Goal: Task Accomplishment & Management: Use online tool/utility

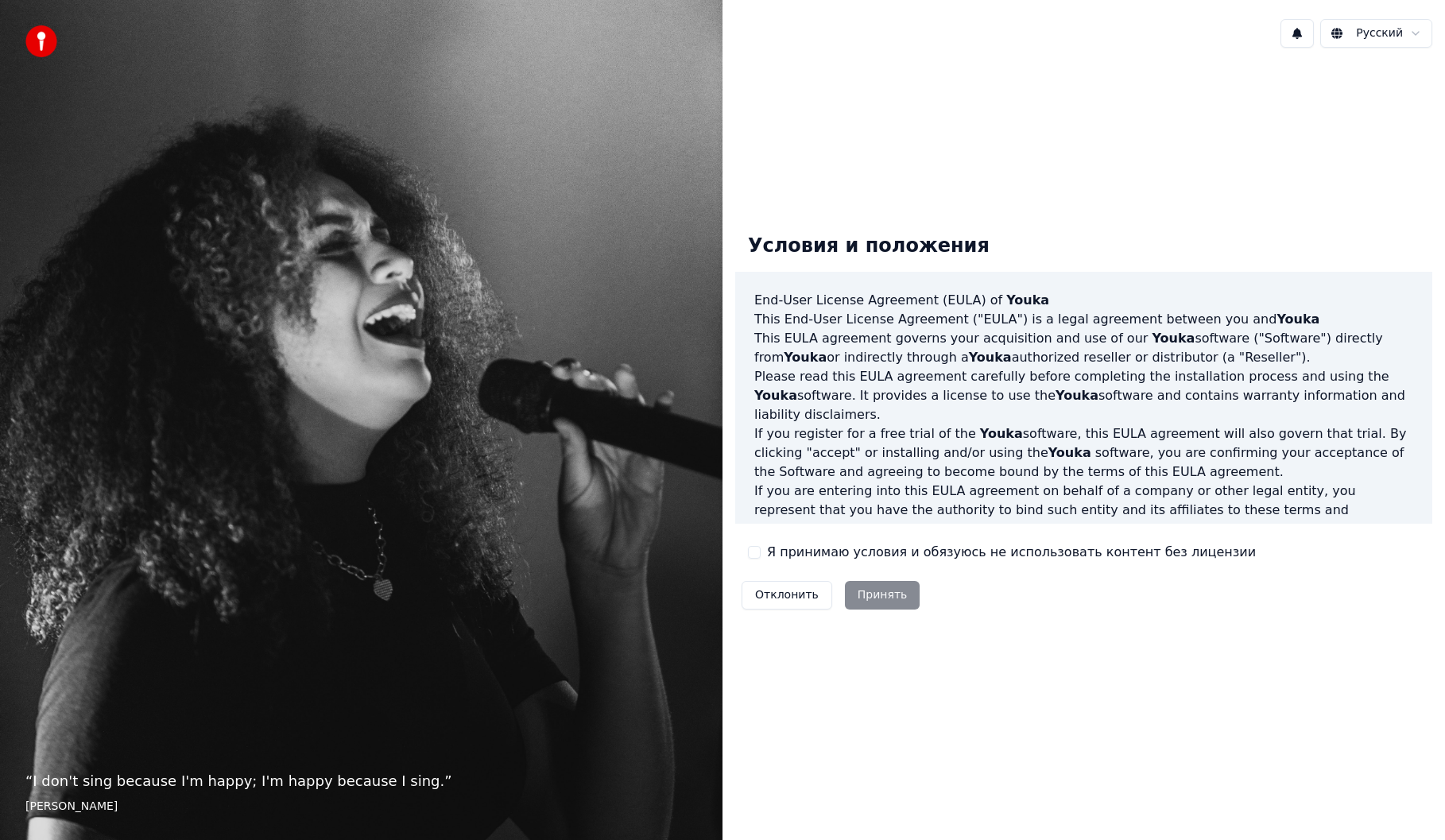
click at [819, 558] on label "Я принимаю условия и обязуюсь не использовать контент без лицензии" at bounding box center [1011, 552] width 489 height 19
click at [761, 558] on button "Я принимаю условия и обязуюсь не использовать контент без лицензии" at bounding box center [755, 552] width 13 height 13
click at [868, 590] on button "Принять" at bounding box center [883, 595] width 76 height 29
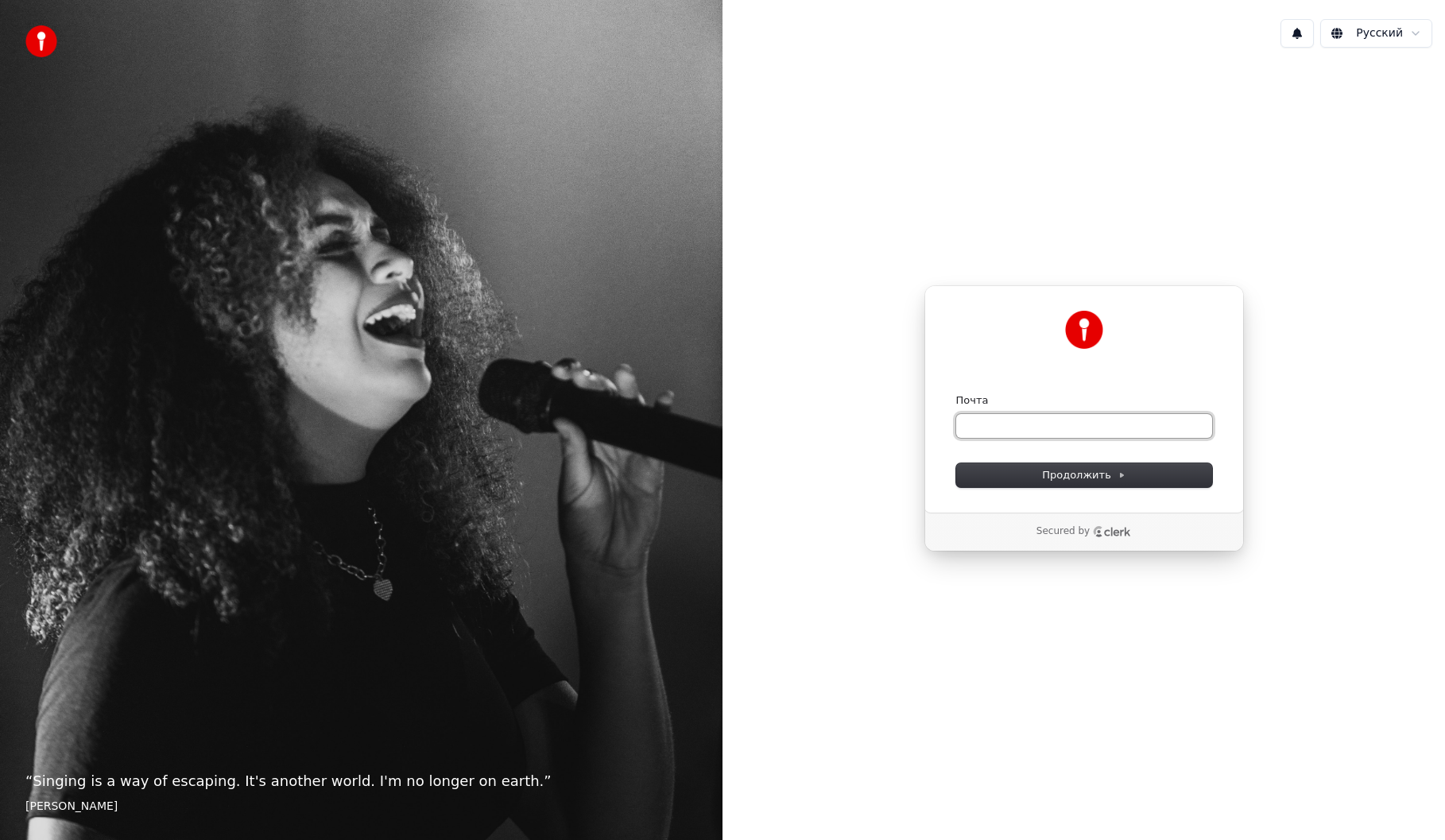
click at [1028, 424] on input "Почта" at bounding box center [1084, 425] width 256 height 23
click at [1073, 480] on span "Продолжить" at bounding box center [1084, 475] width 83 height 14
type input "**********"
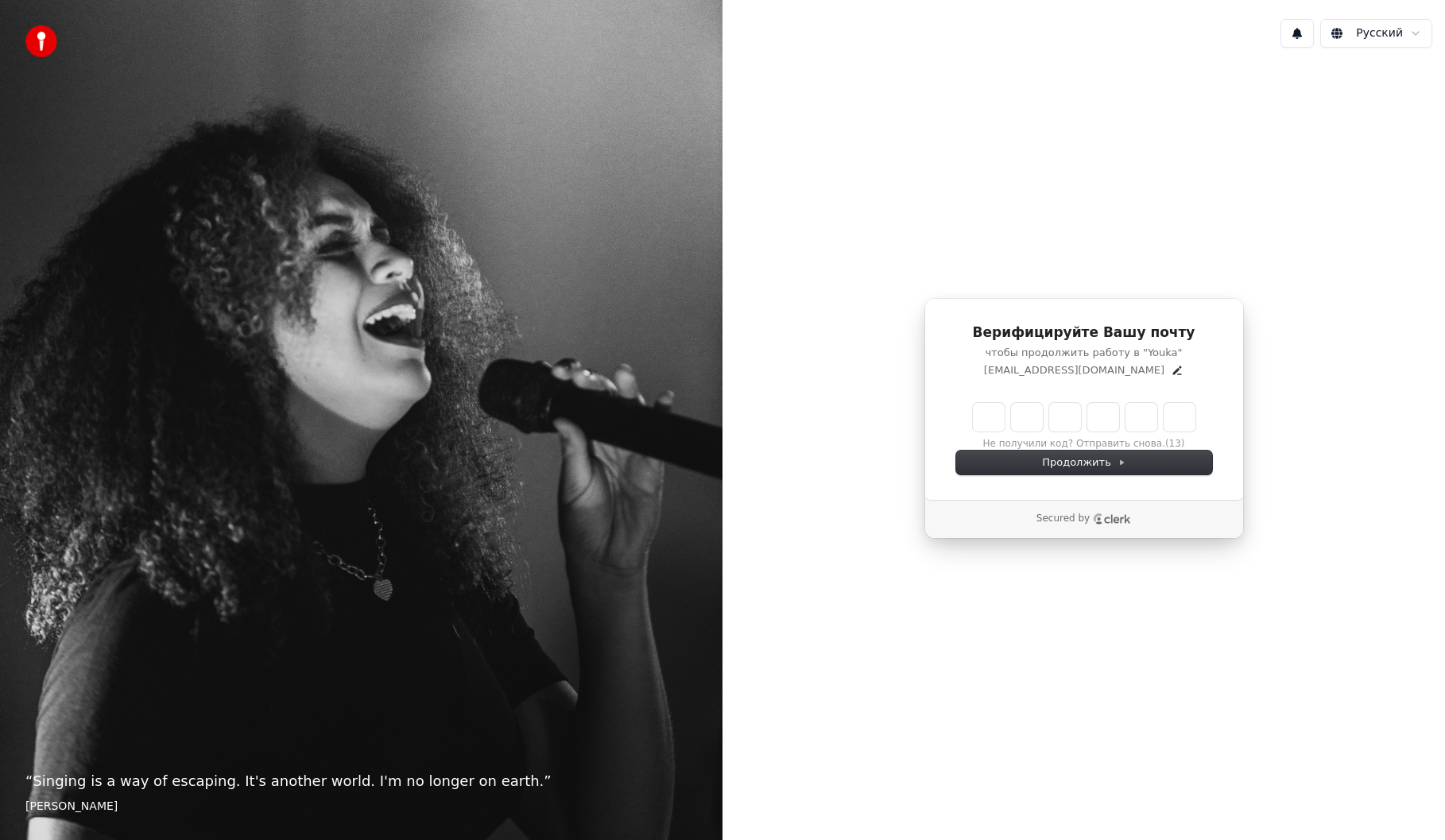
click at [991, 415] on input "Enter verification code" at bounding box center [1084, 417] width 222 height 29
type input "******"
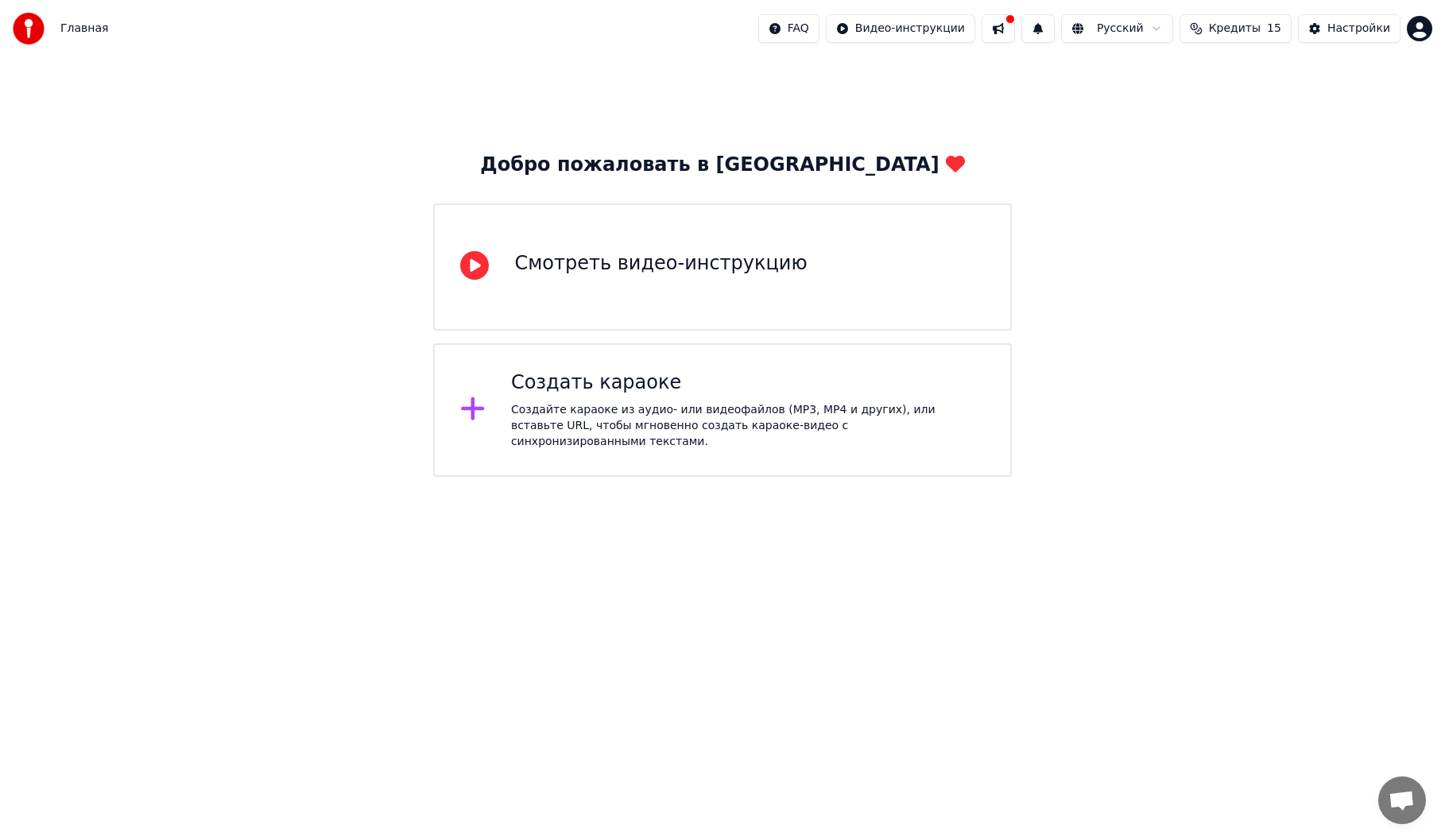
click at [674, 413] on div "Создайте караоке из аудио- или видеофайлов (MP3, MP4 и других), или вставьте UR…" at bounding box center [748, 425] width 474 height 48
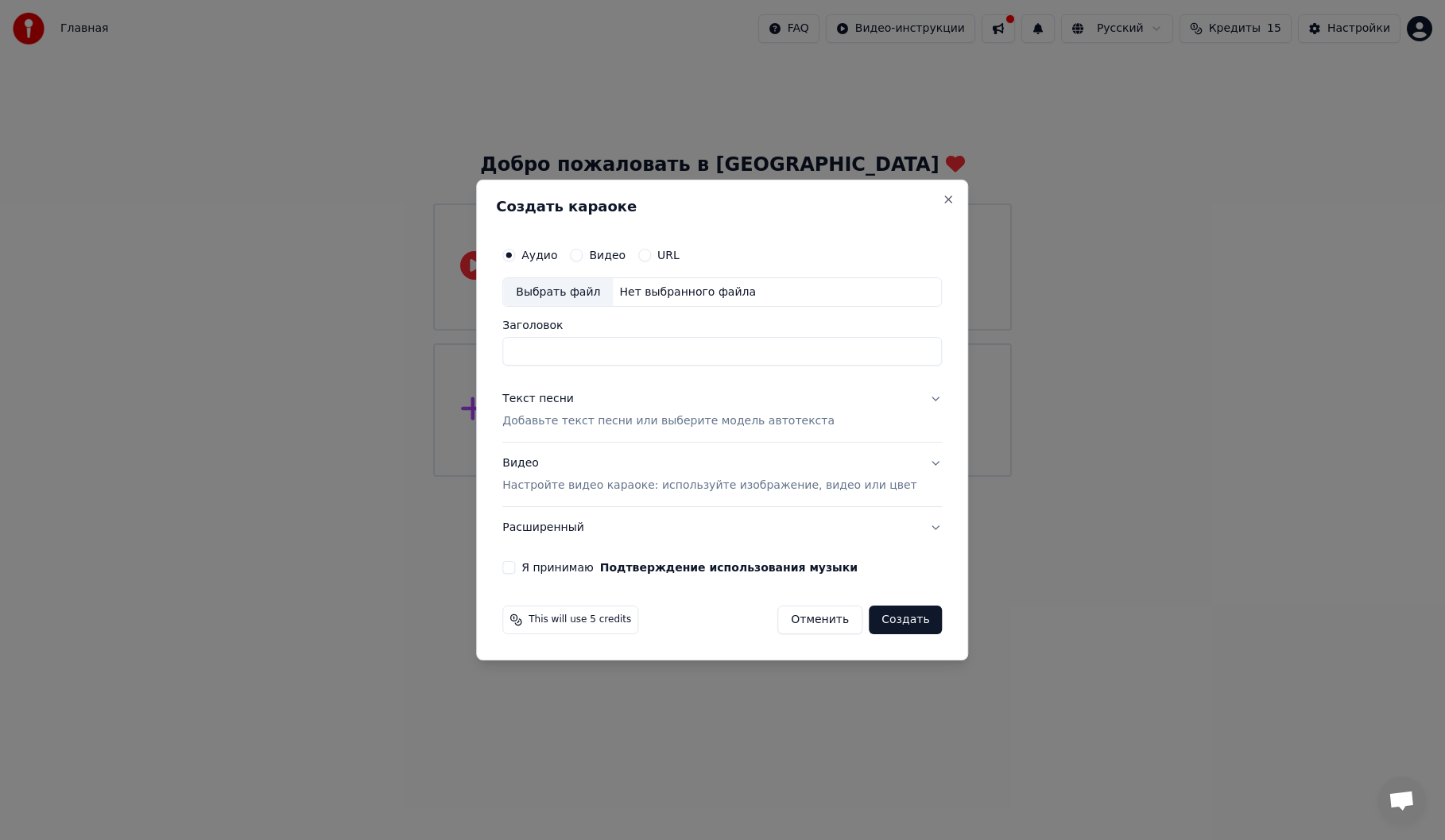
click at [588, 360] on input "Заголовок" at bounding box center [722, 352] width 440 height 29
click at [907, 399] on button "Текст песни Добавьте текст песни или выберите модель автотекста" at bounding box center [722, 411] width 440 height 63
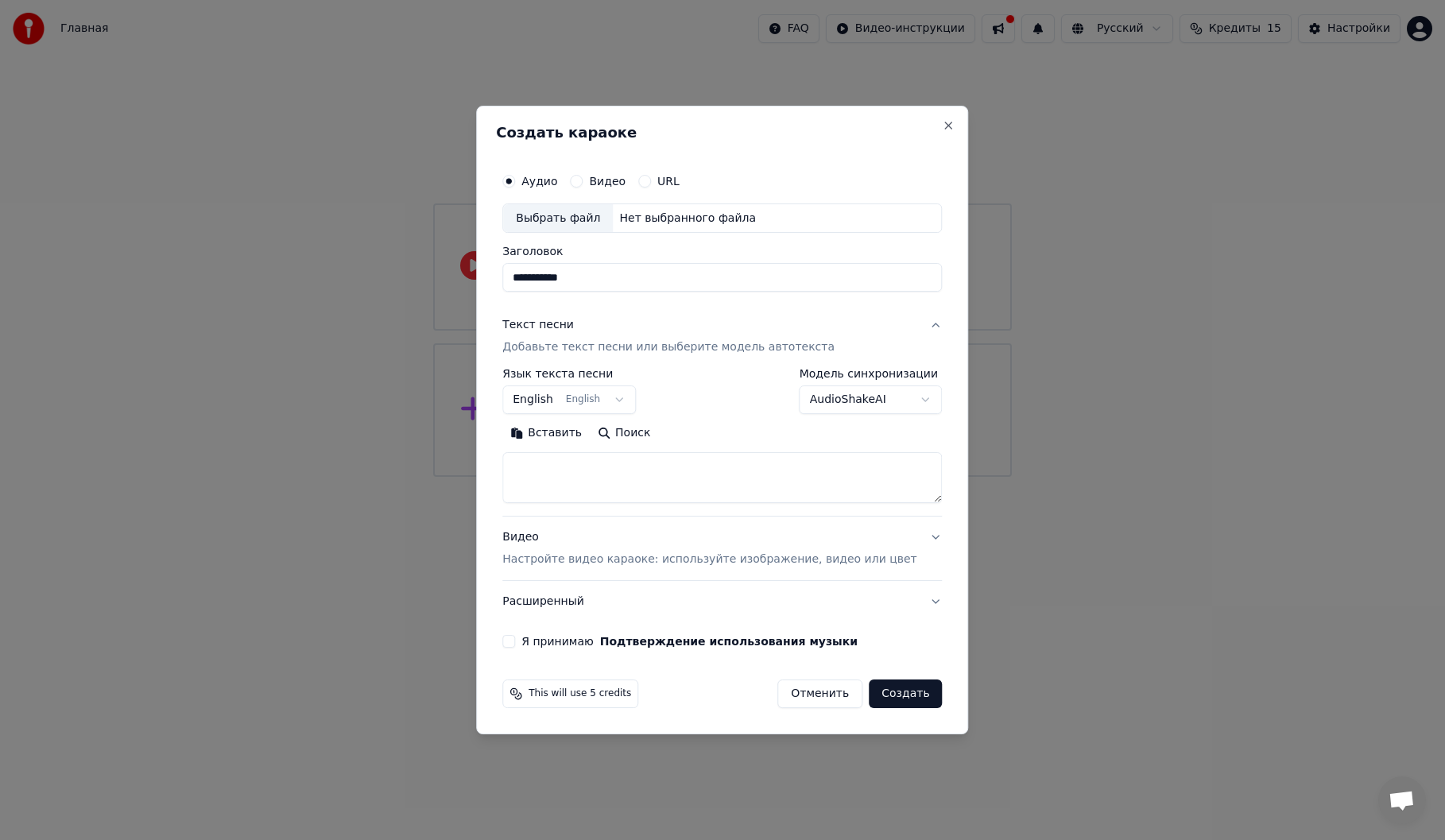
click at [593, 220] on div "Выбрать файл" at bounding box center [558, 219] width 109 height 29
type input "**********"
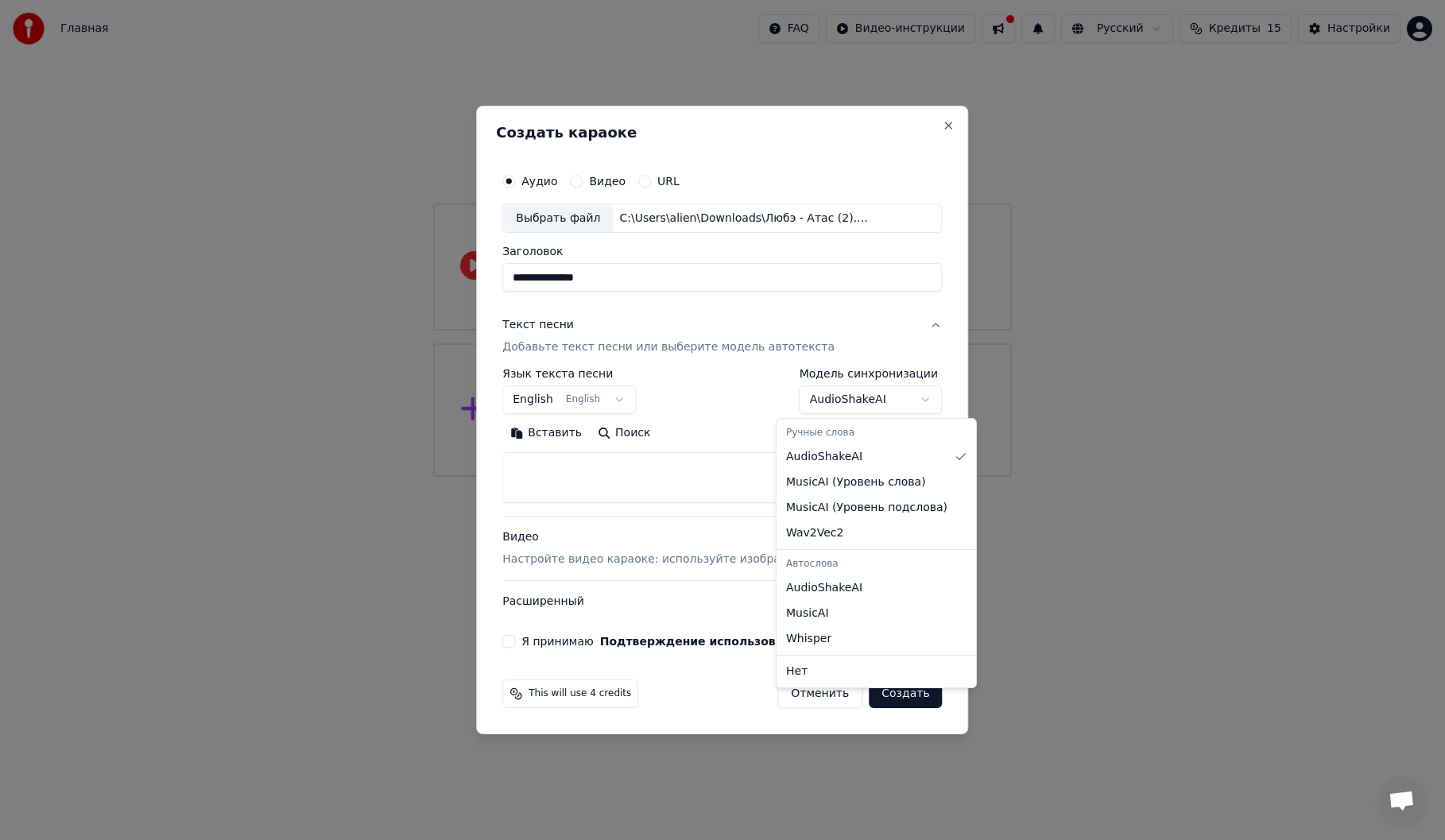
click at [863, 397] on body "**********" at bounding box center [722, 238] width 1445 height 477
click at [876, 402] on body "**********" at bounding box center [722, 238] width 1445 height 477
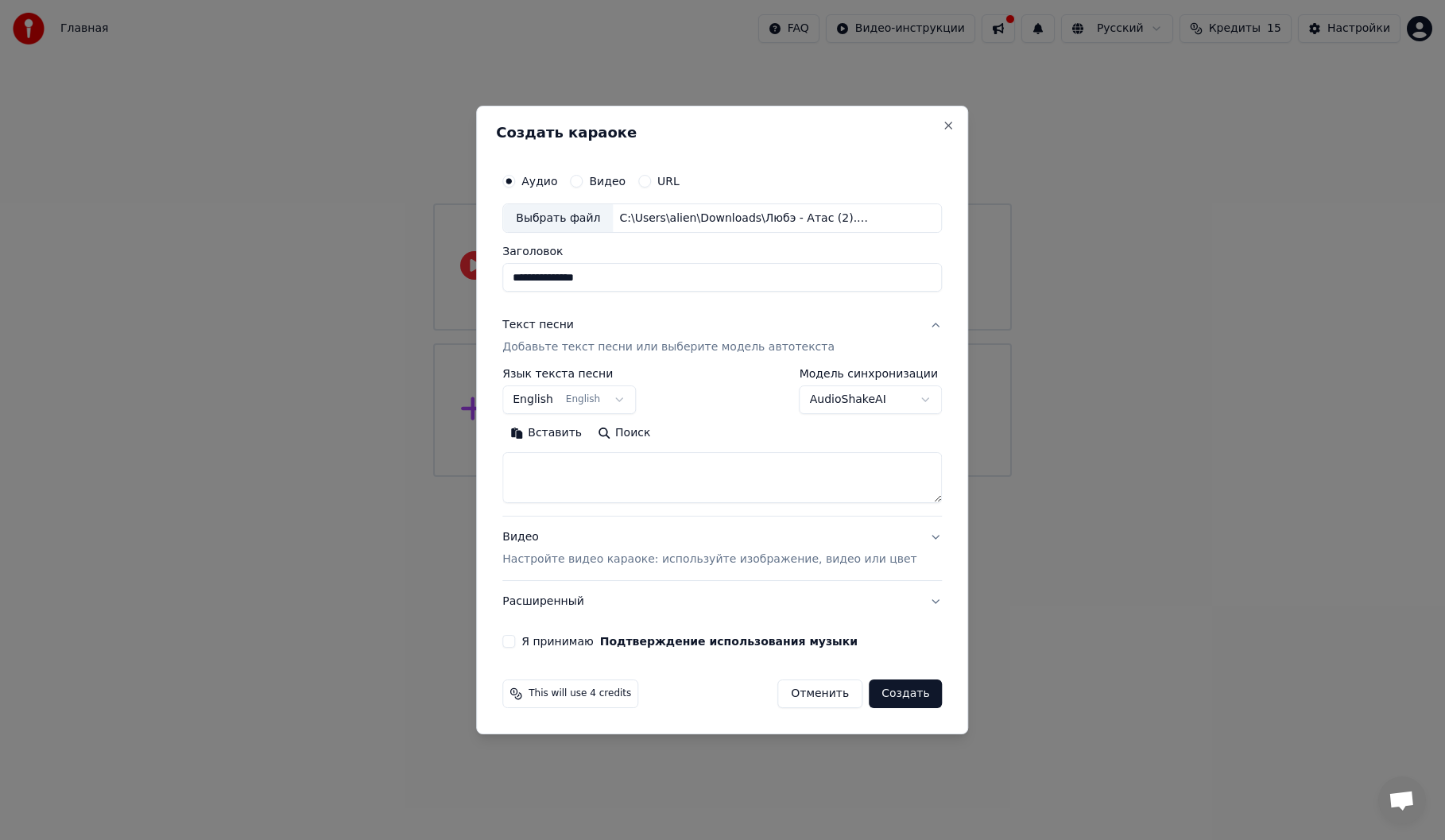
click at [615, 398] on button "English English" at bounding box center [569, 401] width 134 height 29
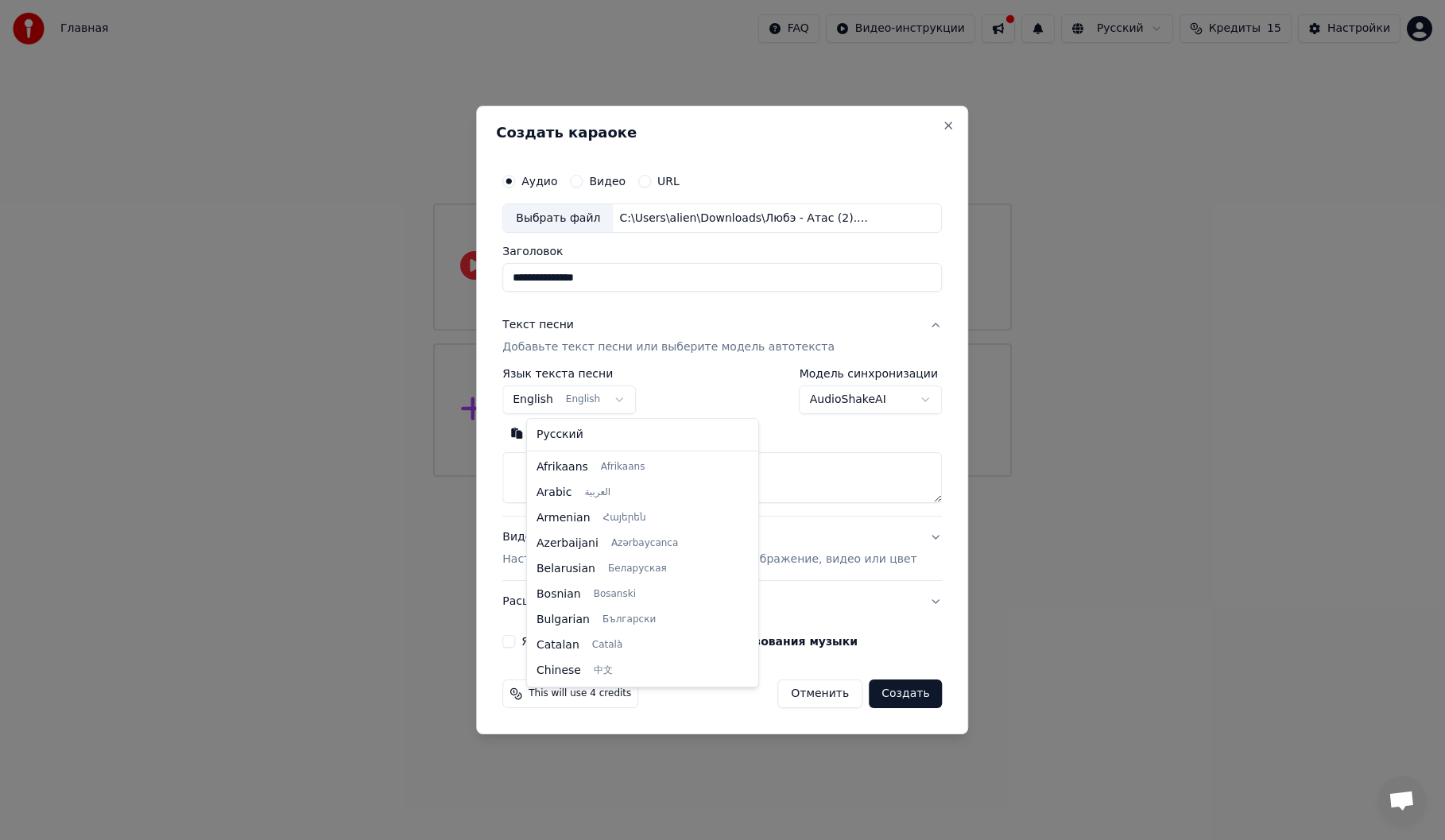
scroll to position [127, 0]
select select "**"
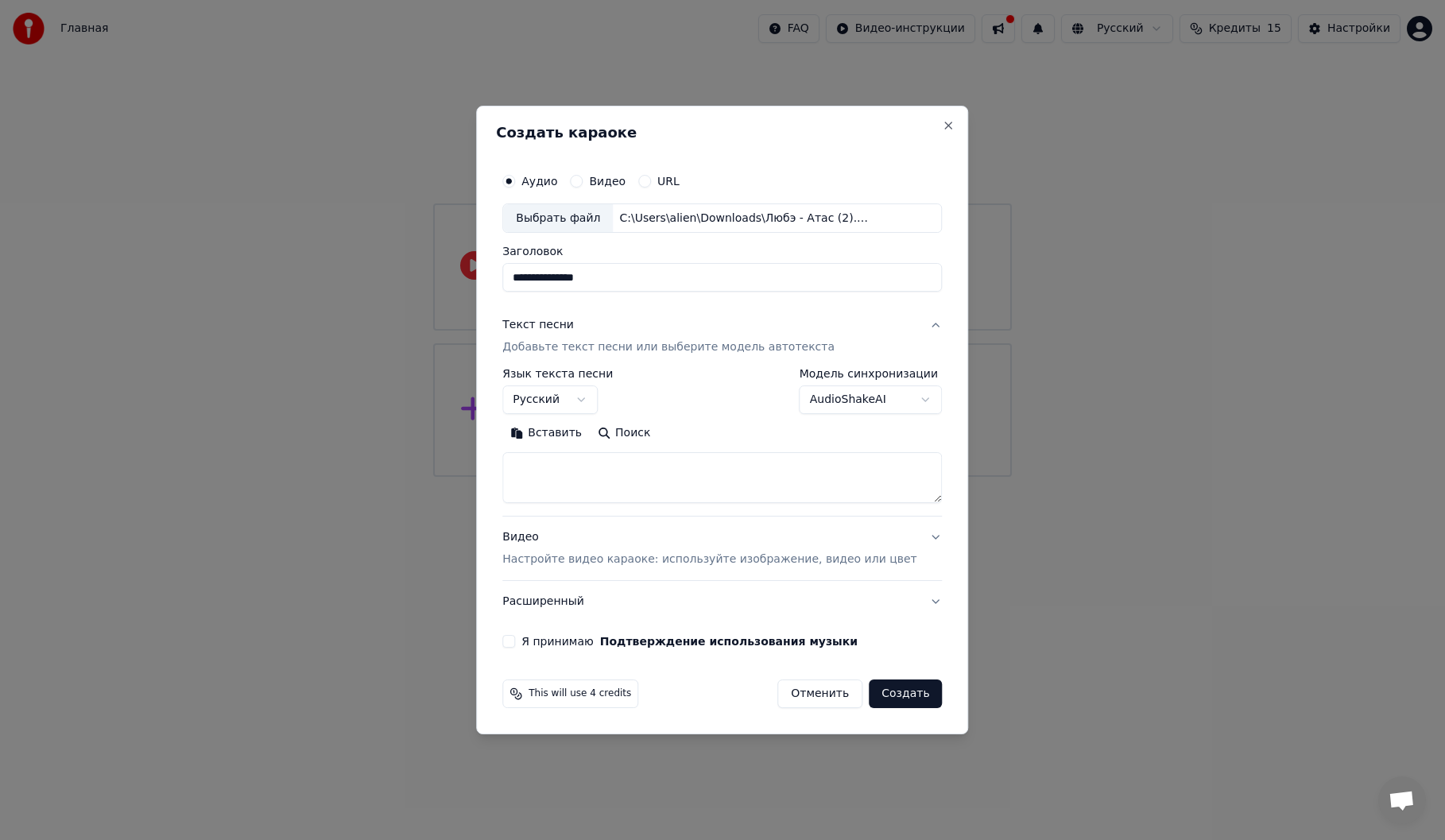
click at [718, 404] on div "**********" at bounding box center [722, 391] width 440 height 46
click at [657, 478] on textarea at bounding box center [722, 478] width 440 height 51
click at [714, 346] on p "Добавьте текст песни или выберите модель автотекста" at bounding box center [669, 349] width 333 height 16
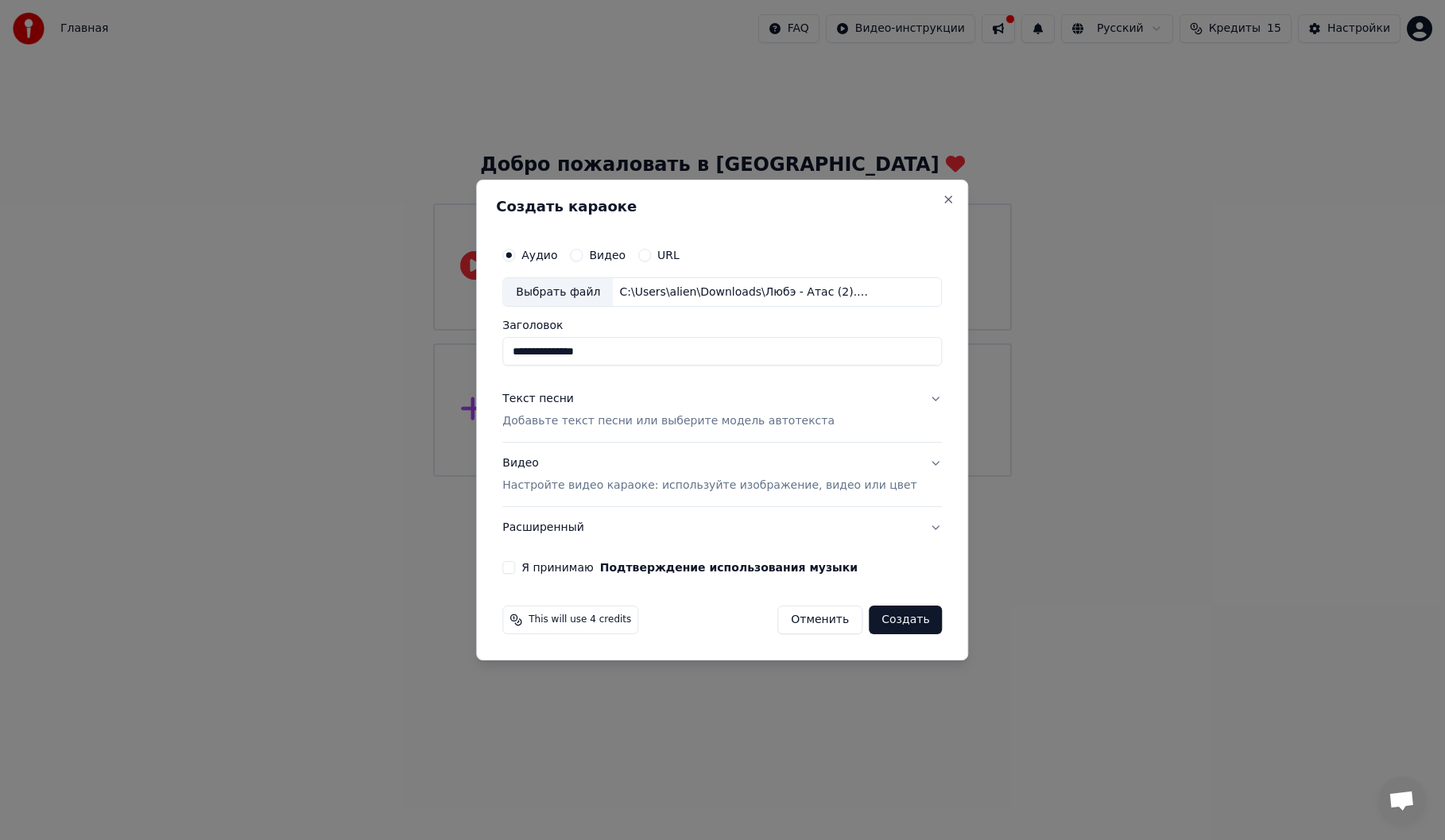
click at [632, 425] on p "Добавьте текст песни или выберите модель автотекста" at bounding box center [669, 422] width 333 height 16
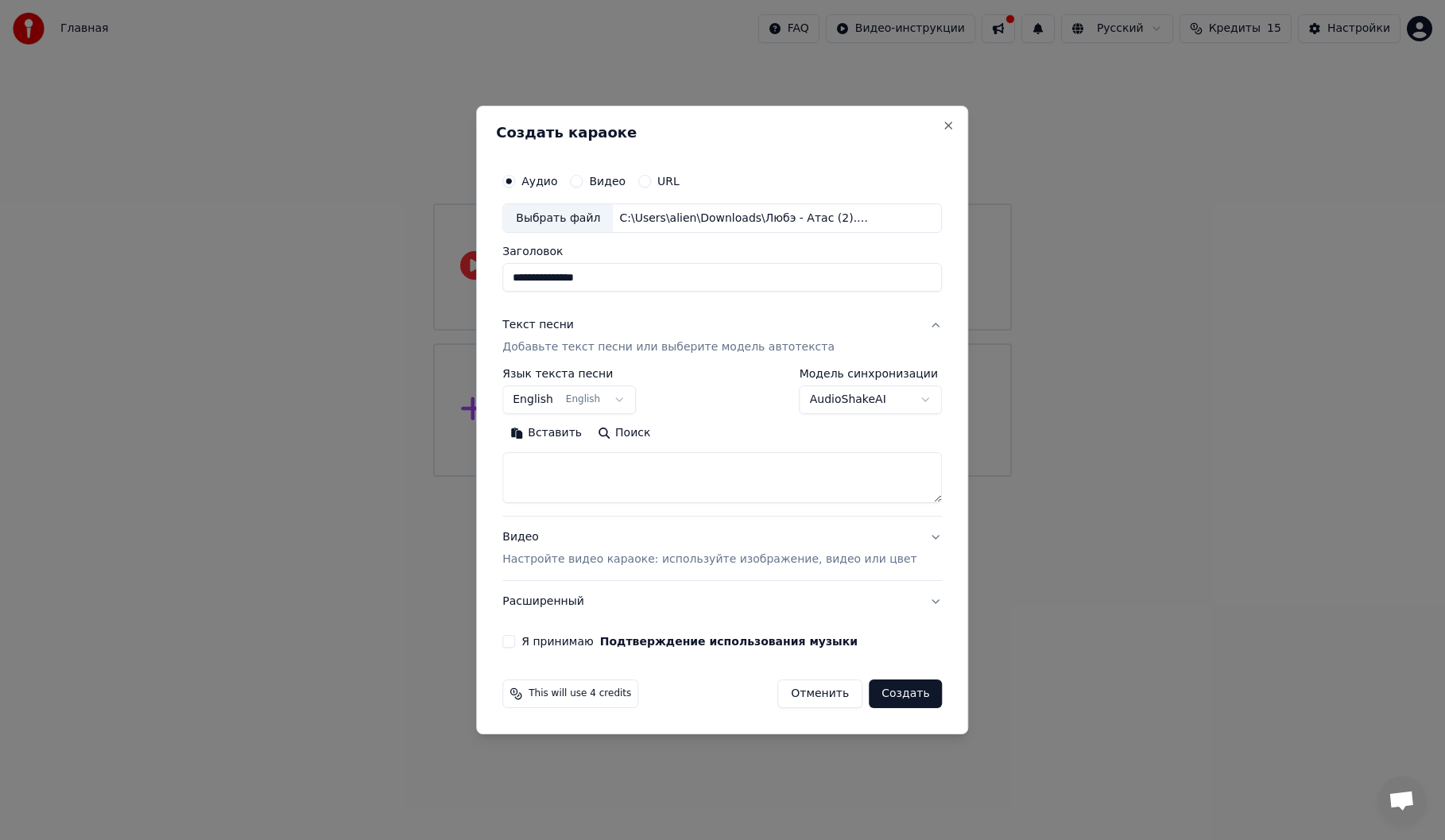
click at [842, 405] on body "**********" at bounding box center [722, 238] width 1445 height 477
click at [658, 477] on body "**********" at bounding box center [722, 238] width 1445 height 477
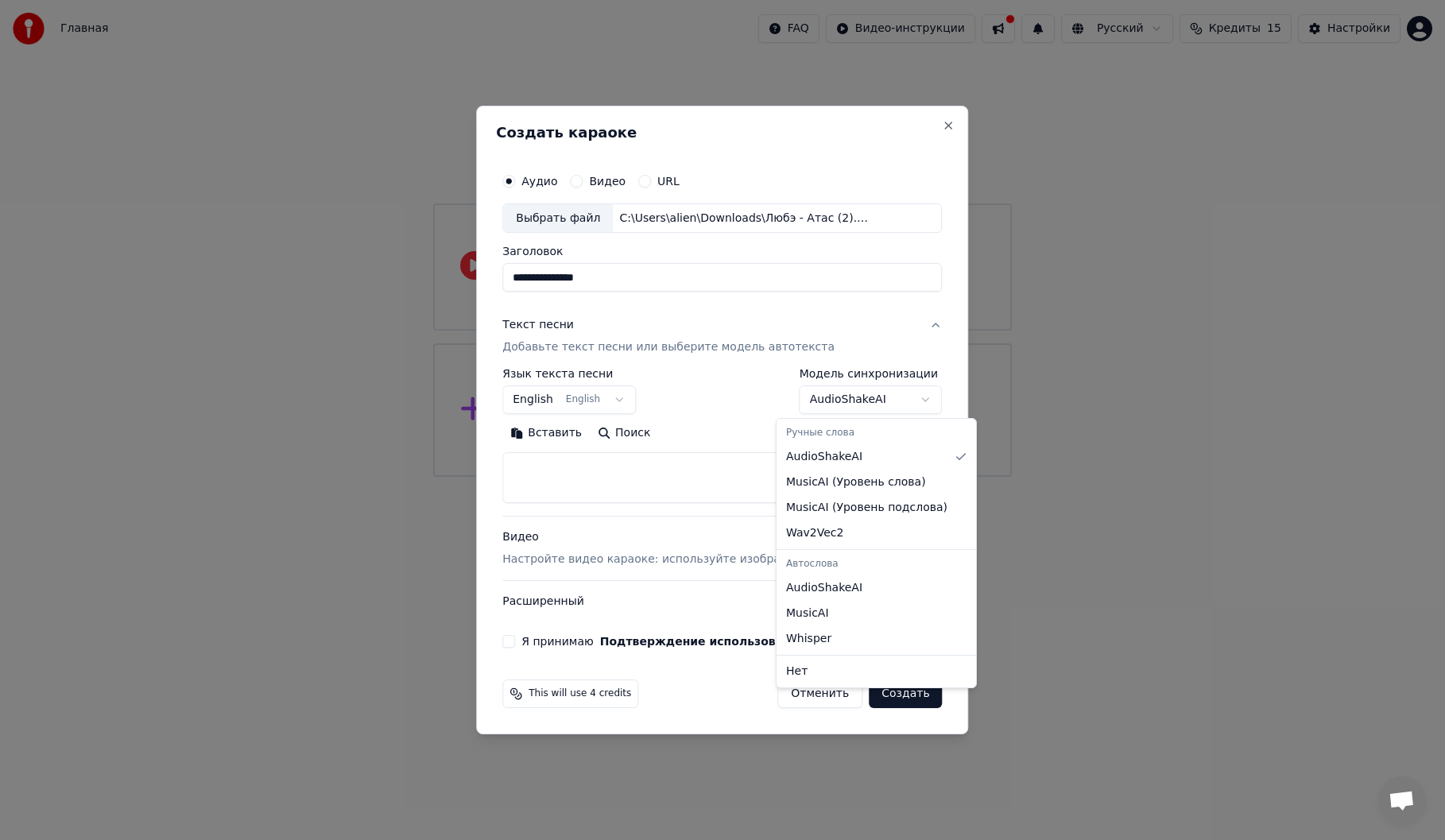
click at [803, 392] on body "**********" at bounding box center [722, 238] width 1445 height 477
click at [652, 477] on body "**********" at bounding box center [722, 238] width 1445 height 477
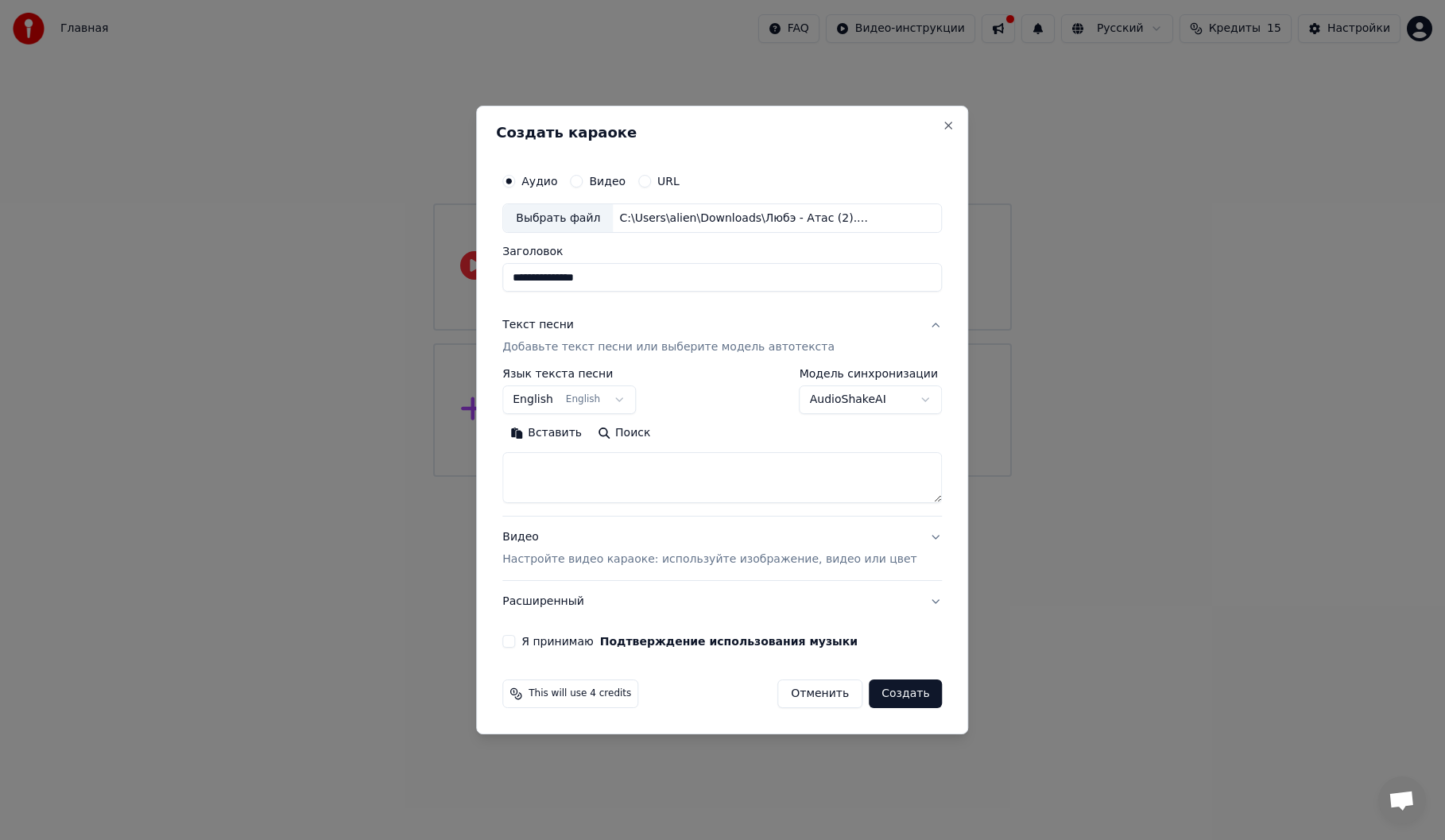
click at [671, 466] on textarea at bounding box center [722, 478] width 440 height 51
click at [540, 639] on div "Я принимаю Подтверждение использования музыки" at bounding box center [722, 641] width 440 height 13
click at [515, 639] on button "Я принимаю Подтверждение использования музыки" at bounding box center [509, 641] width 13 height 13
click at [515, 647] on button "Я принимаю Подтверждение использования музыки" at bounding box center [509, 641] width 13 height 13
click at [515, 645] on button "Я принимаю Подтверждение использования музыки" at bounding box center [509, 641] width 13 height 13
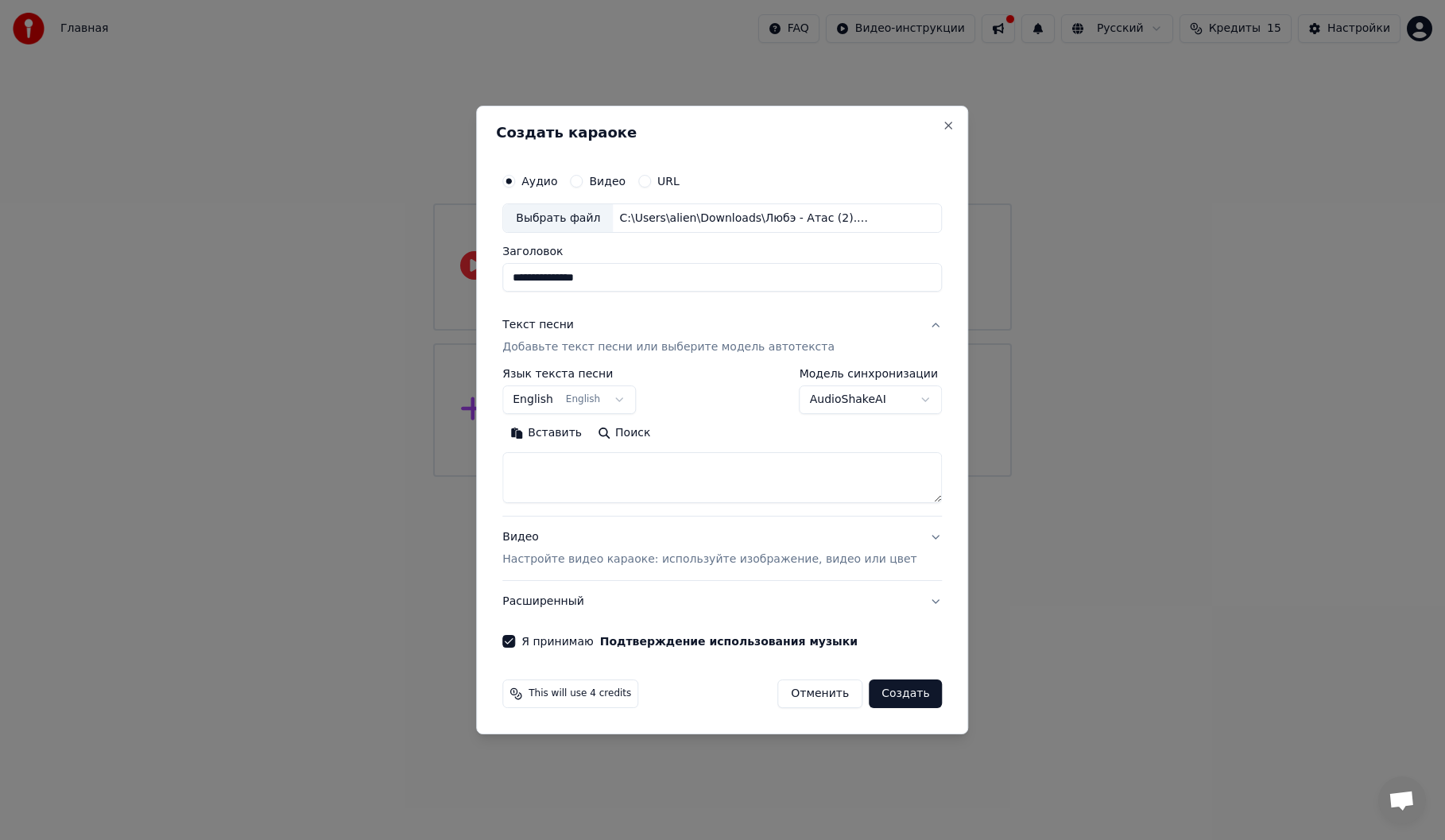
click at [638, 479] on textarea at bounding box center [722, 478] width 440 height 51
paste textarea "**********"
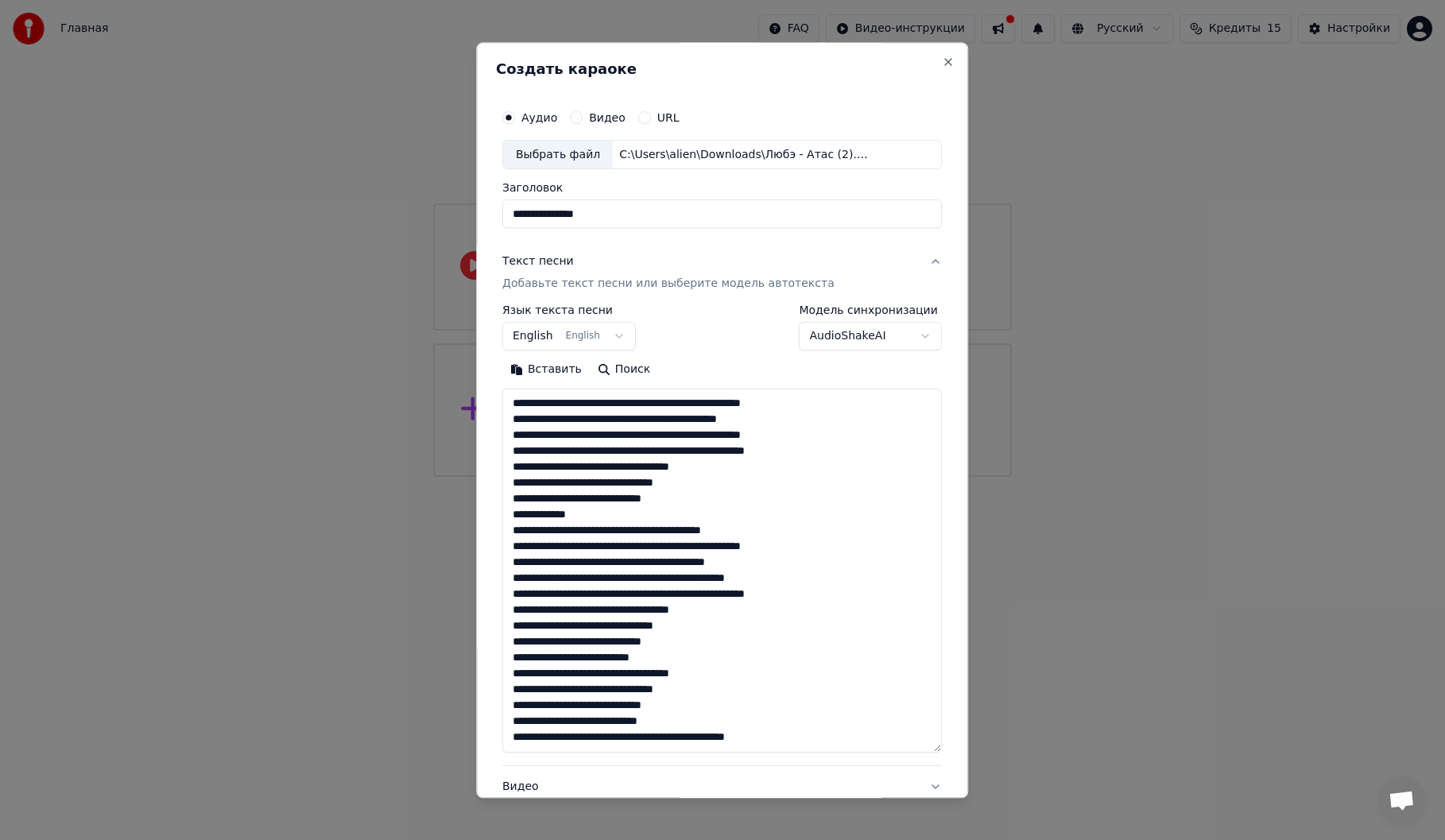
scroll to position [307, 0]
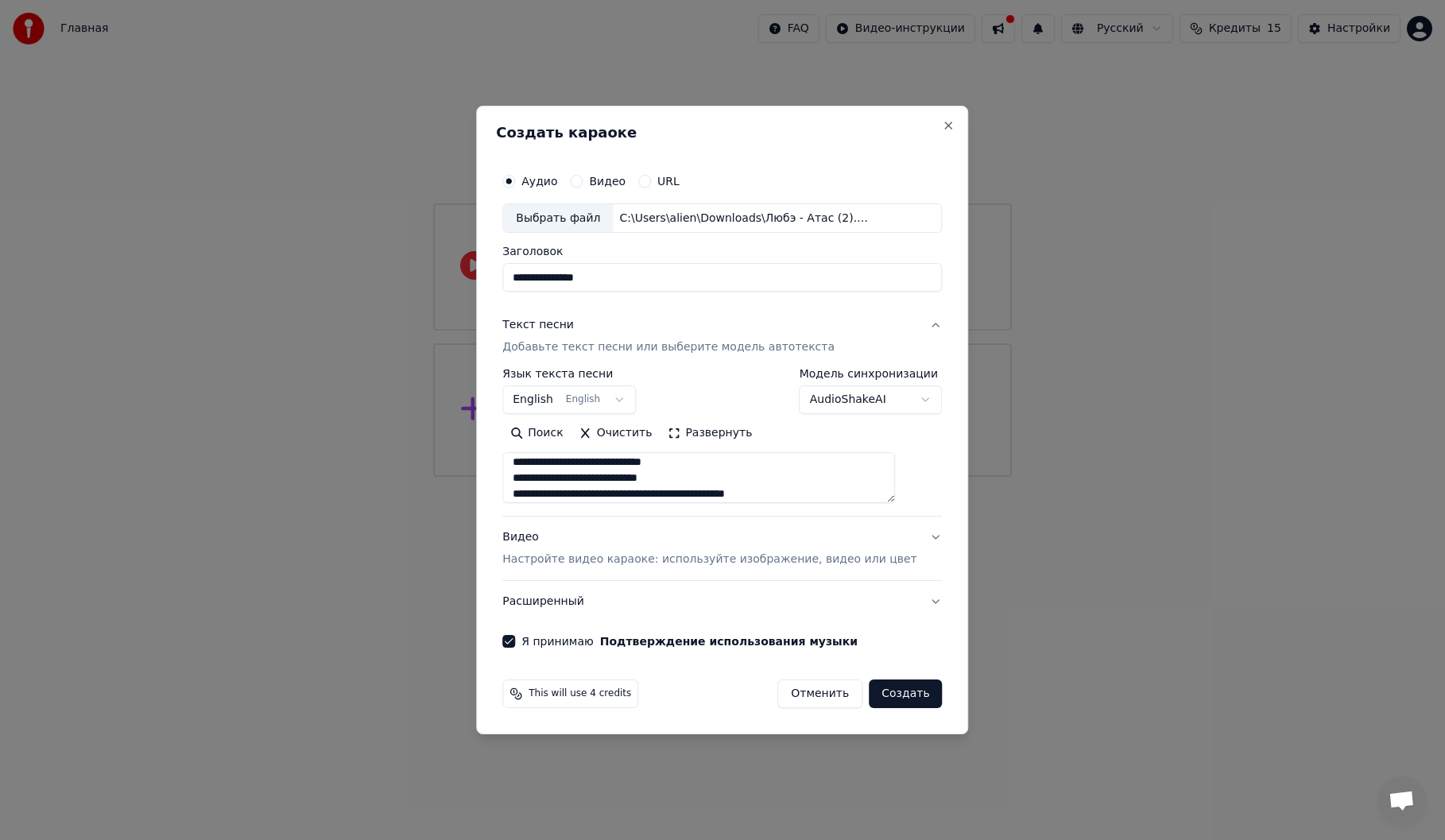
type textarea "**********"
click at [615, 398] on body "**********" at bounding box center [722, 238] width 1445 height 477
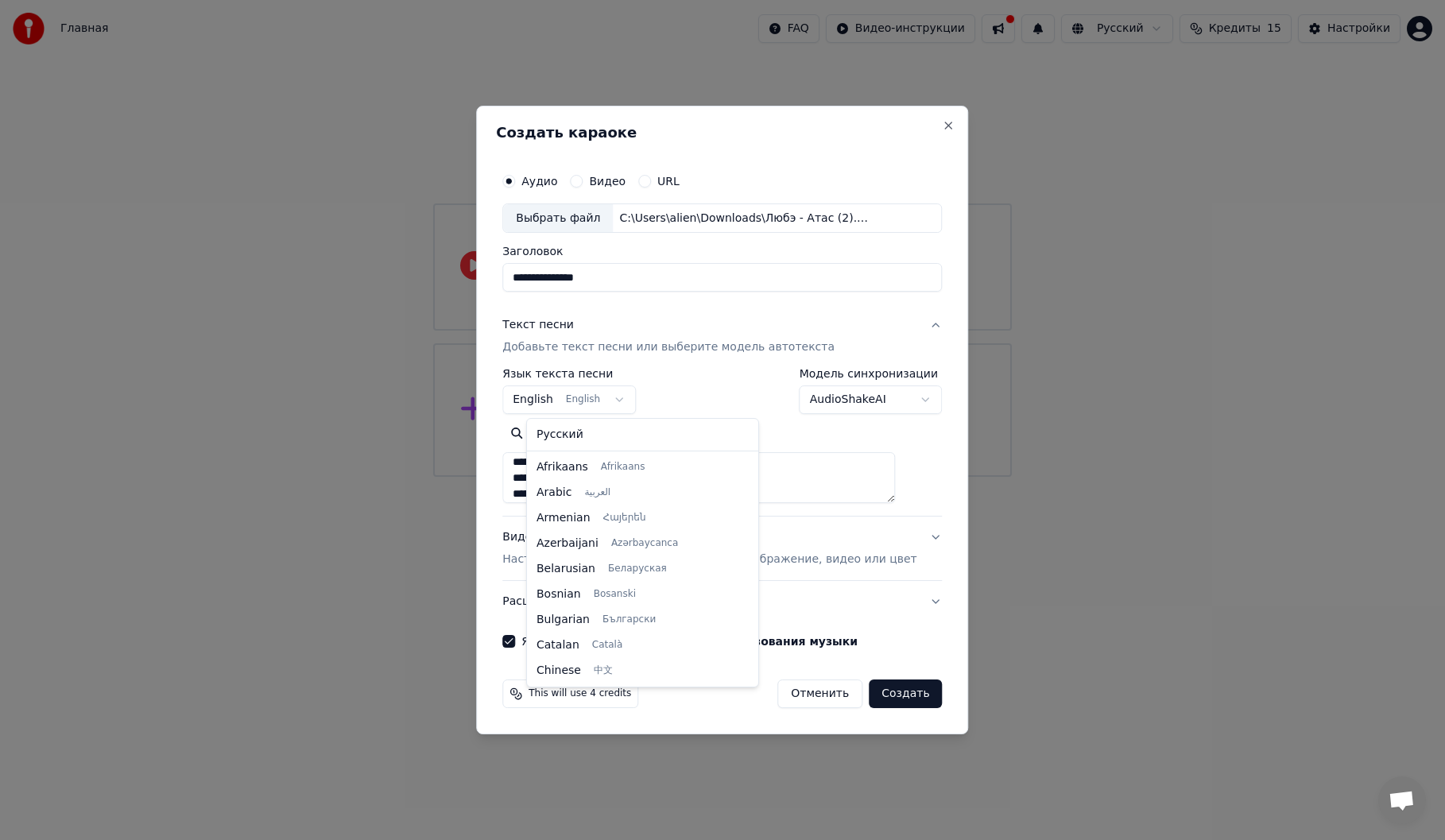
scroll to position [127, 0]
select select "**"
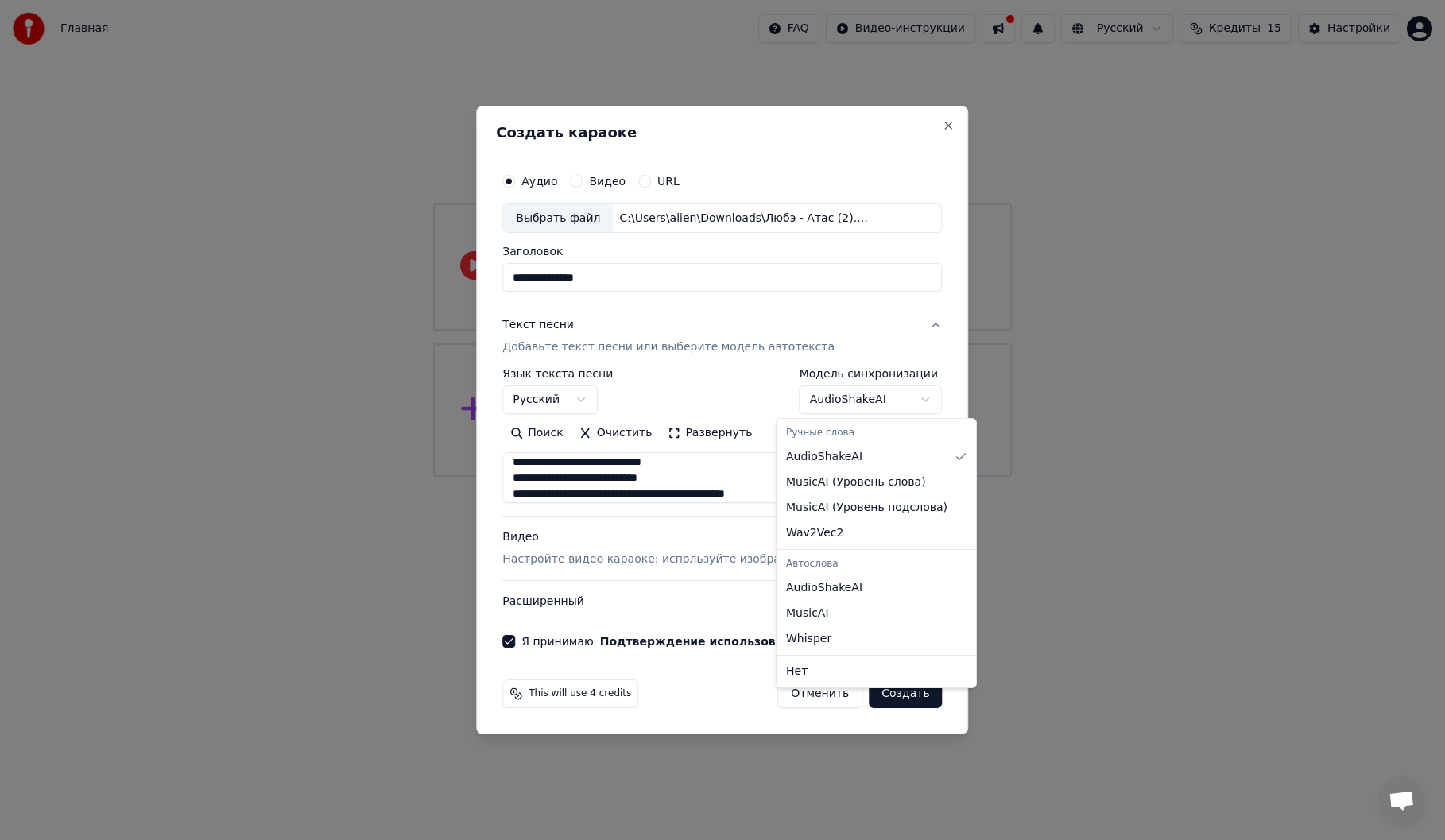
click at [885, 392] on body "**********" at bounding box center [722, 238] width 1445 height 477
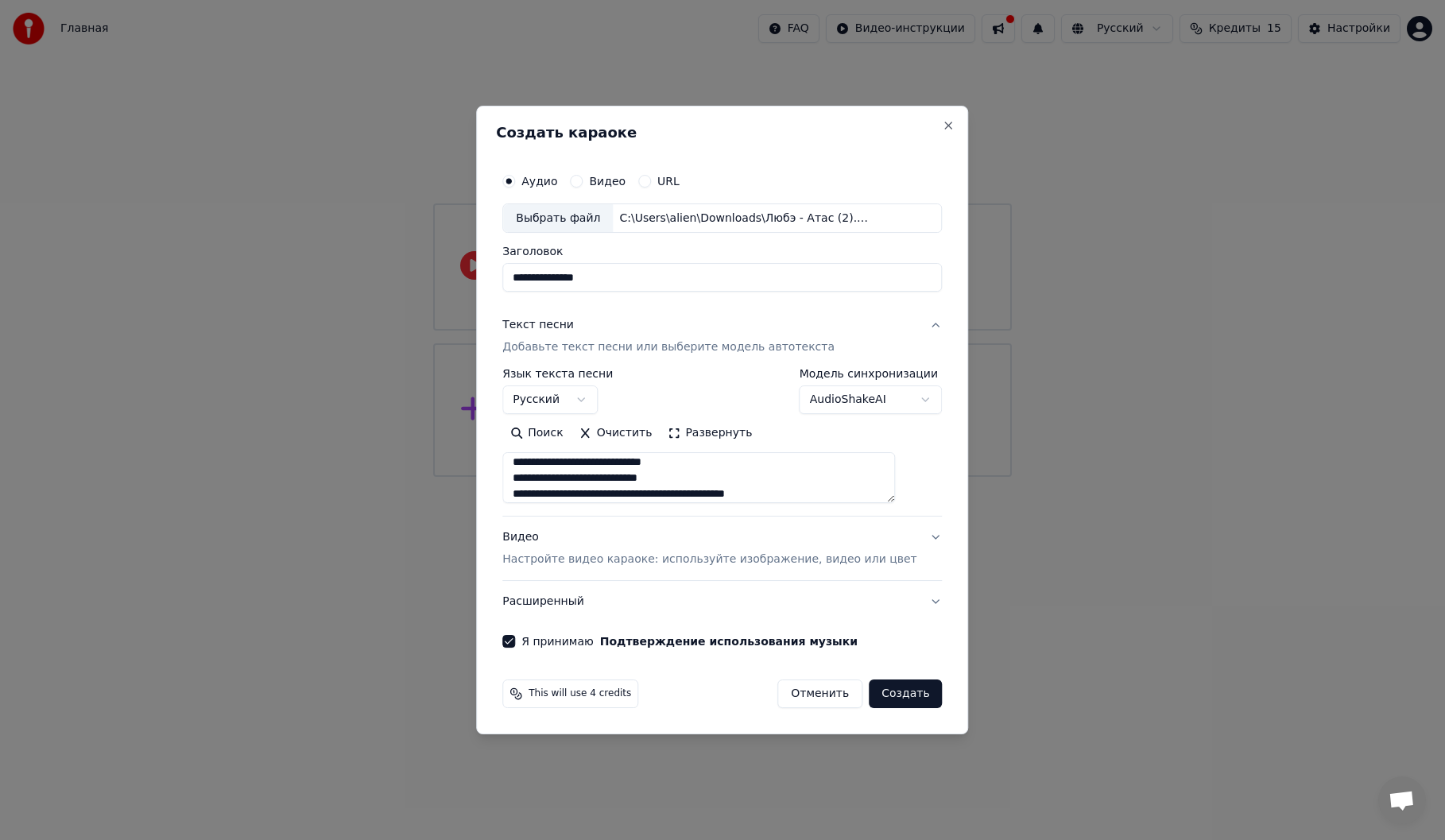
click at [887, 695] on button "Создать" at bounding box center [905, 694] width 73 height 29
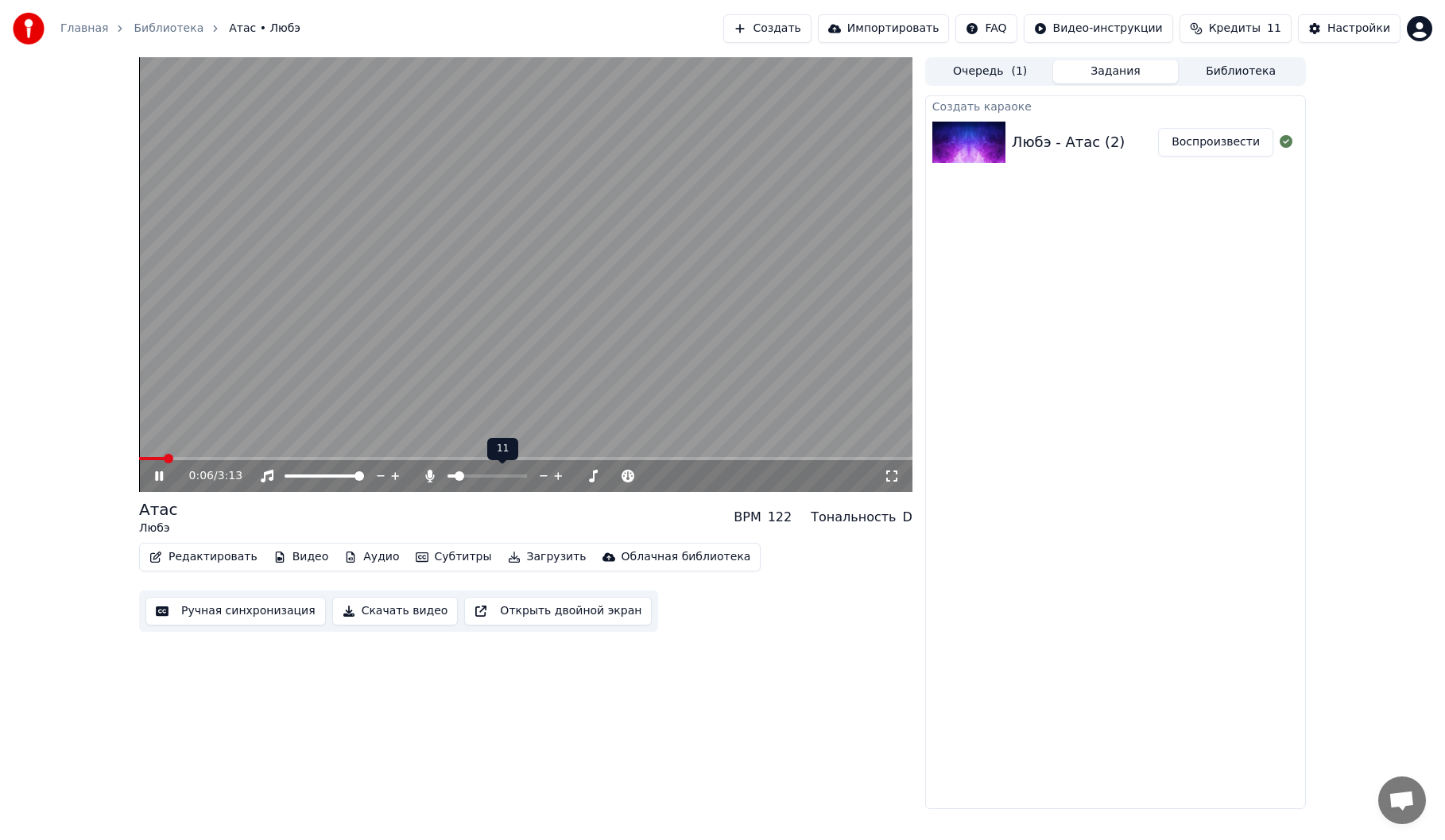
click at [455, 477] on span at bounding box center [459, 476] width 10 height 10
click at [432, 476] on icon at bounding box center [430, 476] width 16 height 13
click at [432, 476] on icon at bounding box center [430, 476] width 9 height 13
click at [432, 476] on icon at bounding box center [430, 476] width 16 height 13
click at [432, 476] on icon at bounding box center [430, 476] width 9 height 13
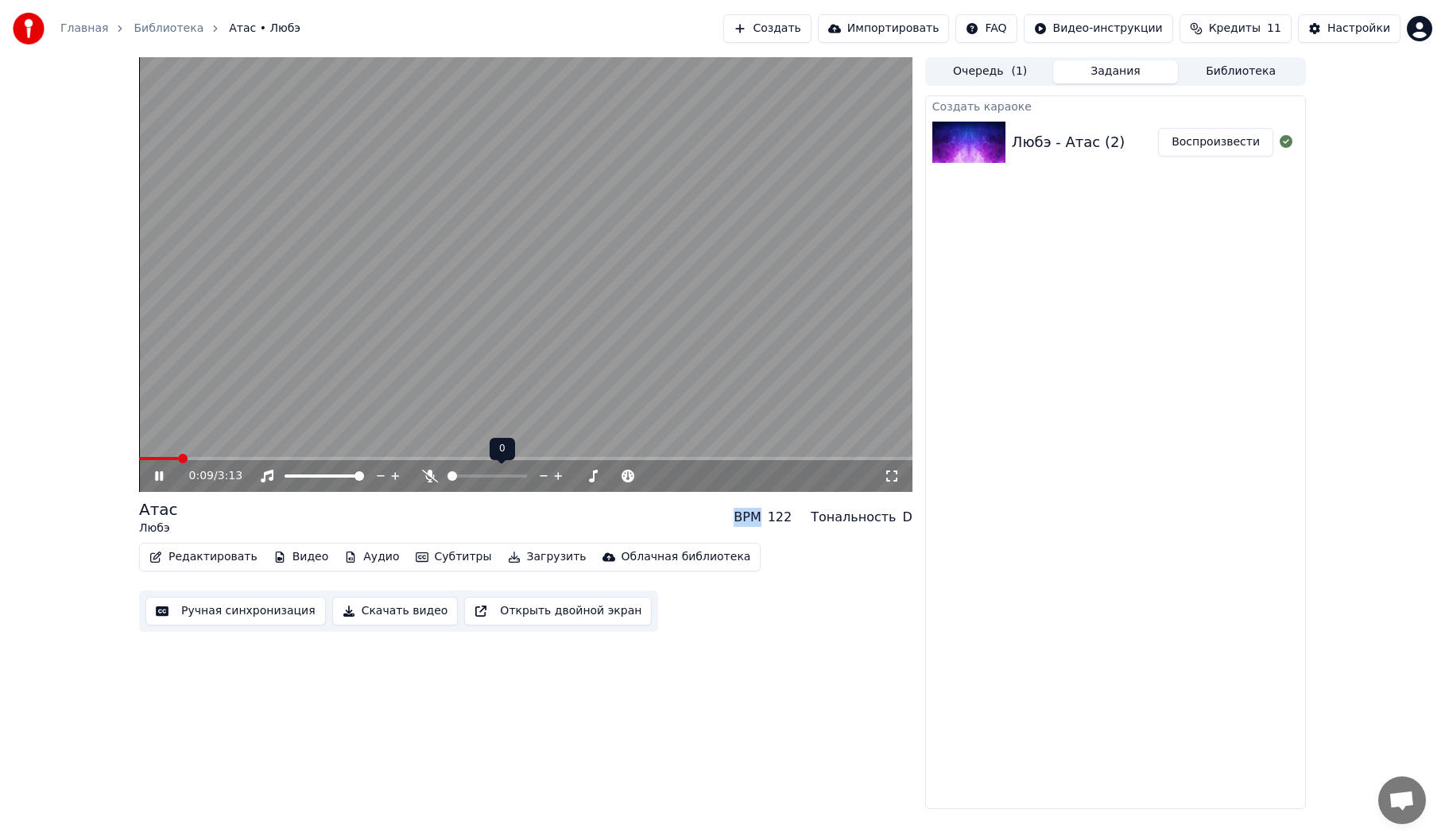
click at [432, 476] on icon at bounding box center [430, 476] width 16 height 13
click at [432, 476] on icon at bounding box center [430, 476] width 9 height 13
click at [527, 476] on span at bounding box center [522, 476] width 10 height 10
click at [896, 474] on icon at bounding box center [892, 476] width 16 height 13
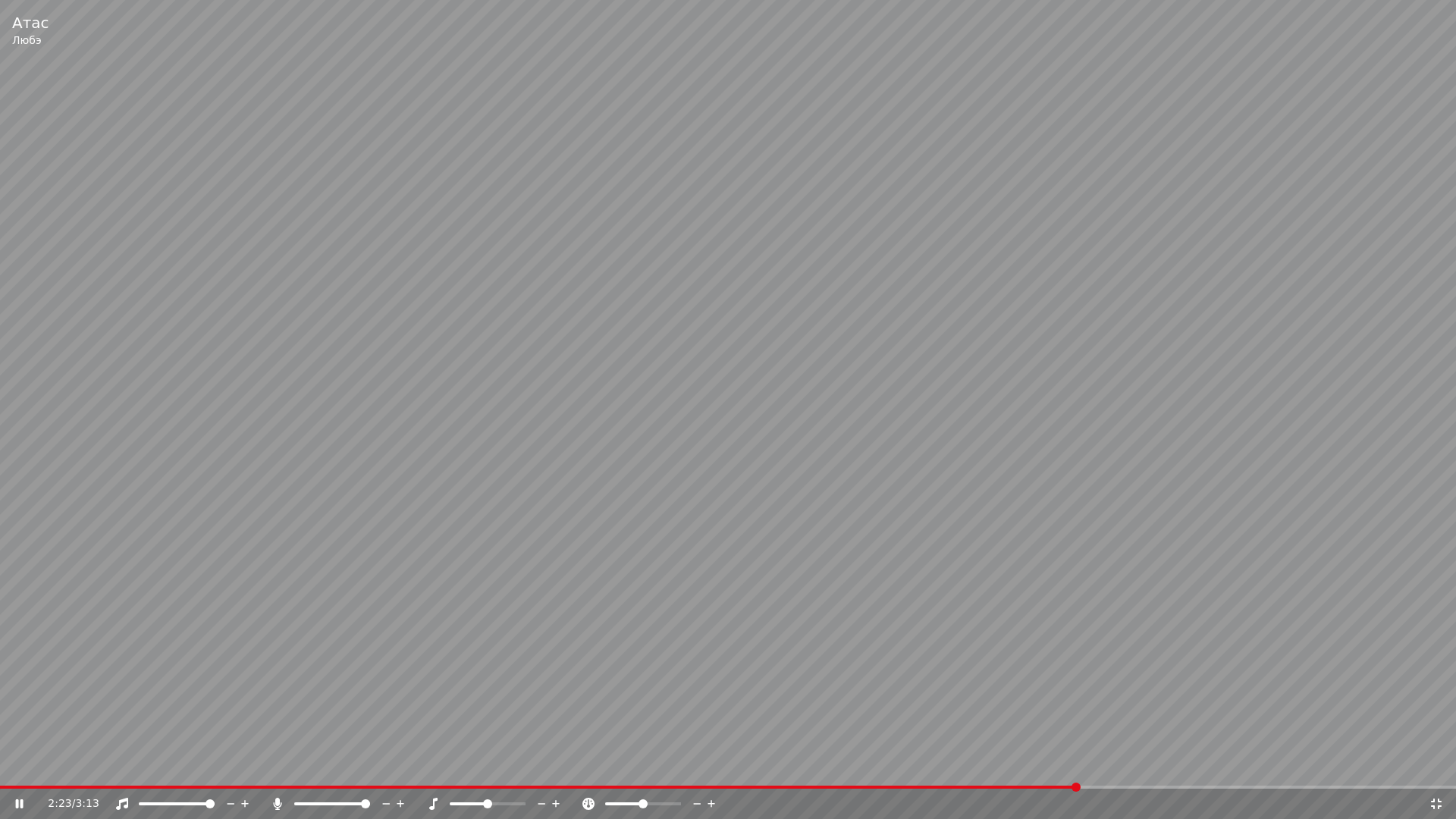
click at [972, 471] on video at bounding box center [728, 410] width 1456 height 819
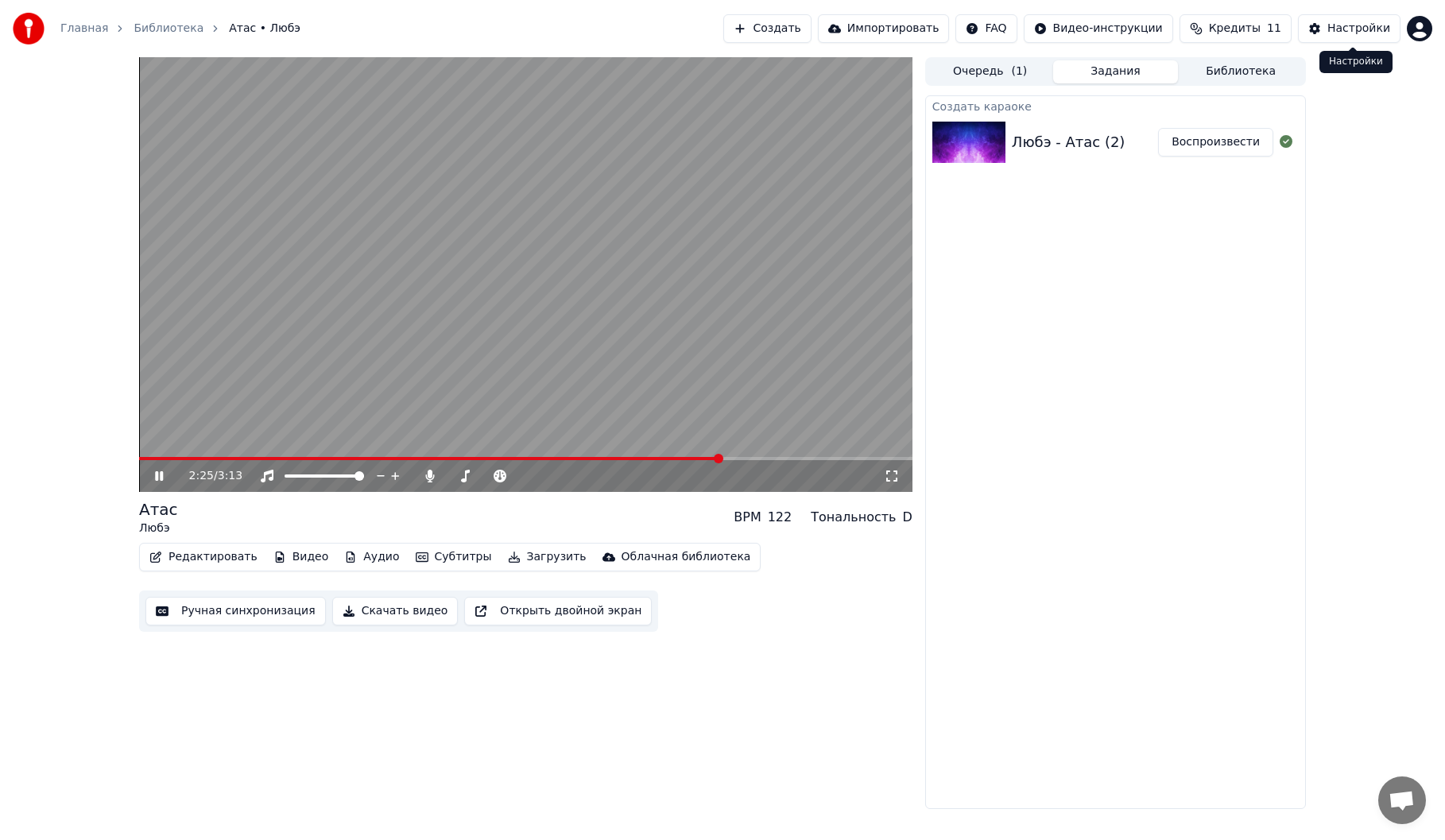
click at [1349, 17] on button "Настройки" at bounding box center [1349, 29] width 102 height 29
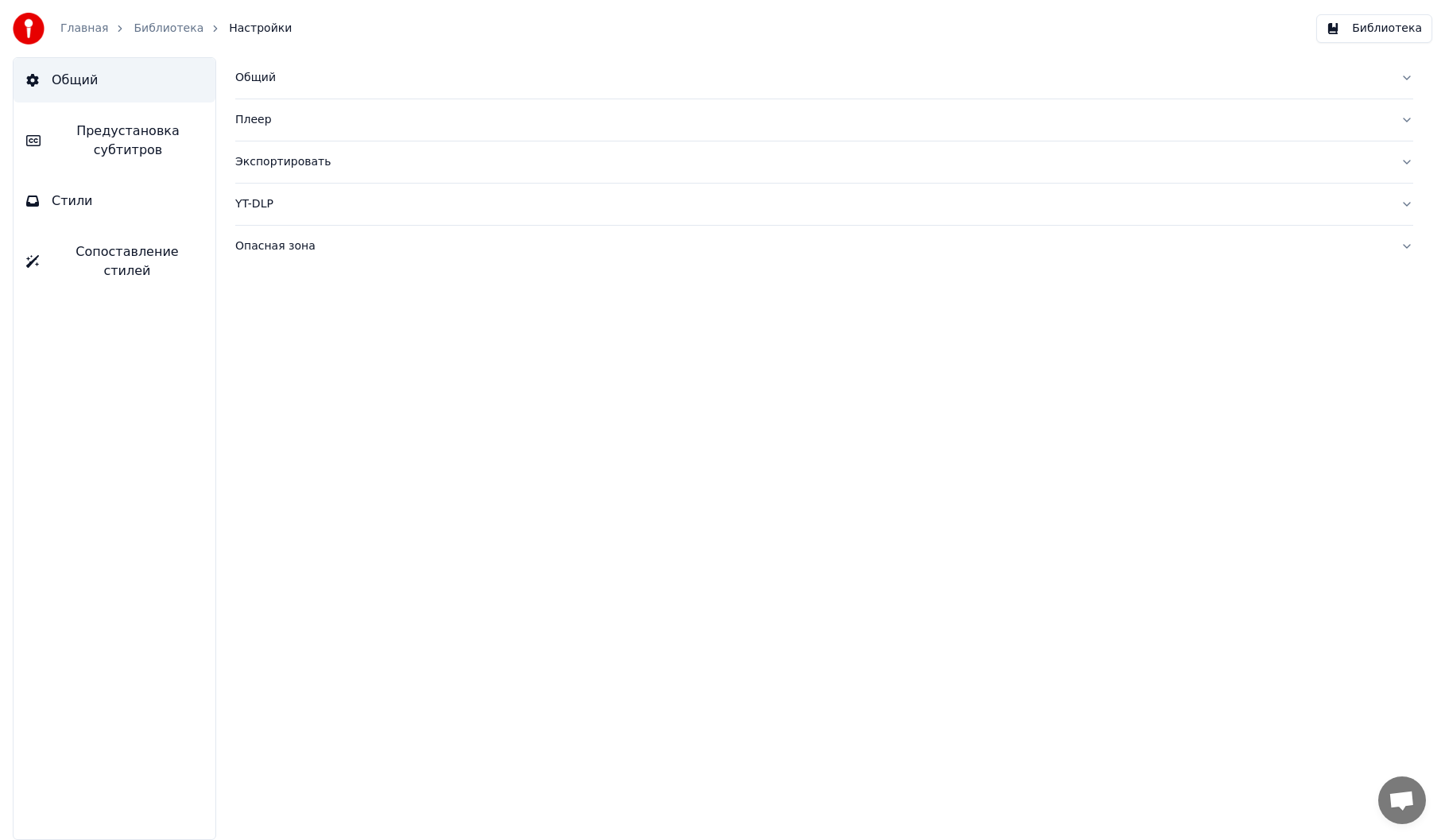
click at [264, 109] on button "Плеер" at bounding box center [824, 120] width 1178 height 42
click at [291, 170] on button "Экспортировать" at bounding box center [824, 163] width 1178 height 42
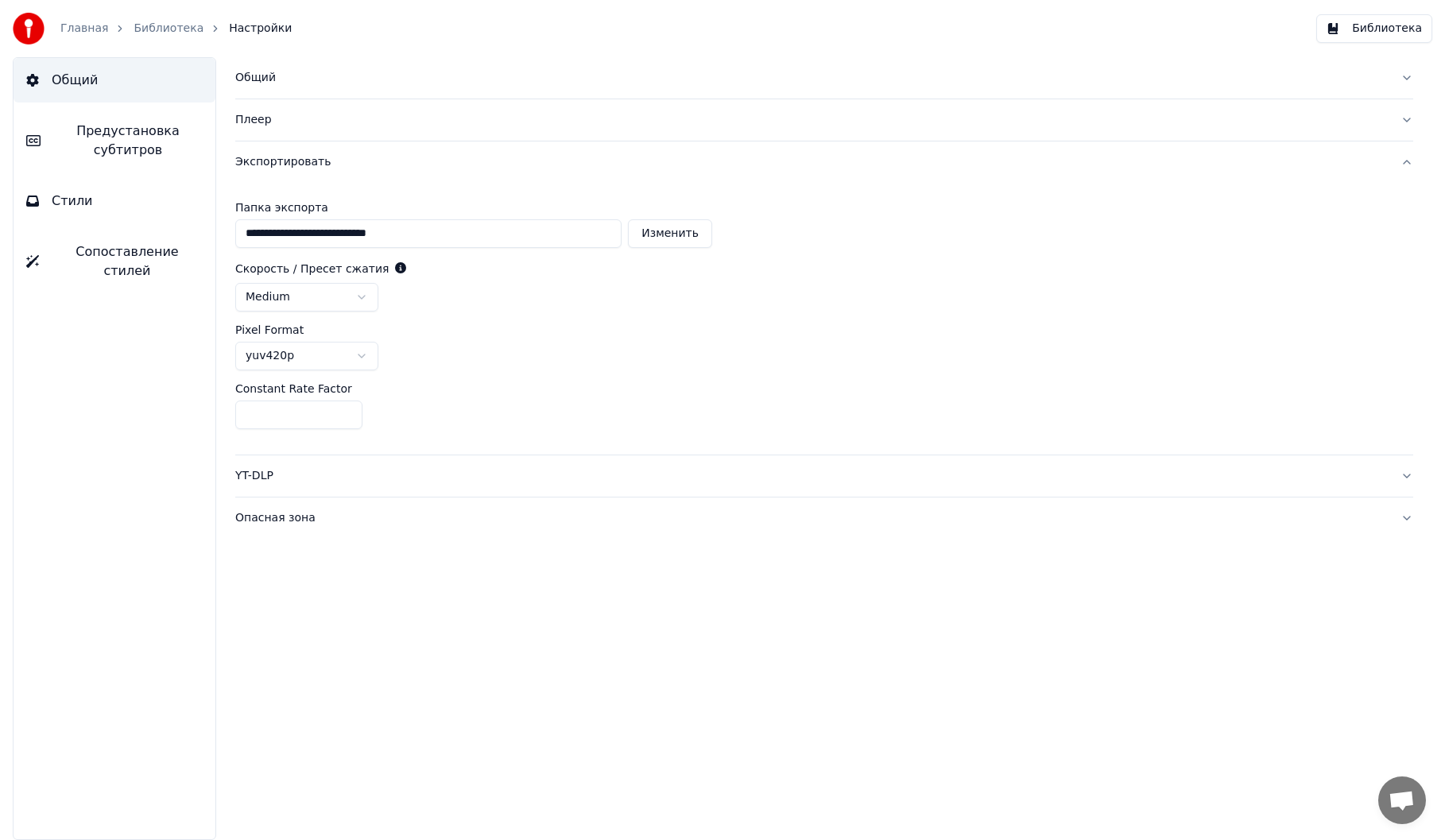
click at [291, 170] on button "Экспортировать" at bounding box center [824, 163] width 1178 height 42
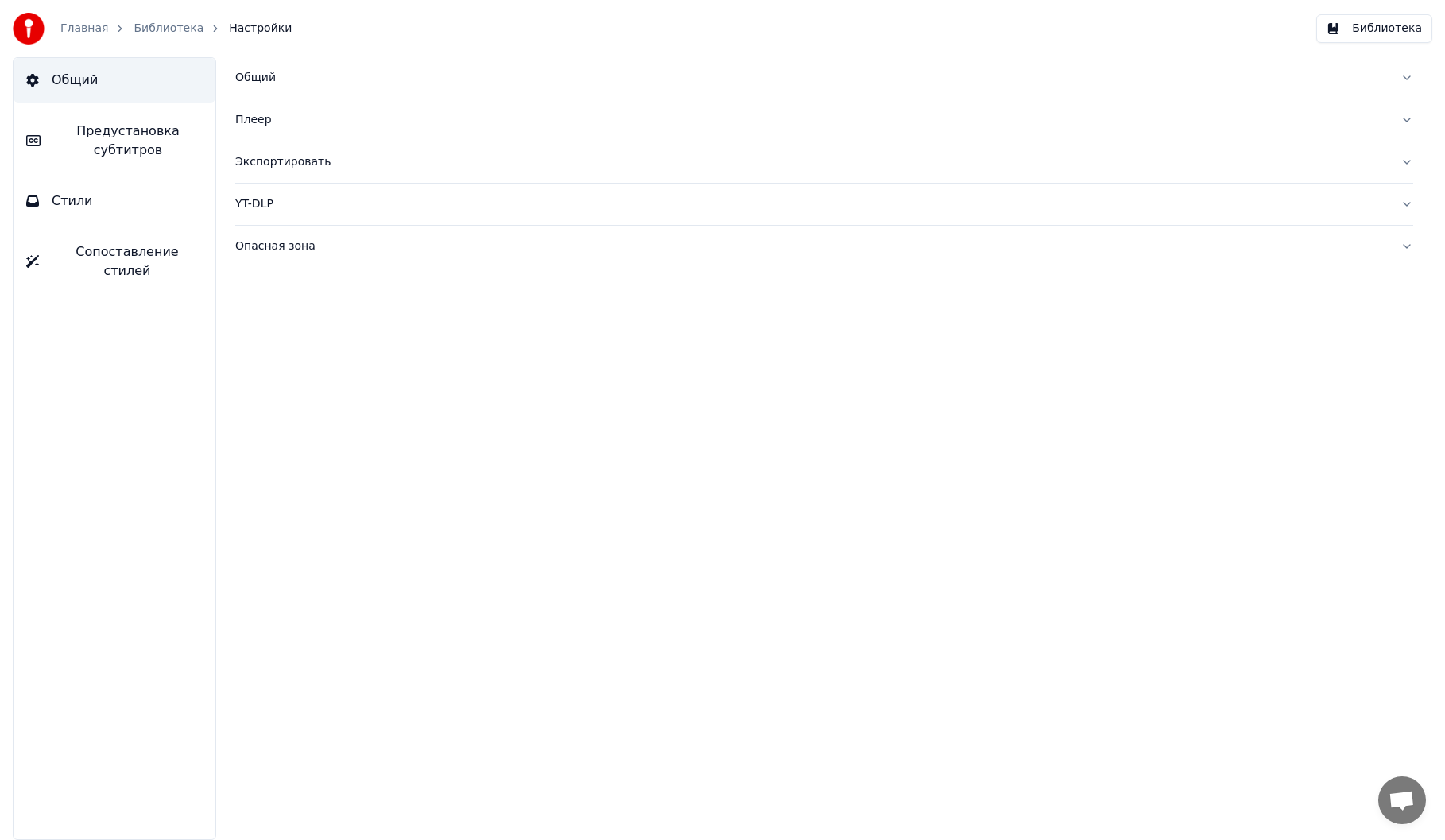
click at [287, 235] on button "Опасная зона" at bounding box center [824, 247] width 1178 height 42
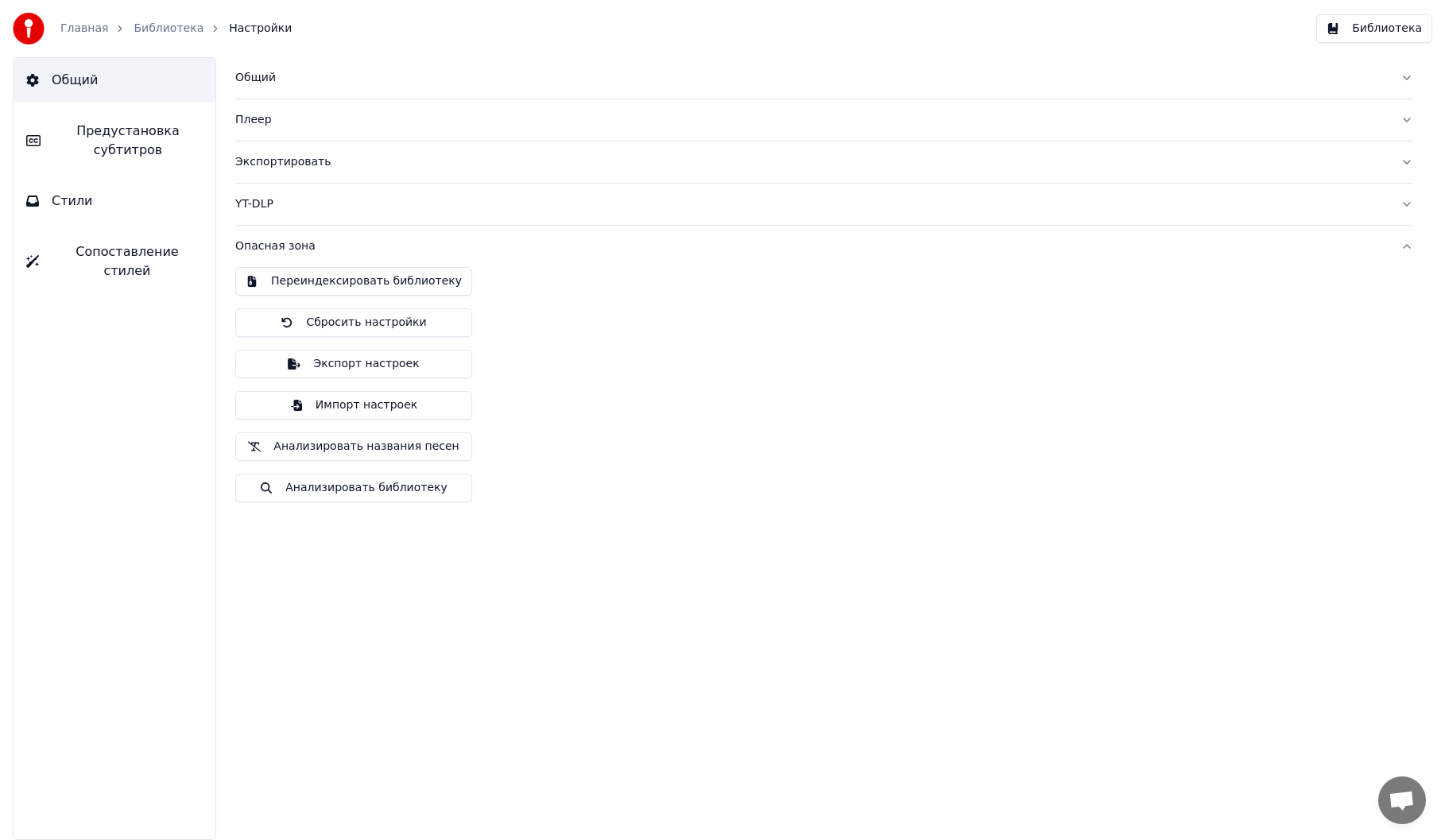
click at [86, 25] on link "Главная" at bounding box center [84, 29] width 48 height 16
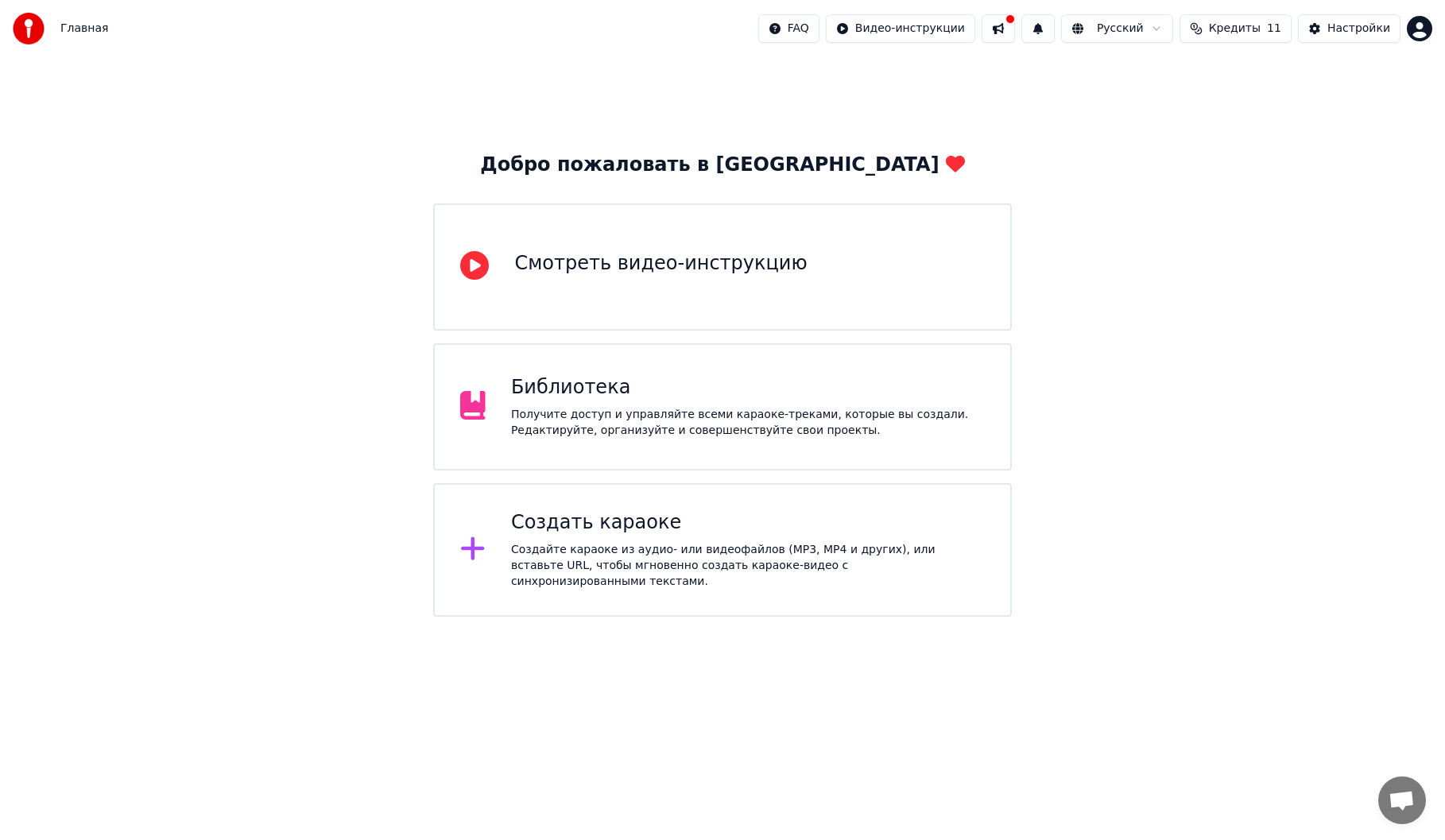
click at [682, 393] on div "Библиотека" at bounding box center [748, 387] width 474 height 25
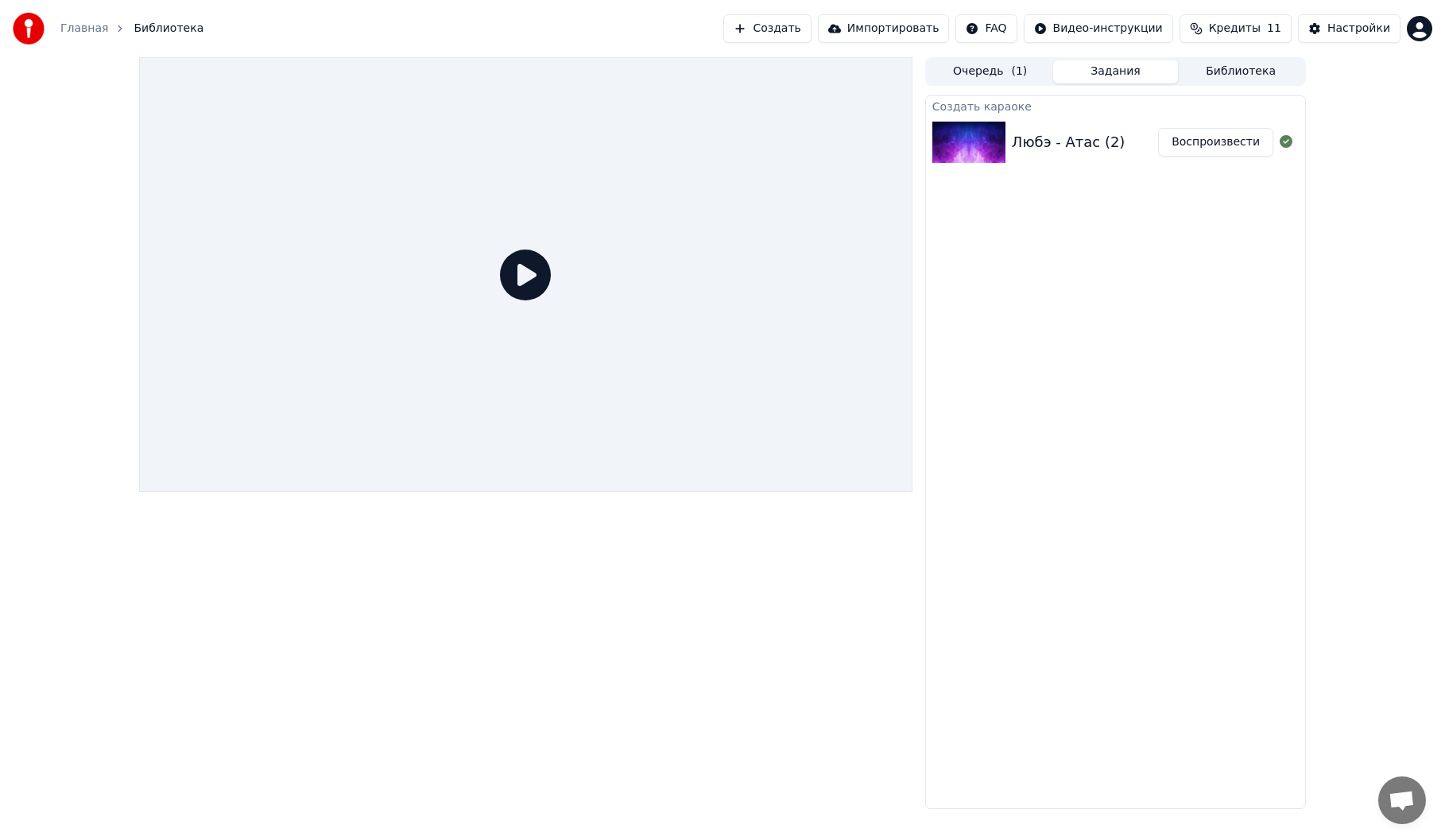
click at [1069, 133] on div "Любэ - Атас (2)" at bounding box center [1069, 142] width 114 height 23
click at [1015, 136] on div "Любэ - Атас (2)" at bounding box center [1069, 142] width 114 height 23
click at [967, 144] on img at bounding box center [969, 143] width 73 height 42
click at [1206, 142] on button "Воспроизвести" at bounding box center [1216, 143] width 116 height 29
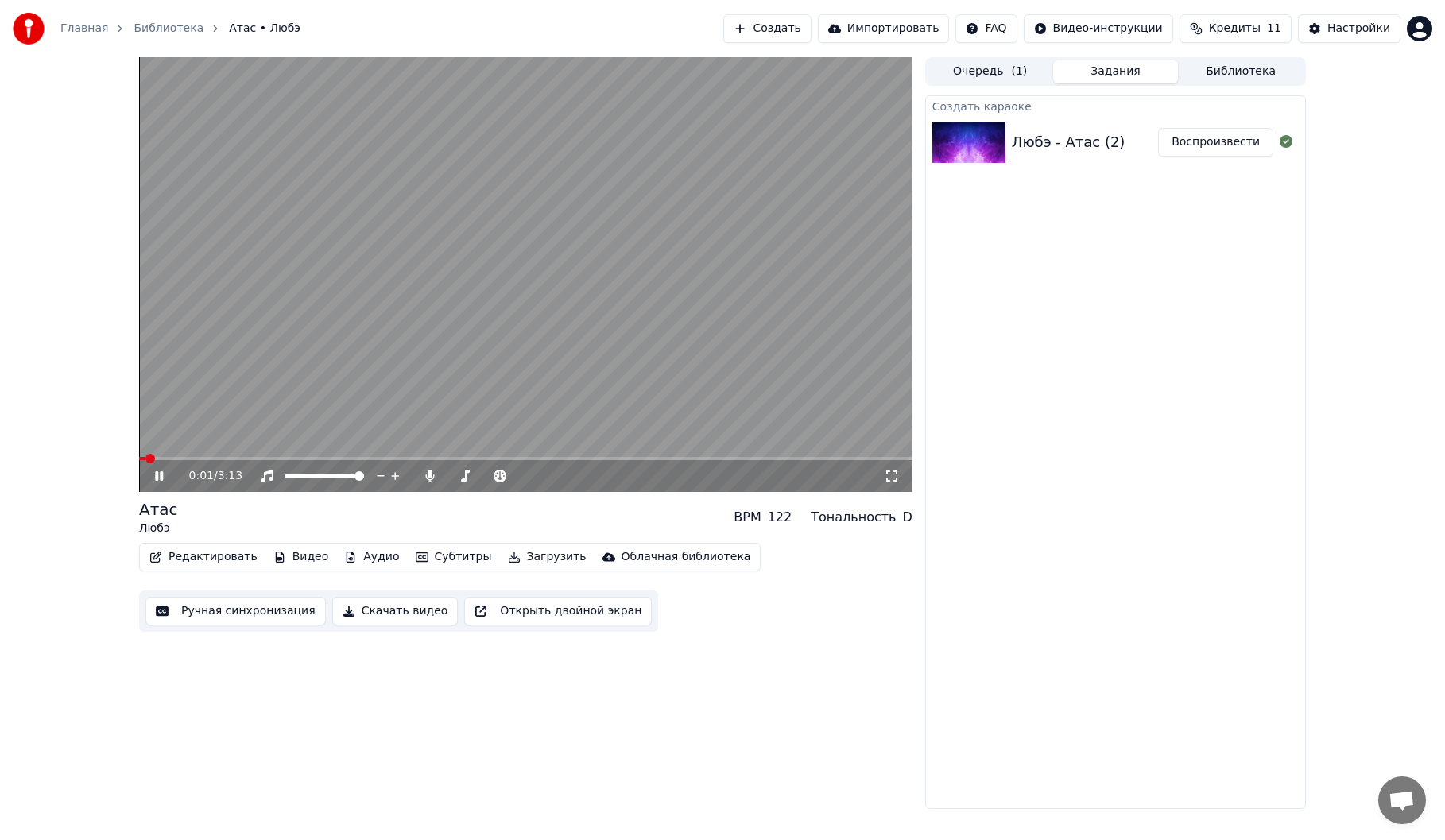
click at [508, 607] on button "Открыть двойной экран" at bounding box center [558, 611] width 188 height 29
click at [546, 614] on button "Закрыть двойной экран" at bounding box center [554, 611] width 180 height 29
click at [546, 614] on button "Открыть двойной экран" at bounding box center [558, 611] width 188 height 29
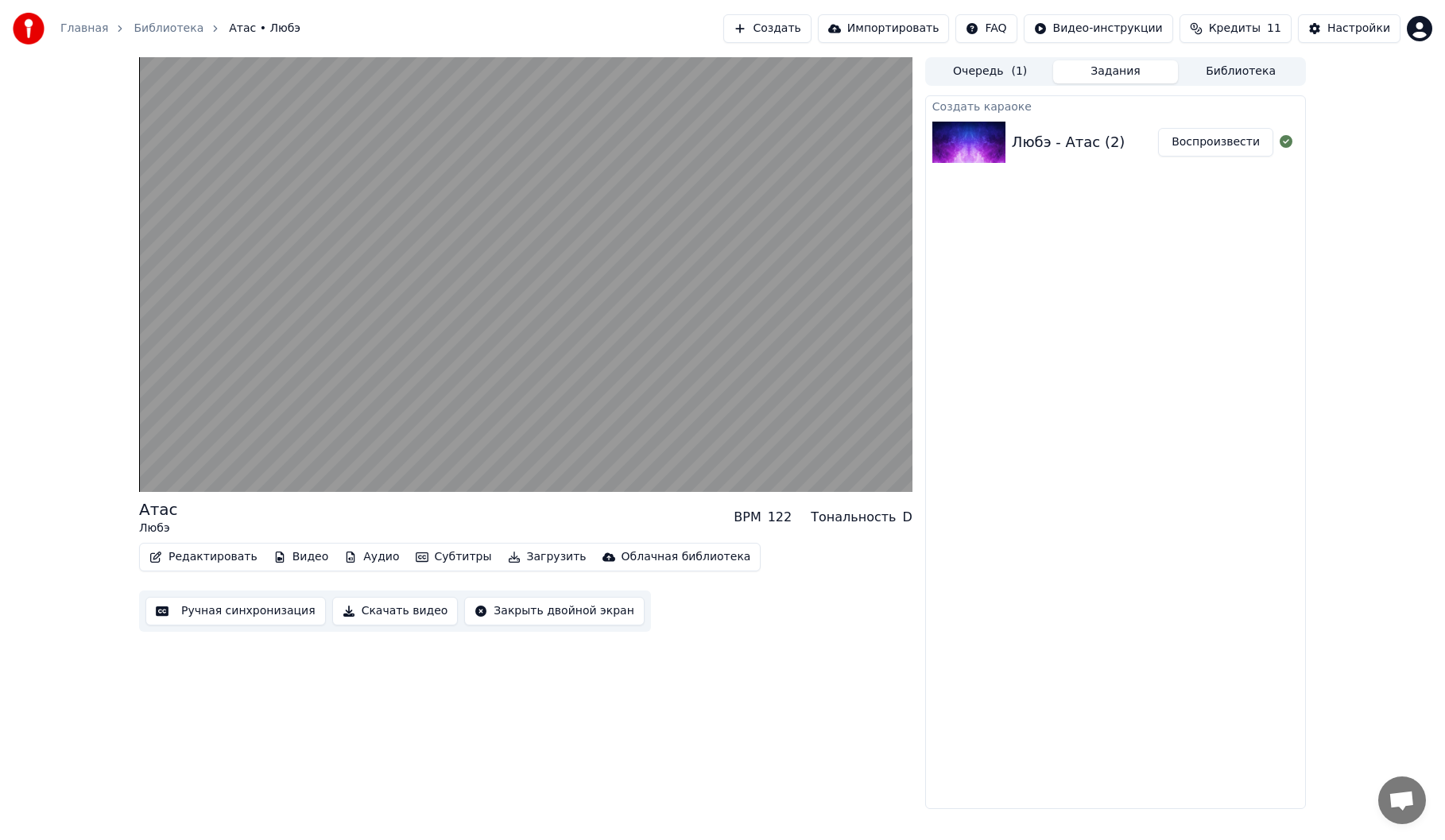
click at [205, 558] on button "Редактировать" at bounding box center [203, 556] width 121 height 23
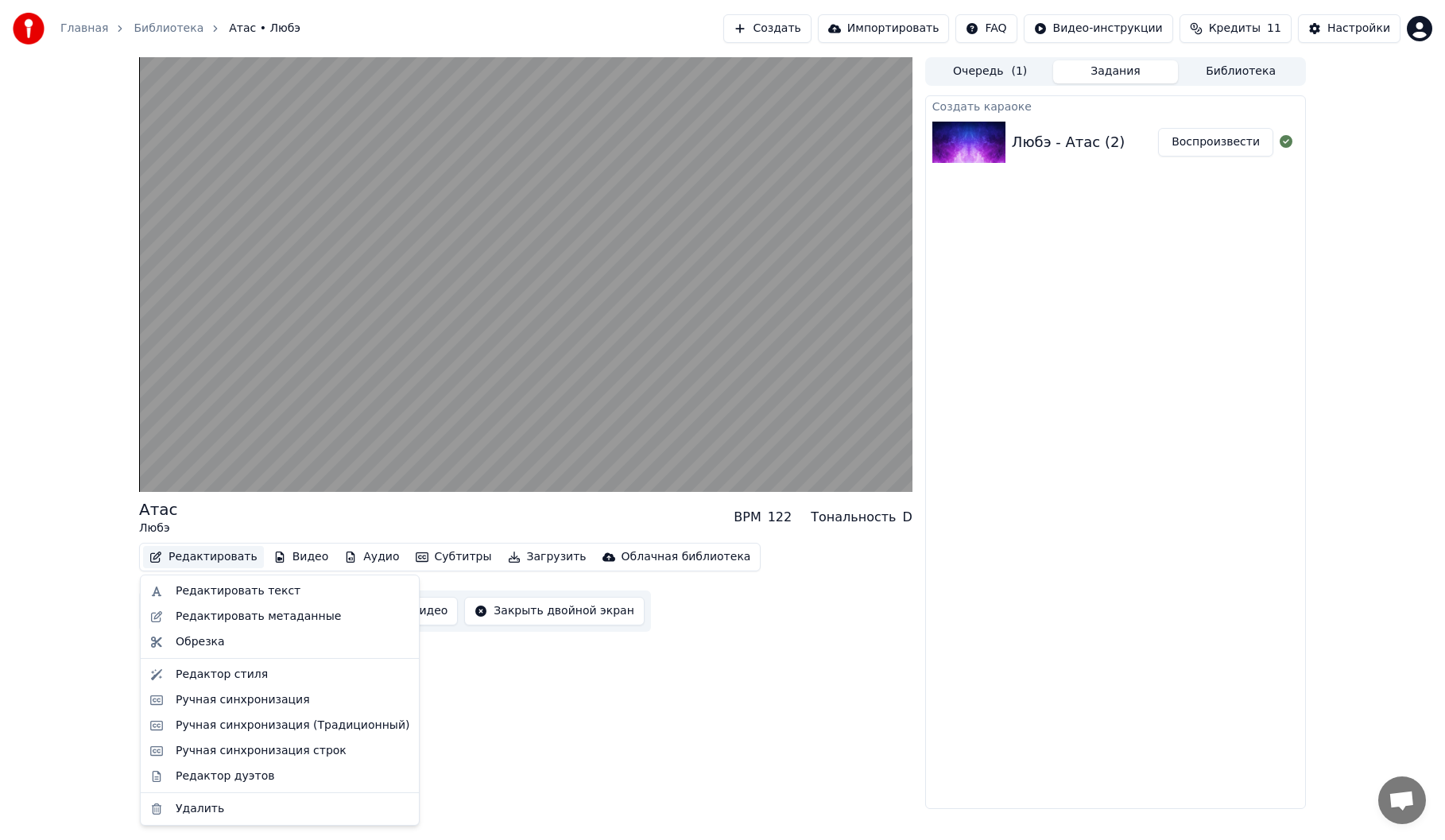
click at [791, 737] on div "Атас Любэ BPM 122 Тональность D Редактировать Видео Аудио Субтитры Загрузить Об…" at bounding box center [526, 433] width 774 height 751
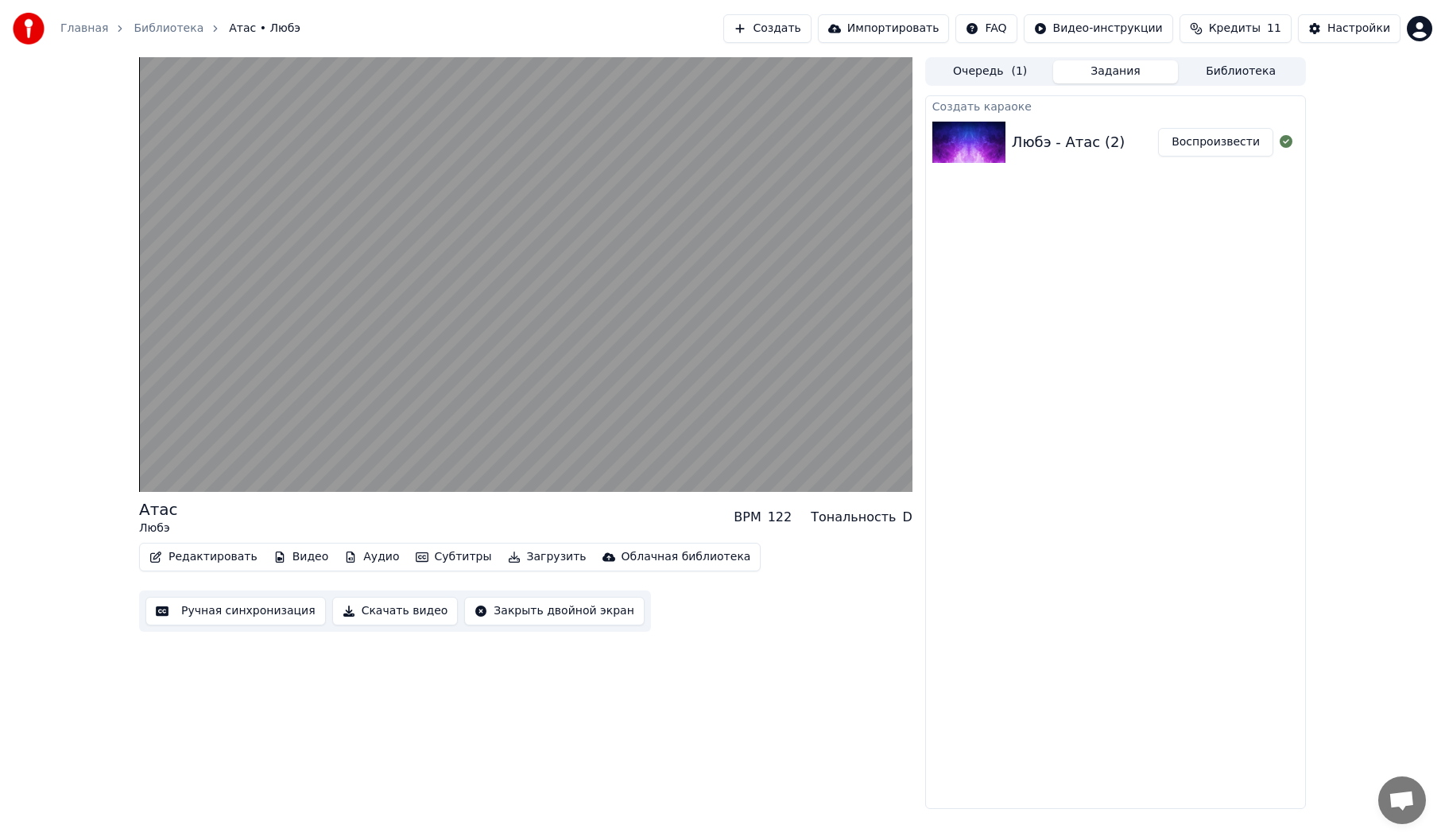
click at [522, 554] on button "Загрузить" at bounding box center [547, 556] width 91 height 23
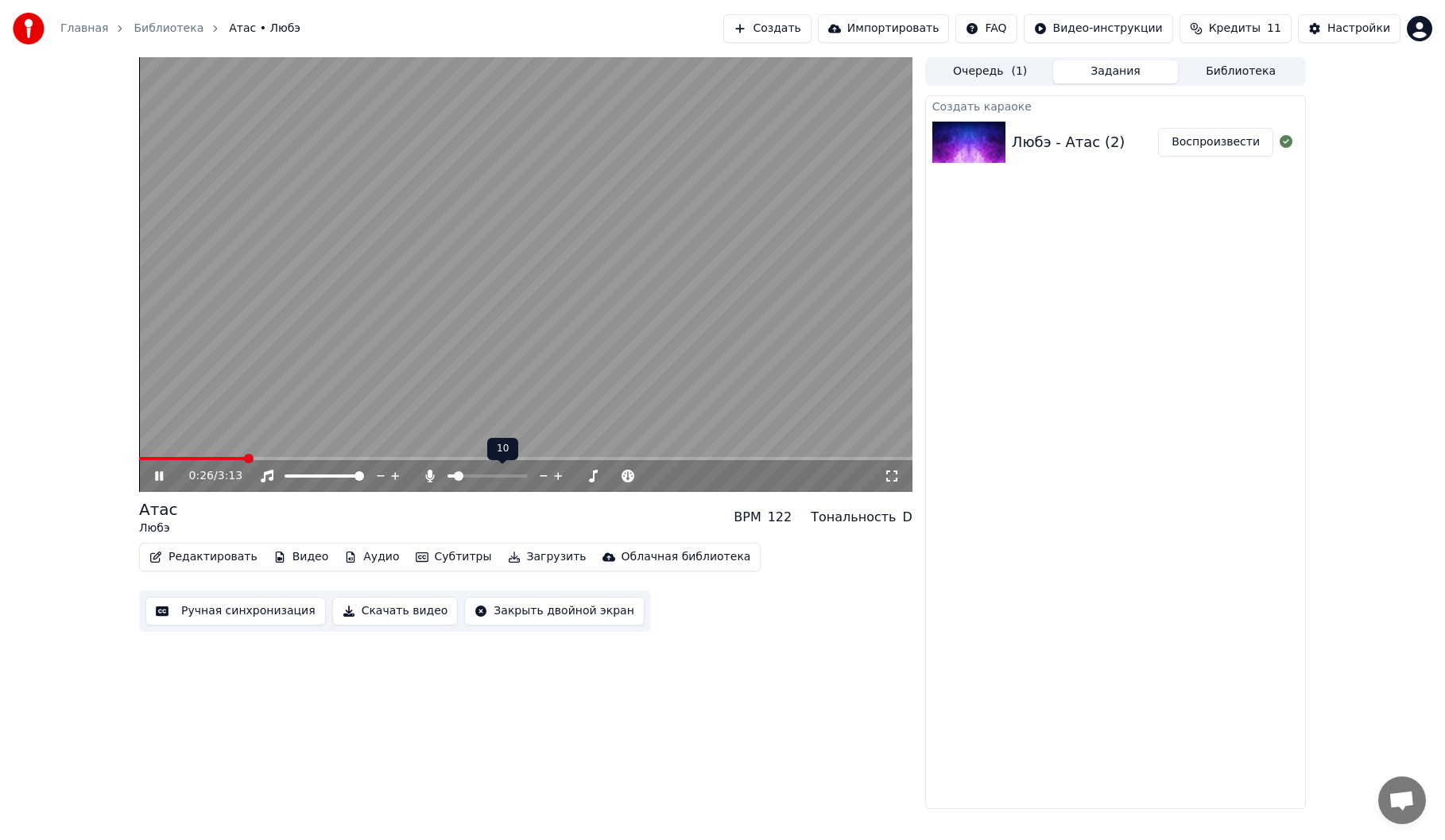
click at [447, 476] on span at bounding box center [451, 476] width 8 height 4
click at [506, 475] on span at bounding box center [487, 476] width 80 height 4
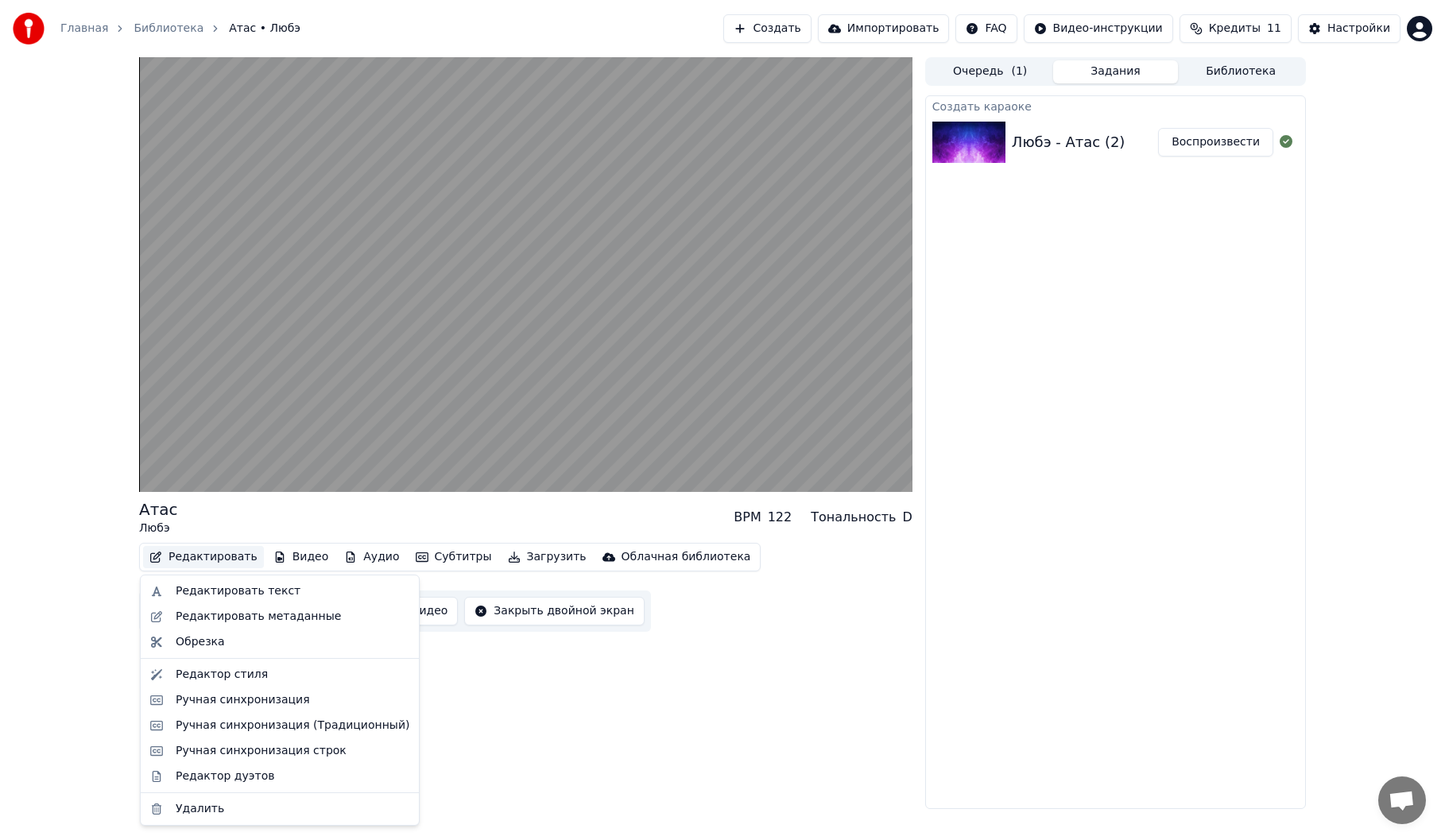
click at [188, 551] on button "Редактировать" at bounding box center [203, 556] width 121 height 23
click at [558, 742] on div "Атас Любэ BPM 122 Тональность D Редактировать Видео Аудио Субтитры Загрузить Об…" at bounding box center [526, 433] width 774 height 751
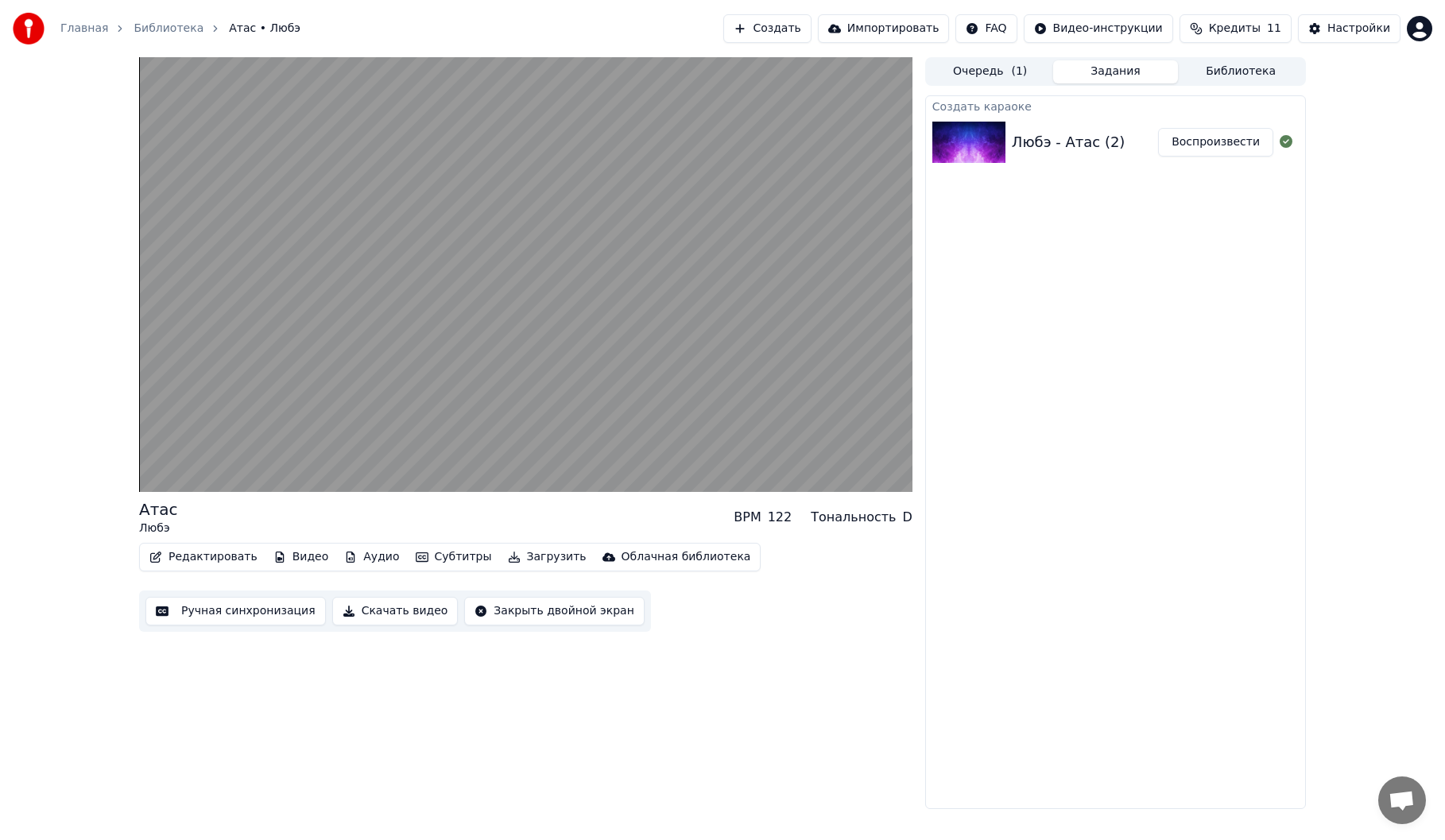
click at [1212, 64] on button "Библиотека" at bounding box center [1241, 72] width 126 height 23
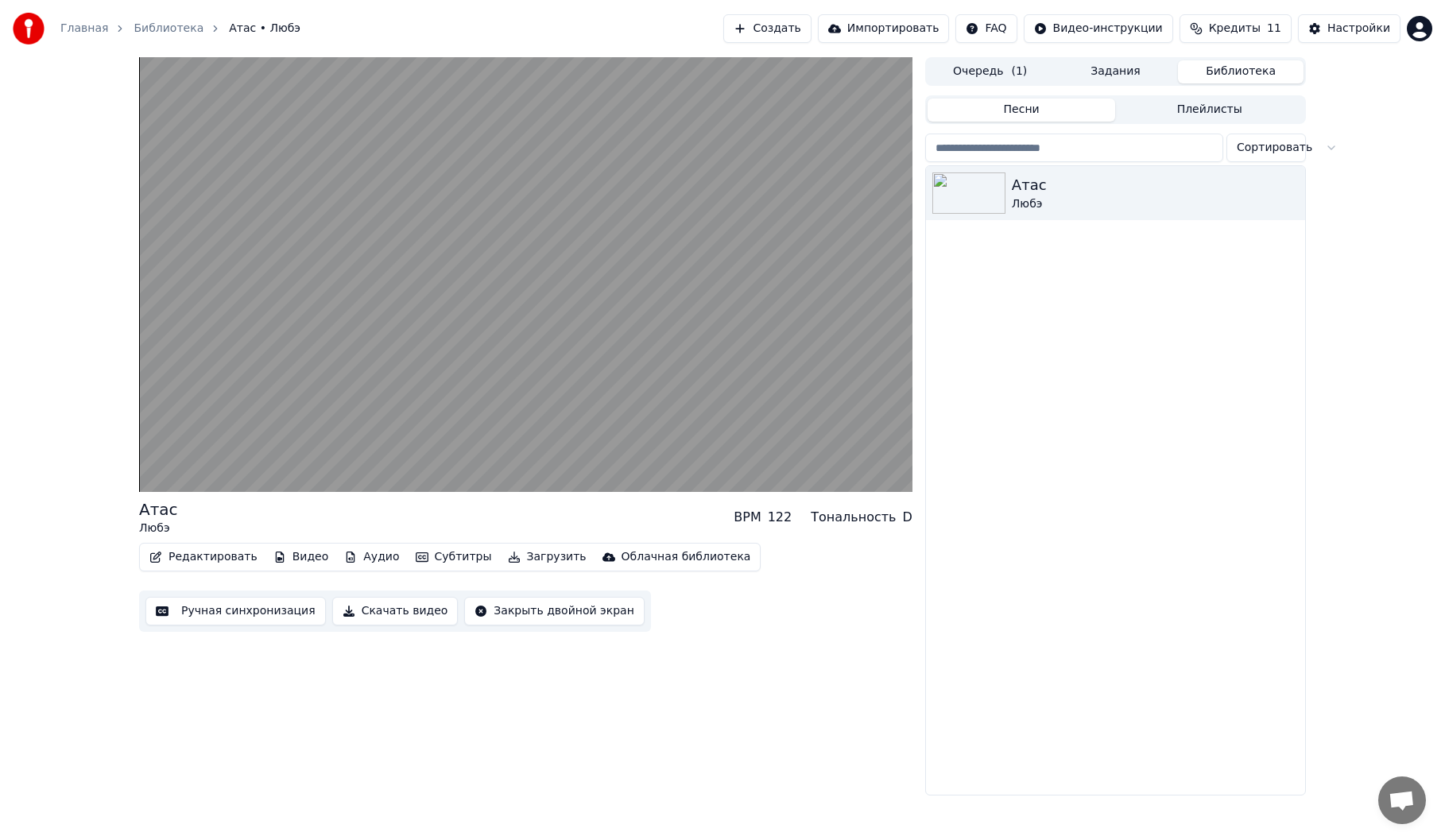
click at [1293, 157] on html "Главная Библиотека Атас • Любэ Создать Импортировать FAQ Видео-инструкции Креди…" at bounding box center [722, 420] width 1445 height 840
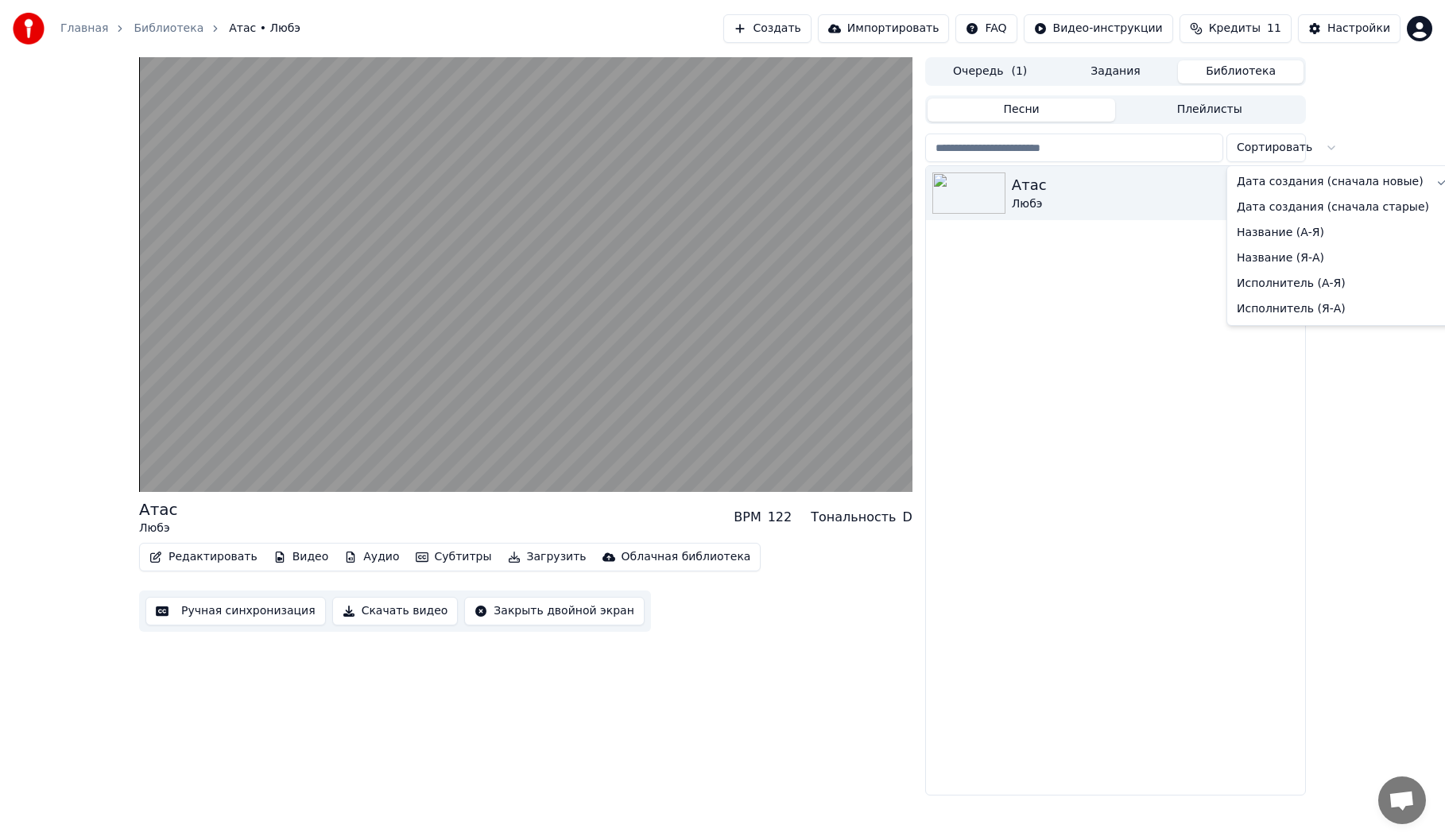
click at [1153, 347] on html "Главная Библиотека Атас • Любэ Создать Импортировать FAQ Видео-инструкции Креди…" at bounding box center [722, 420] width 1445 height 840
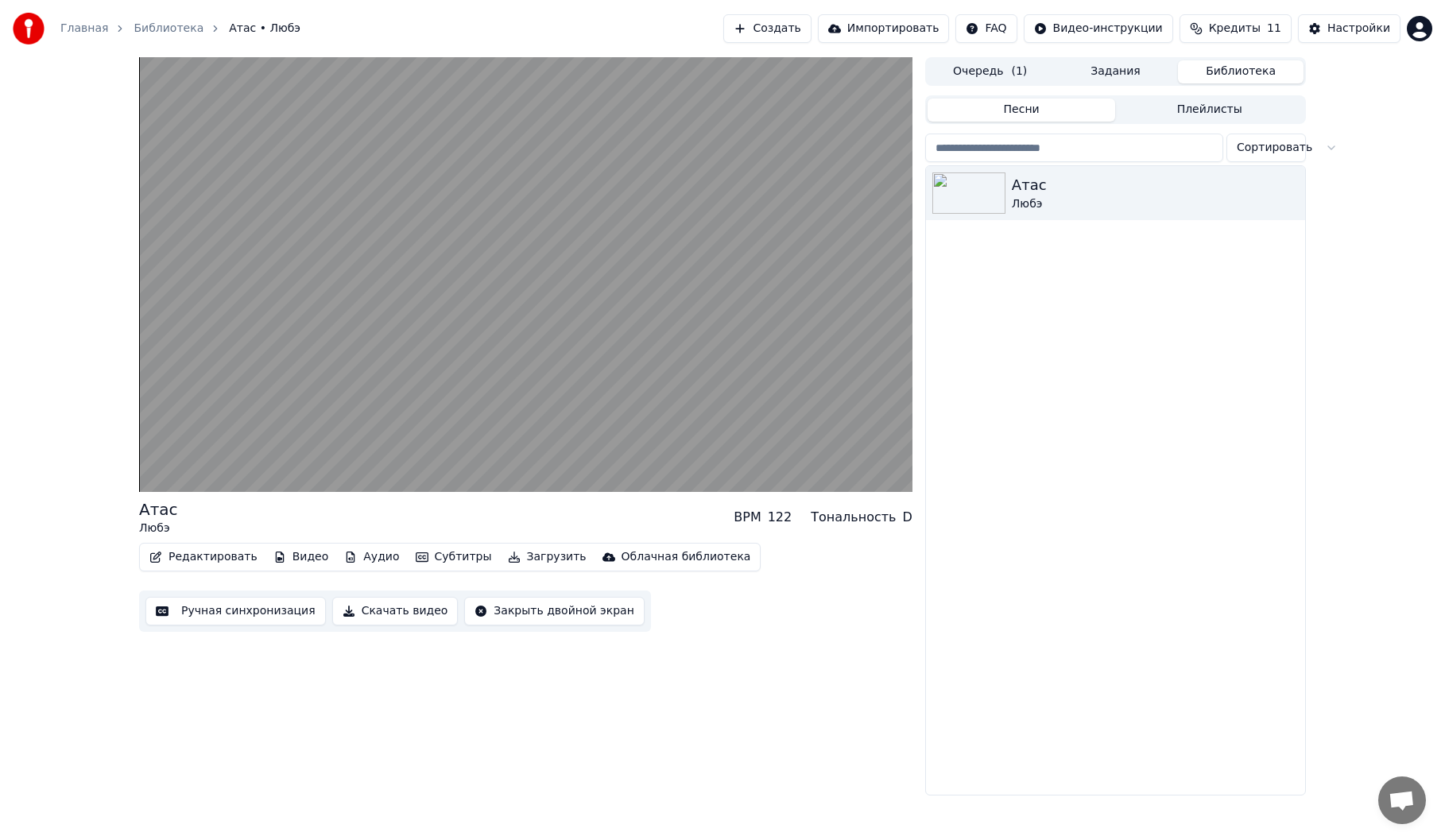
click at [1209, 116] on button "Плейлисты" at bounding box center [1209, 110] width 189 height 23
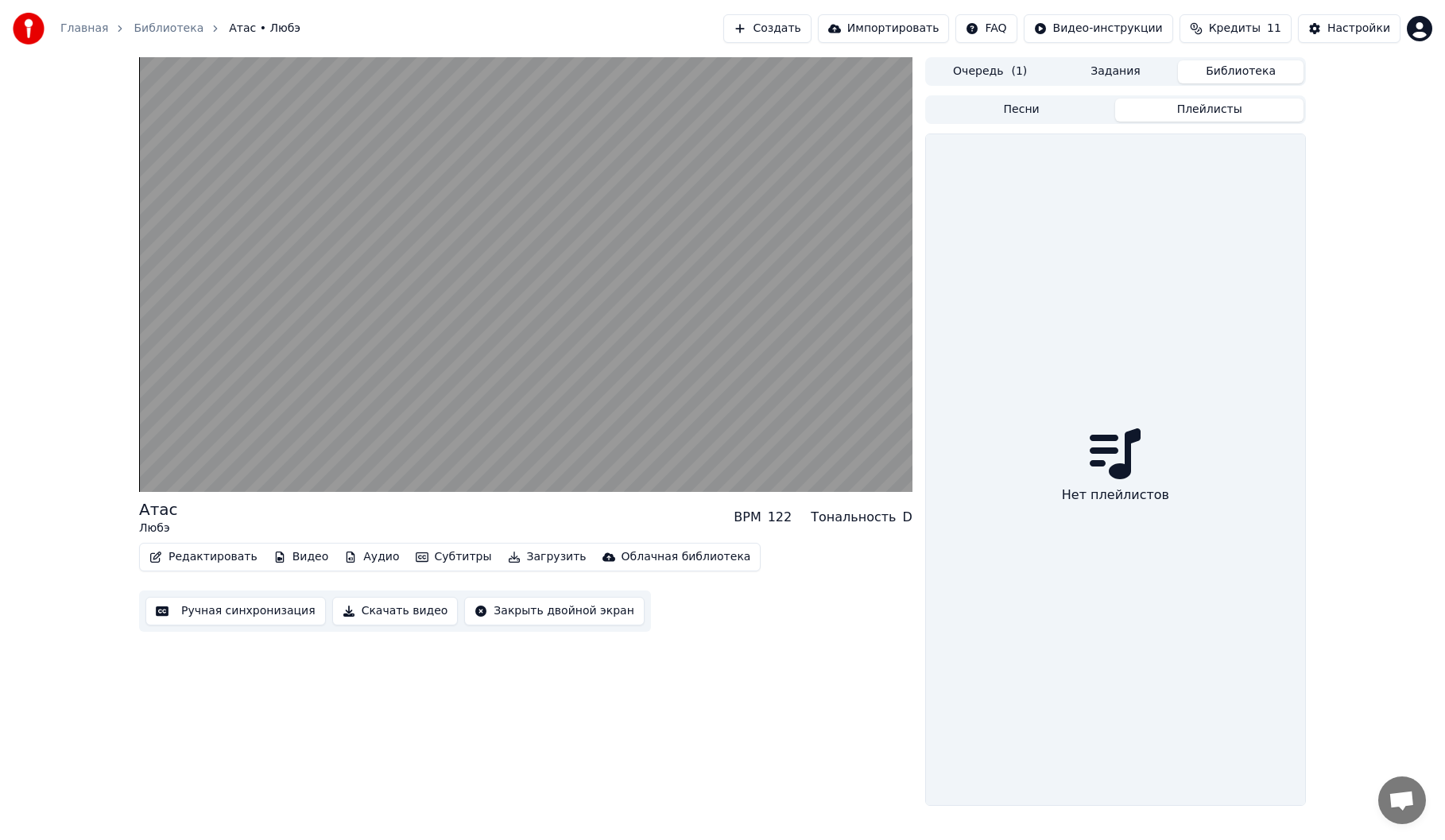
click at [1048, 117] on button "Песни" at bounding box center [1022, 110] width 189 height 23
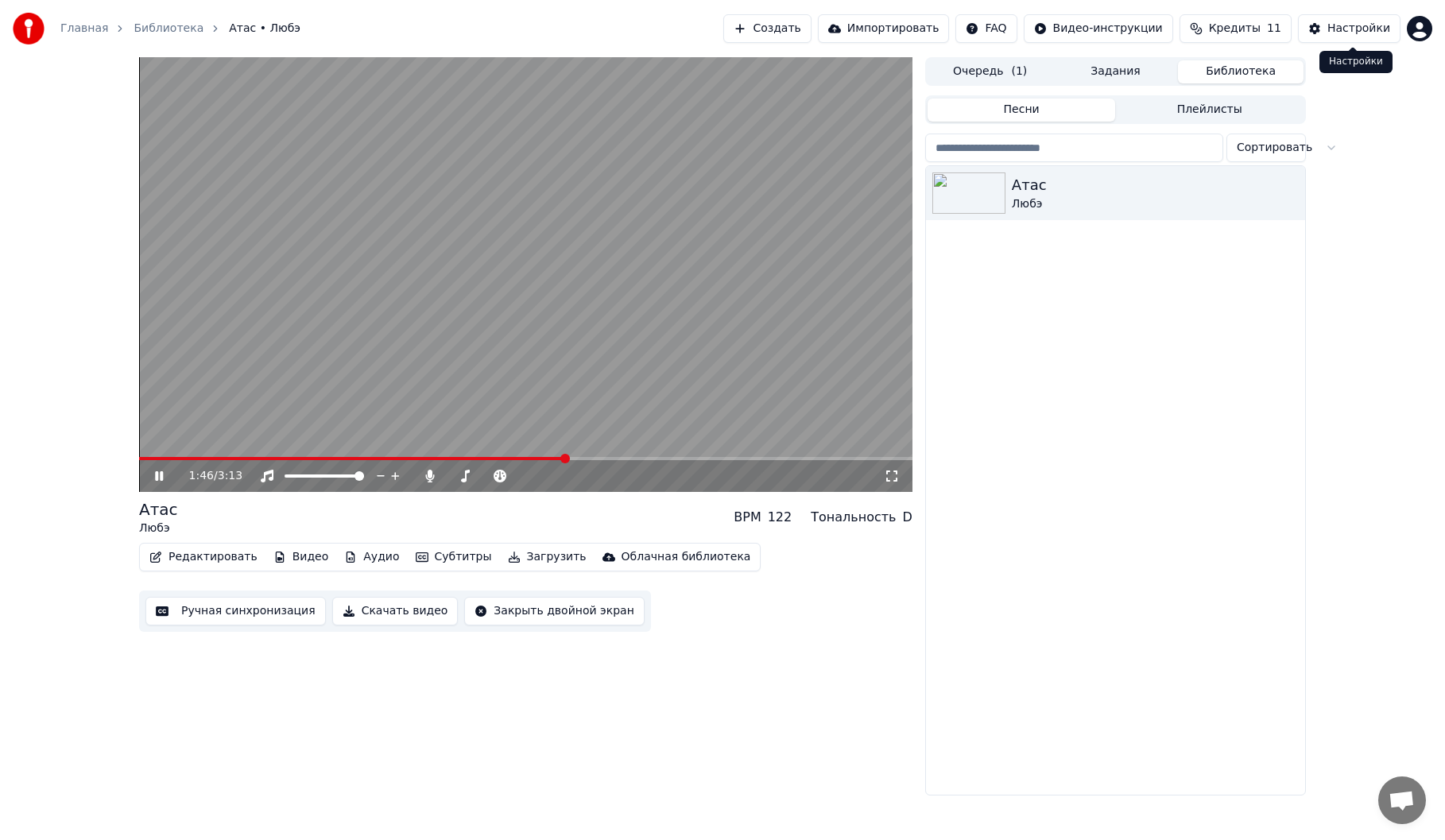
click at [1329, 34] on button "Настройки" at bounding box center [1349, 29] width 102 height 29
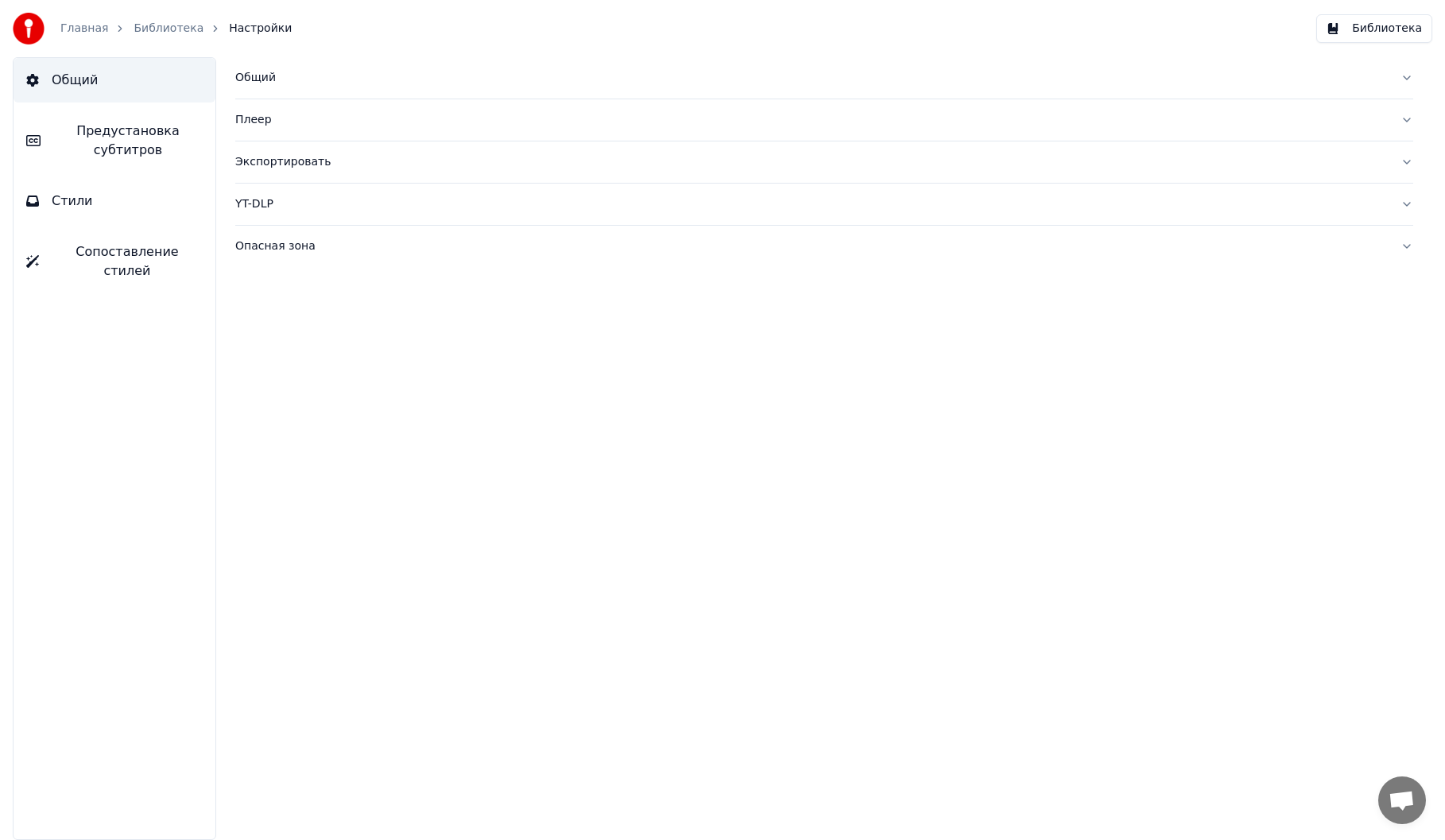
click at [81, 214] on button "Стили" at bounding box center [114, 201] width 202 height 44
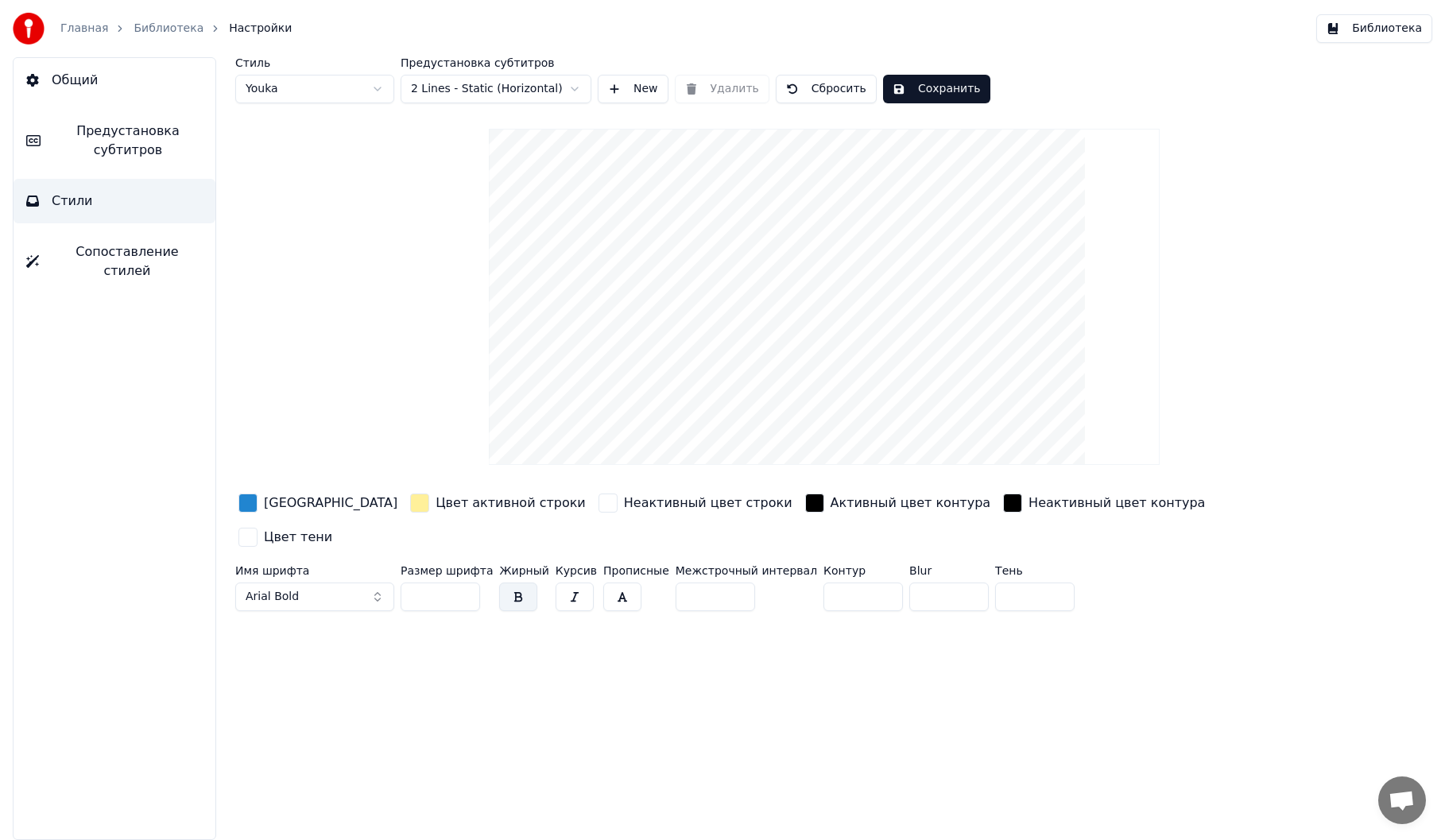
click at [114, 257] on span "Сопоставление стилей" at bounding box center [127, 261] width 151 height 38
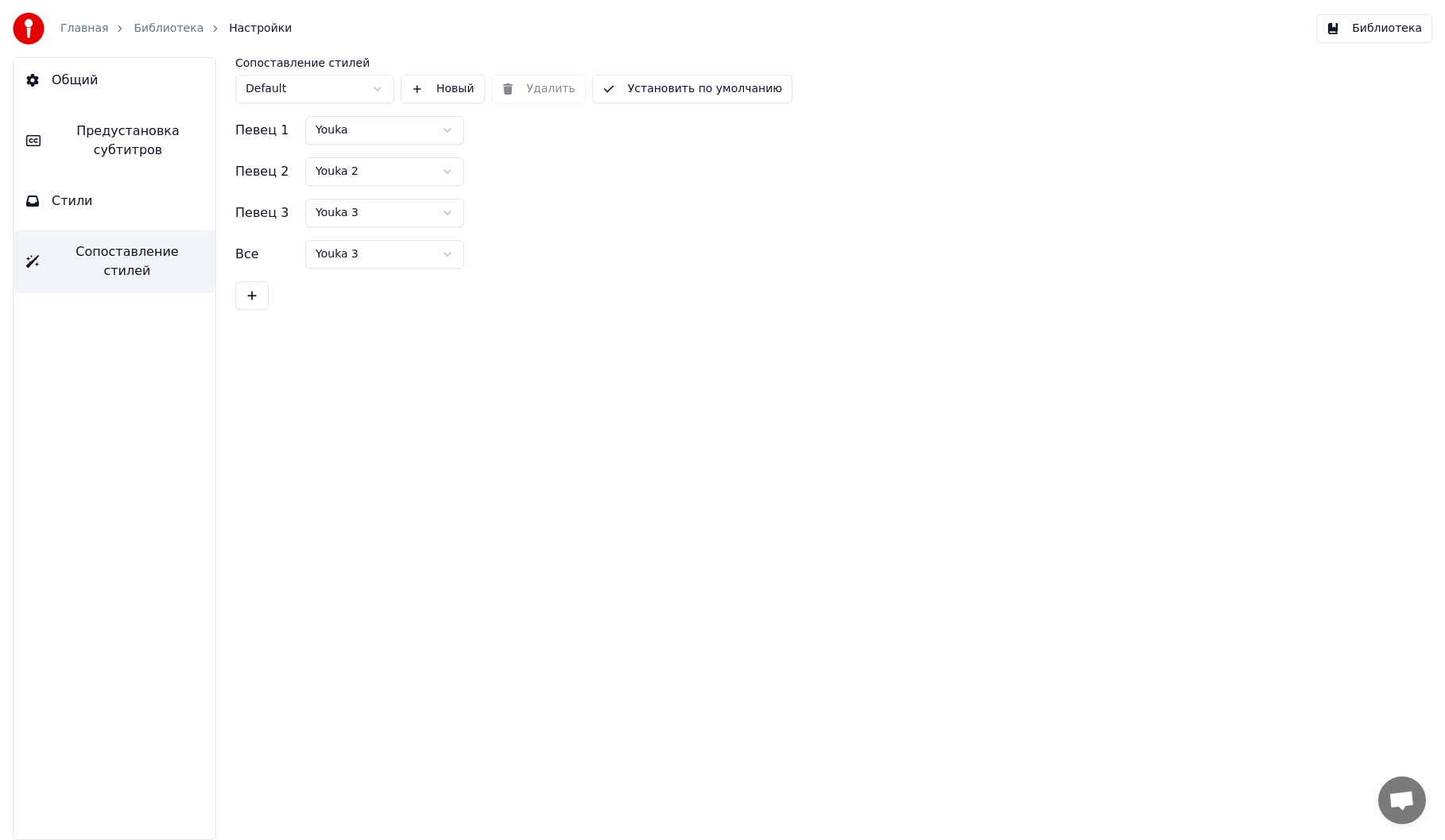
click at [118, 155] on span "Предустановка субтитров" at bounding box center [127, 141] width 149 height 38
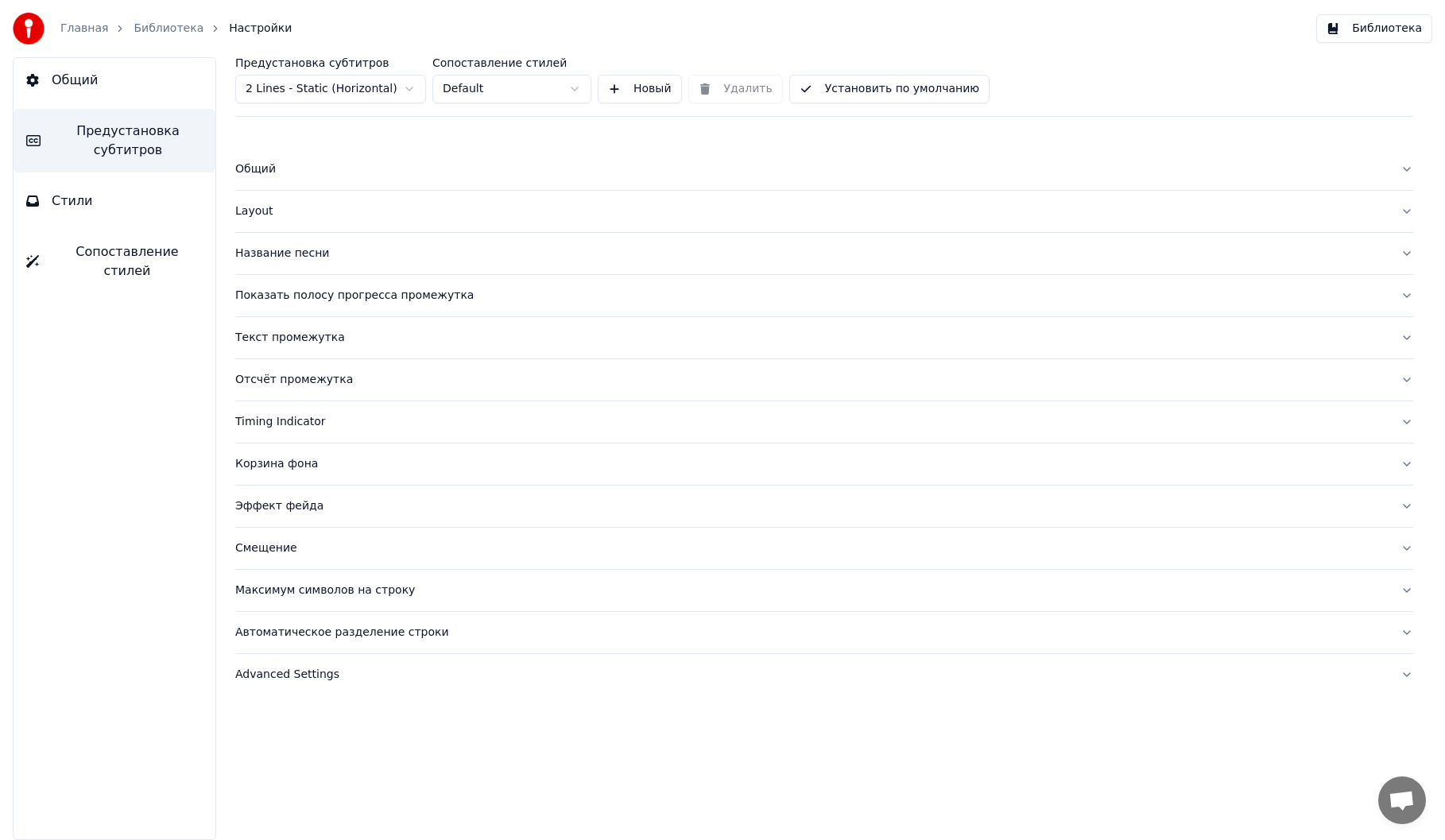
click at [119, 92] on button "Общий" at bounding box center [114, 79] width 202 height 44
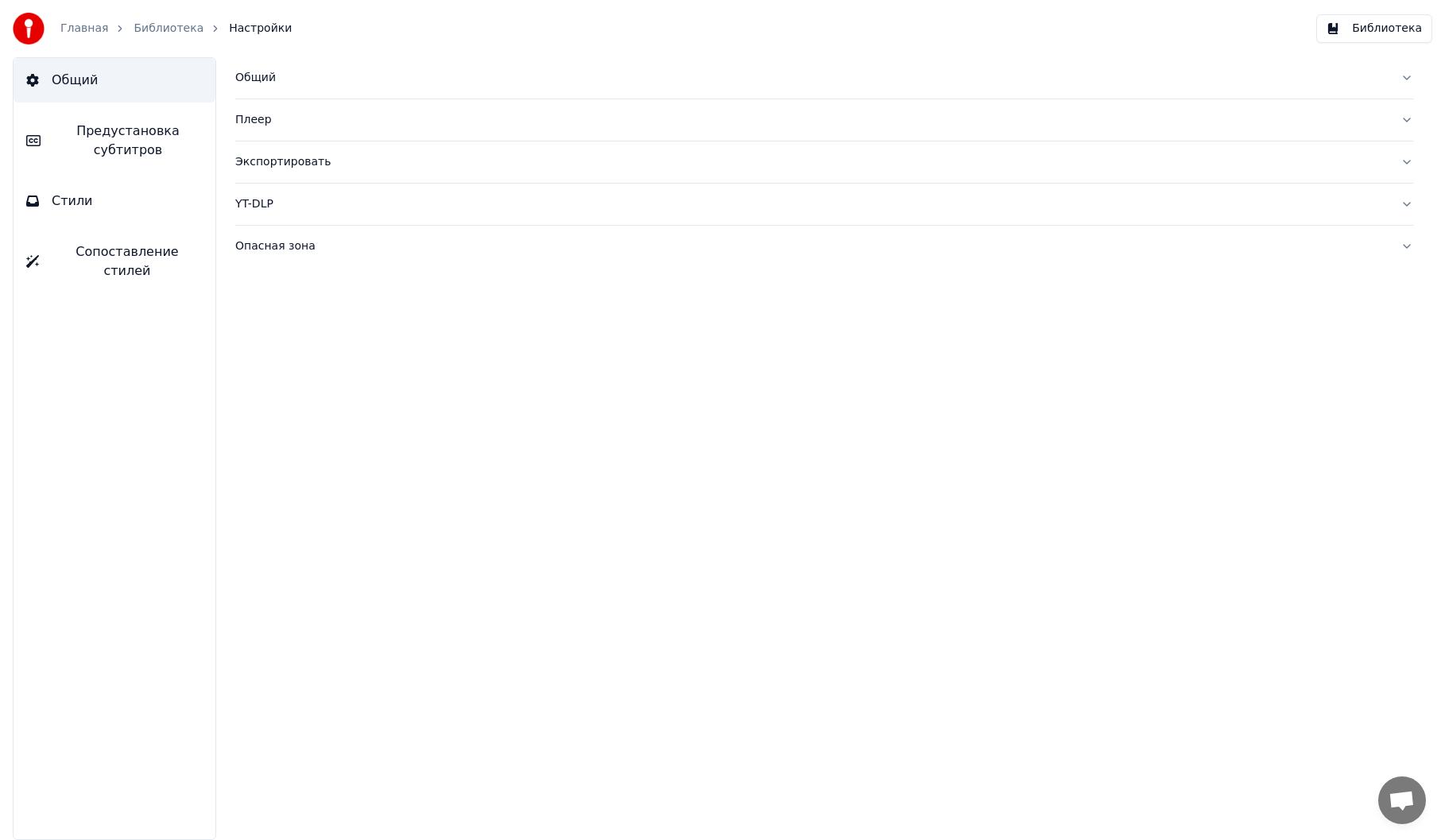
click at [125, 140] on span "Предустановка субтитров" at bounding box center [127, 141] width 149 height 38
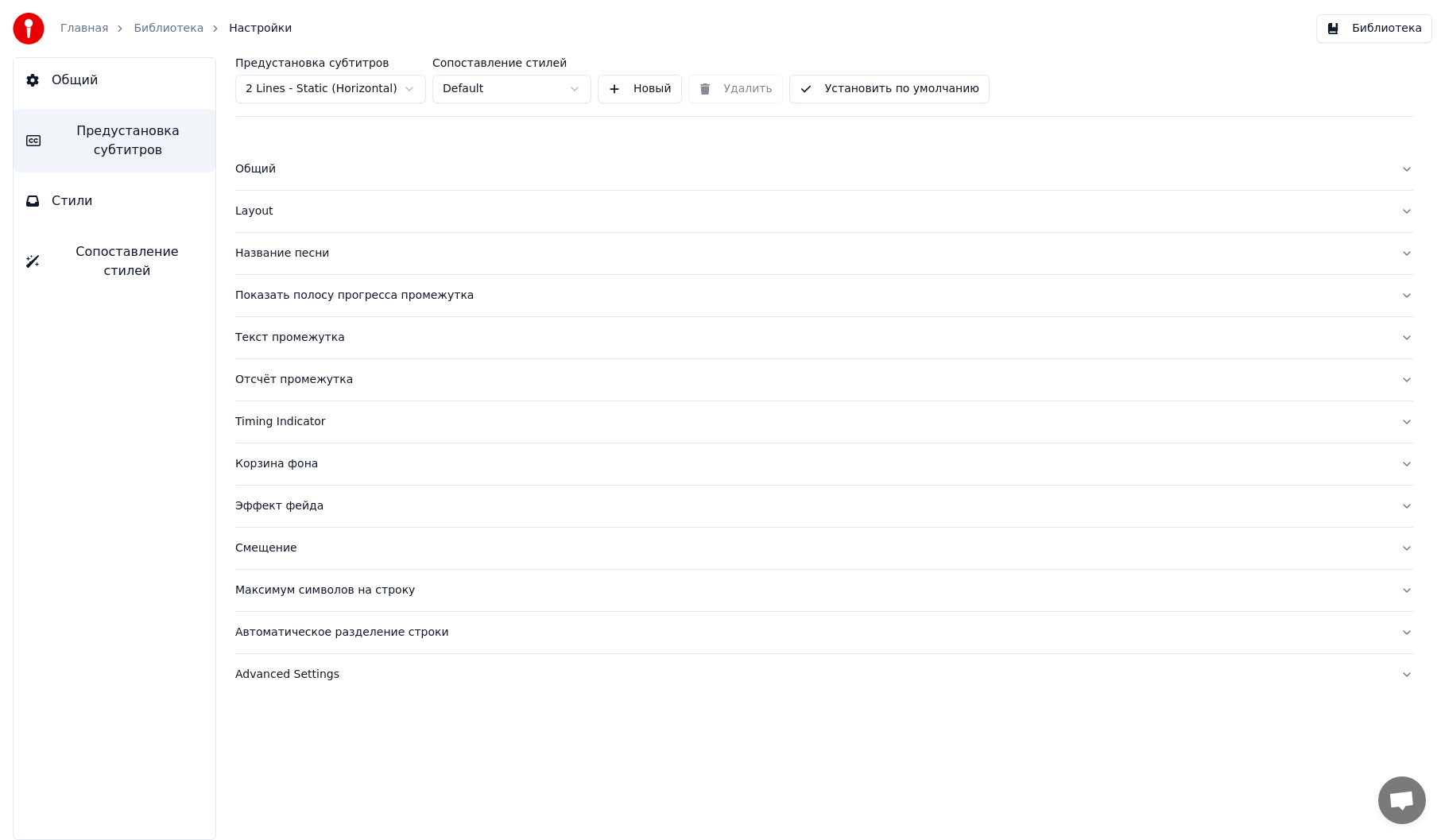
click at [289, 466] on div "Корзина фона" at bounding box center [812, 464] width 1153 height 16
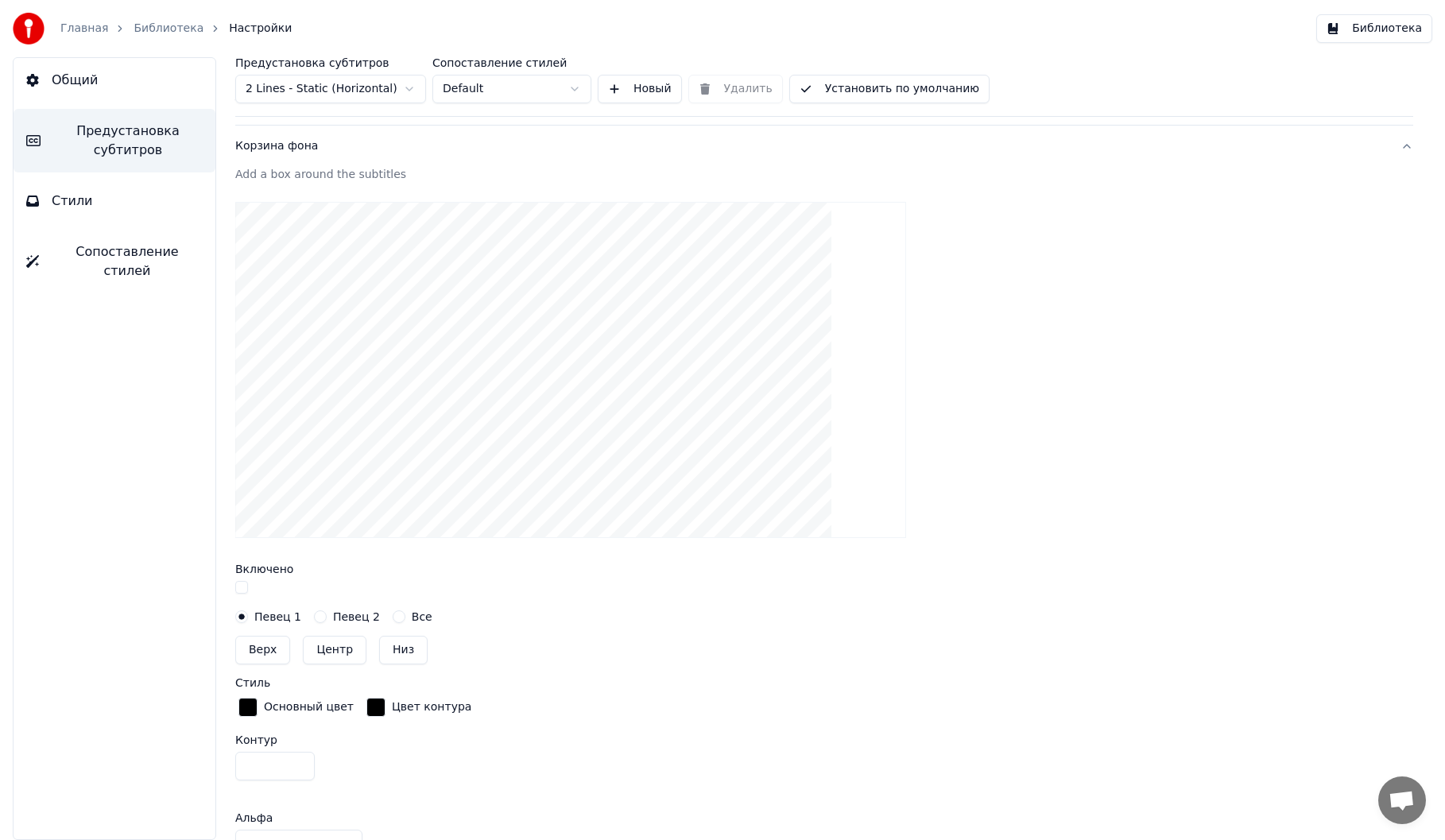
scroll to position [79, 0]
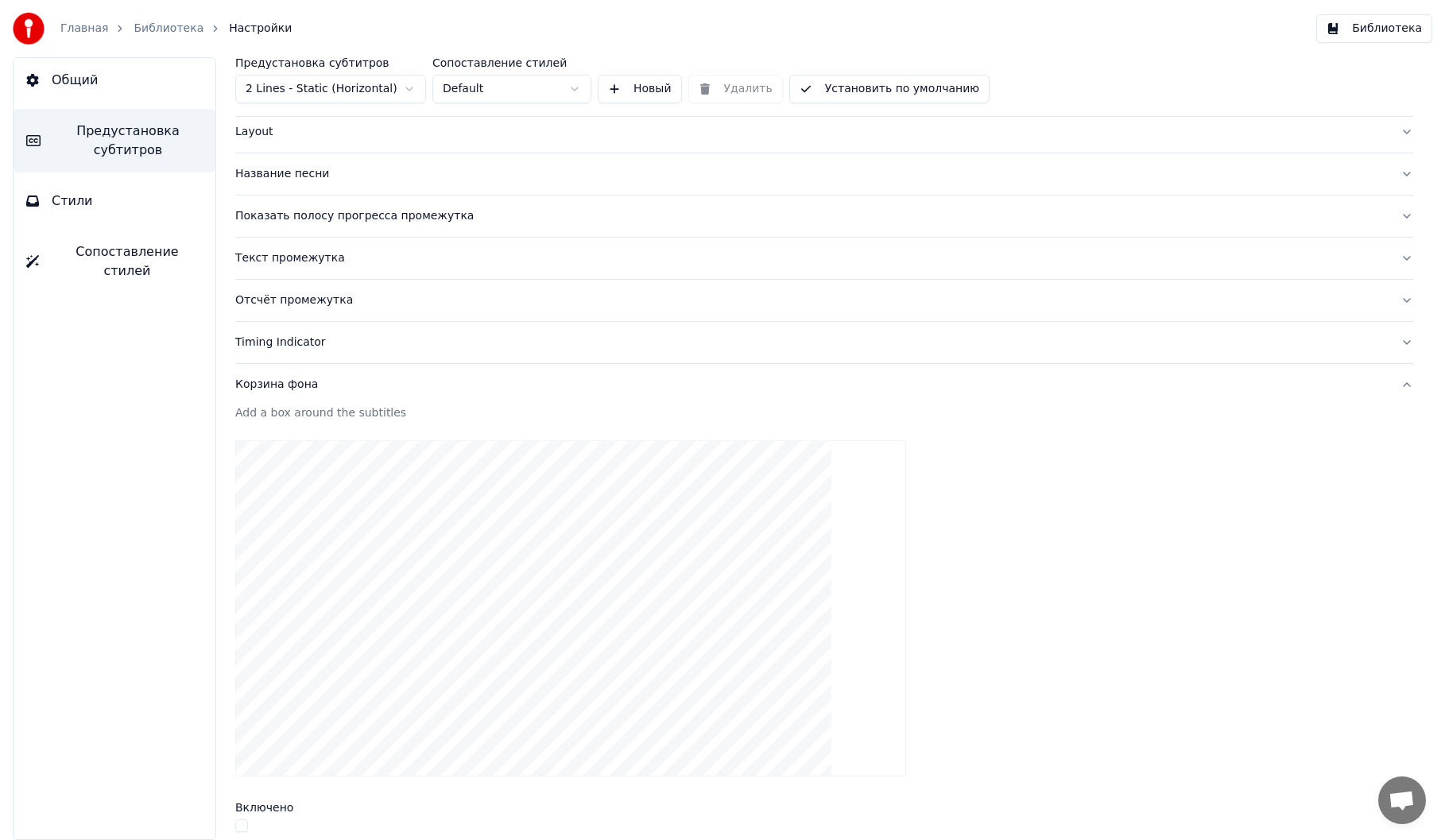
click at [306, 393] on button "Корзина фона" at bounding box center [824, 385] width 1178 height 42
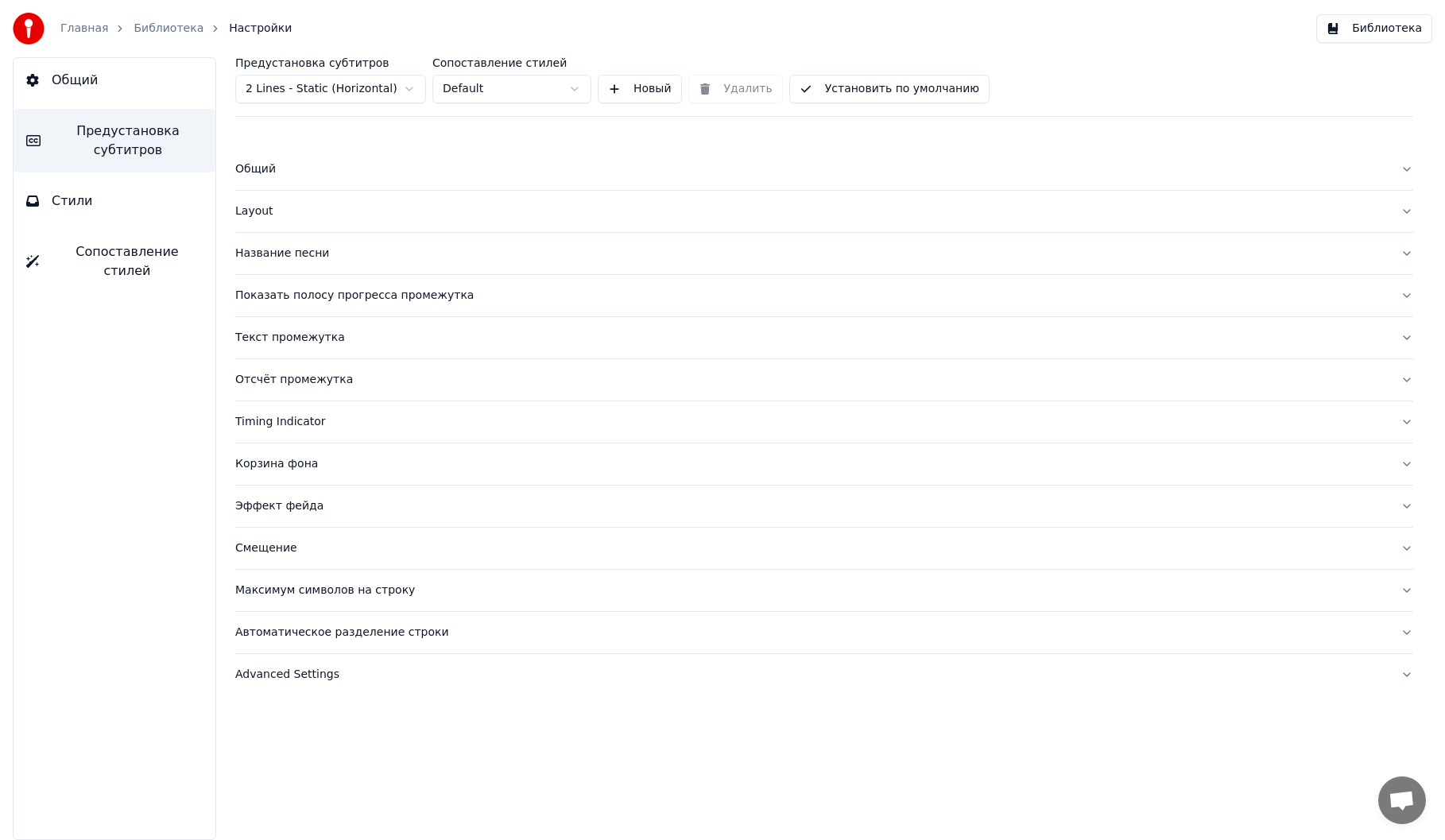
click at [92, 79] on span "Общий" at bounding box center [74, 79] width 46 height 19
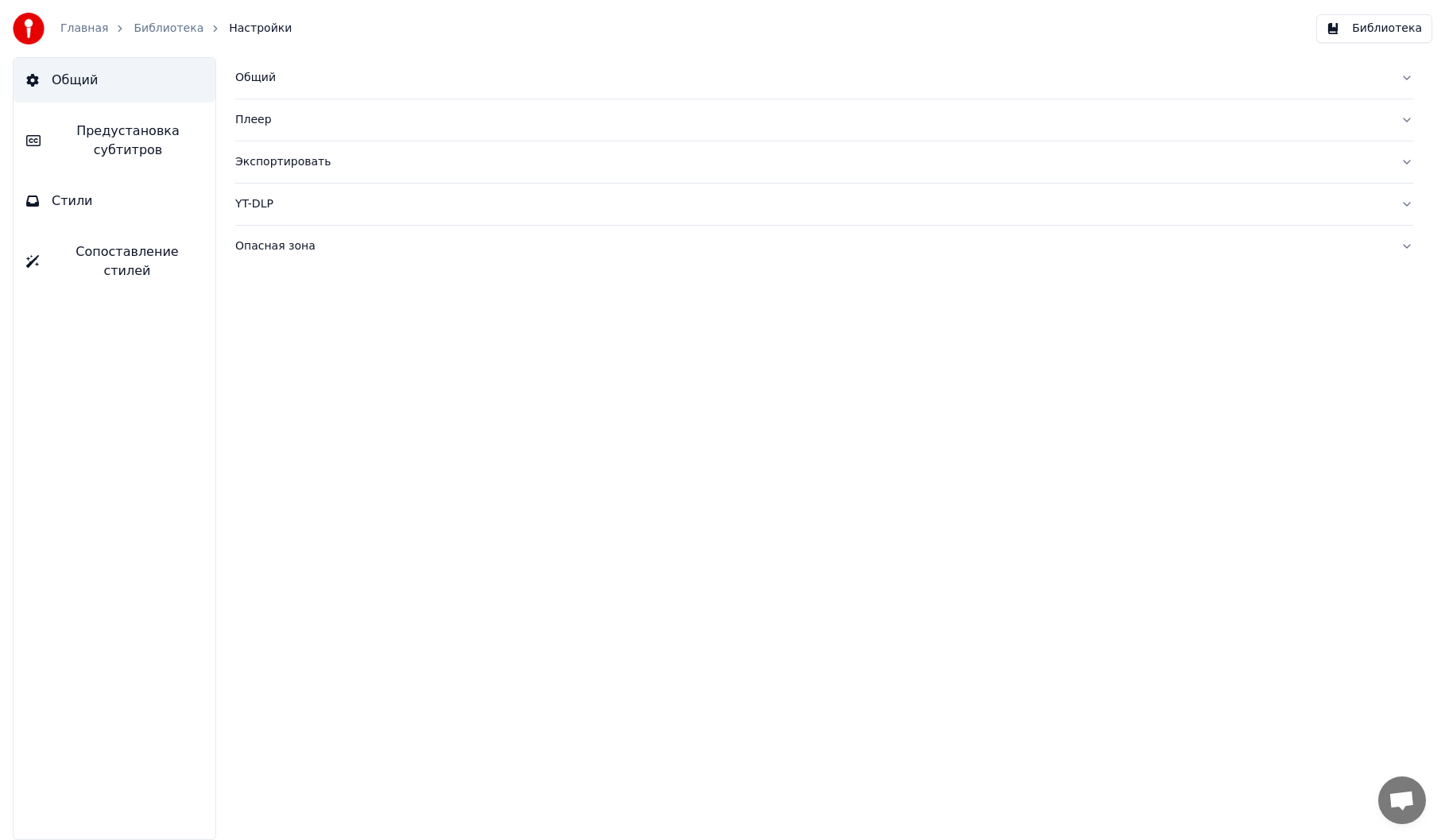
click at [89, 33] on link "Главная" at bounding box center [84, 29] width 48 height 16
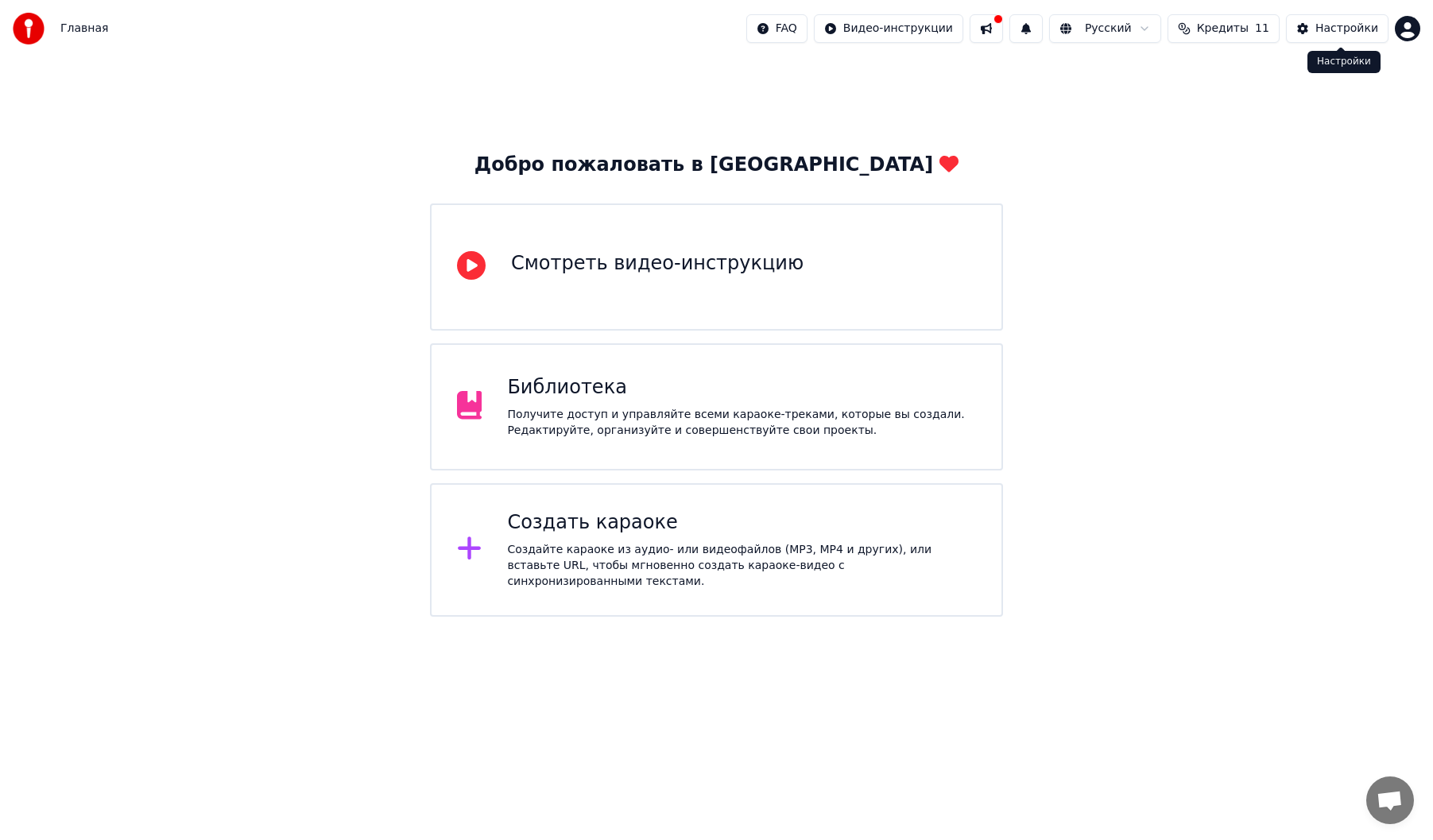
click at [1334, 30] on div "Настройки" at bounding box center [1347, 29] width 63 height 16
click at [768, 422] on div "Получите доступ и управляйте всеми караоке-треками, которые вы создали. Редакти…" at bounding box center [748, 422] width 473 height 32
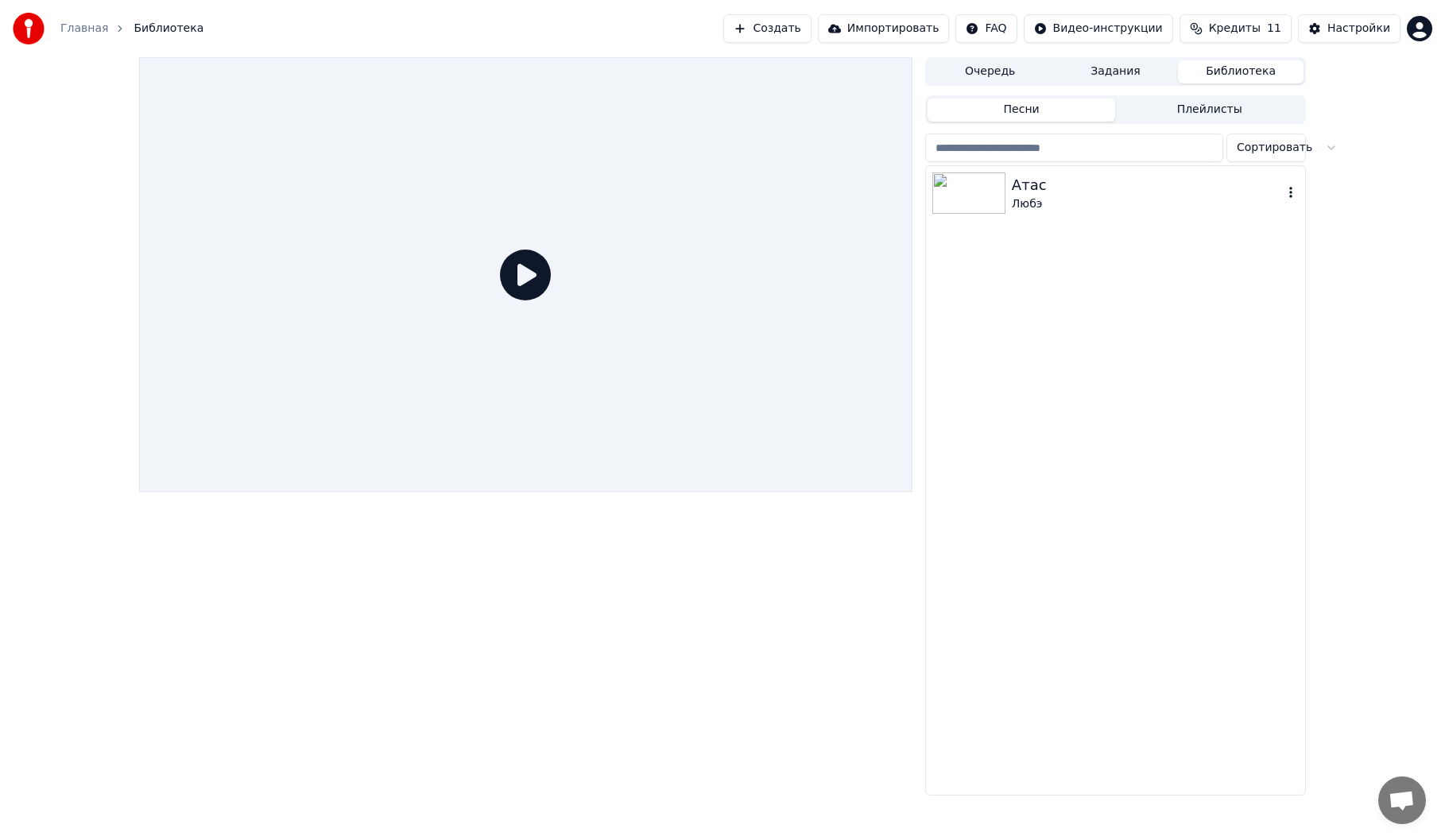
click at [1149, 206] on div "Любэ" at bounding box center [1148, 204] width 271 height 16
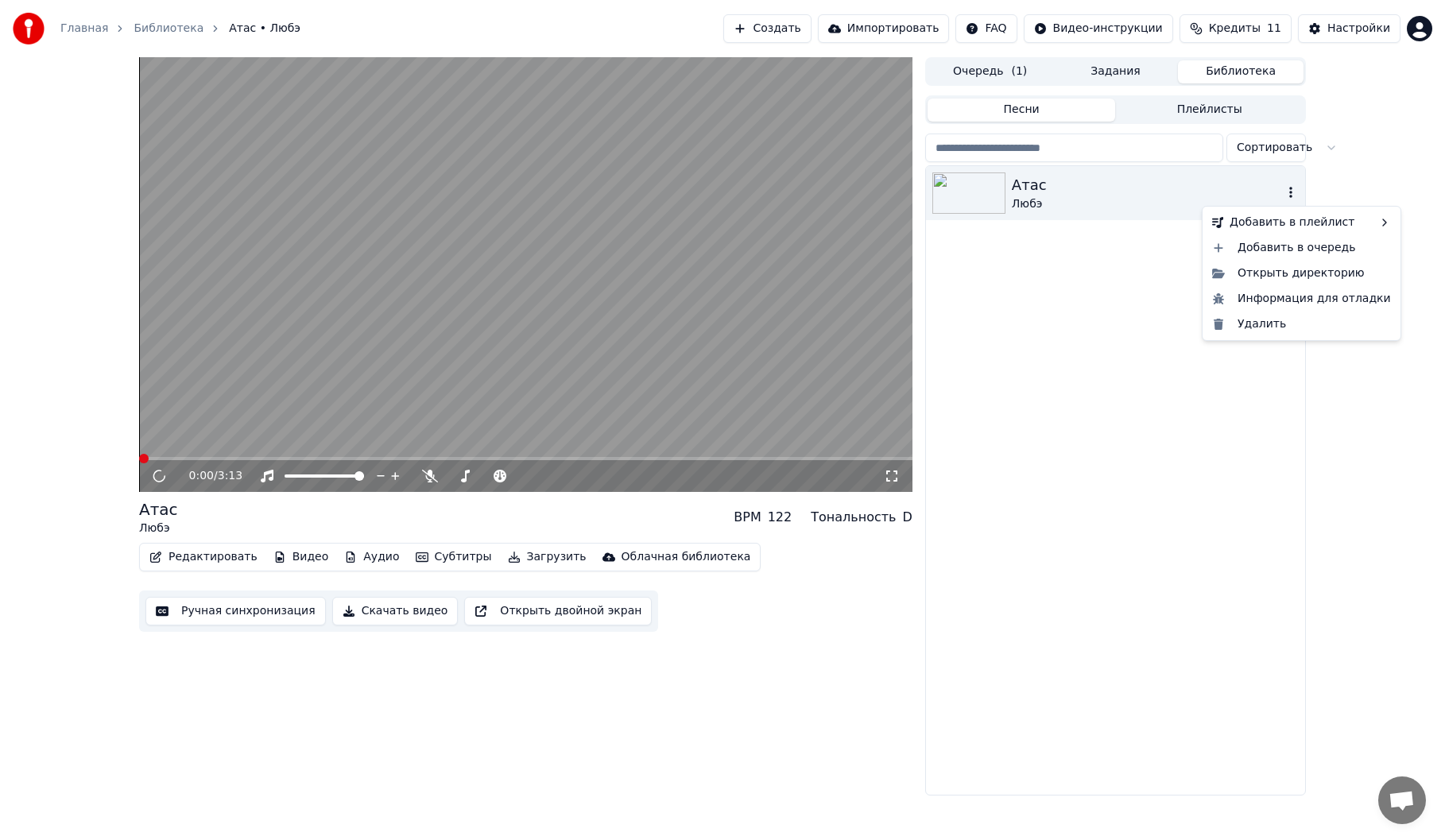
click at [1287, 191] on icon "button" at bounding box center [1291, 192] width 16 height 13
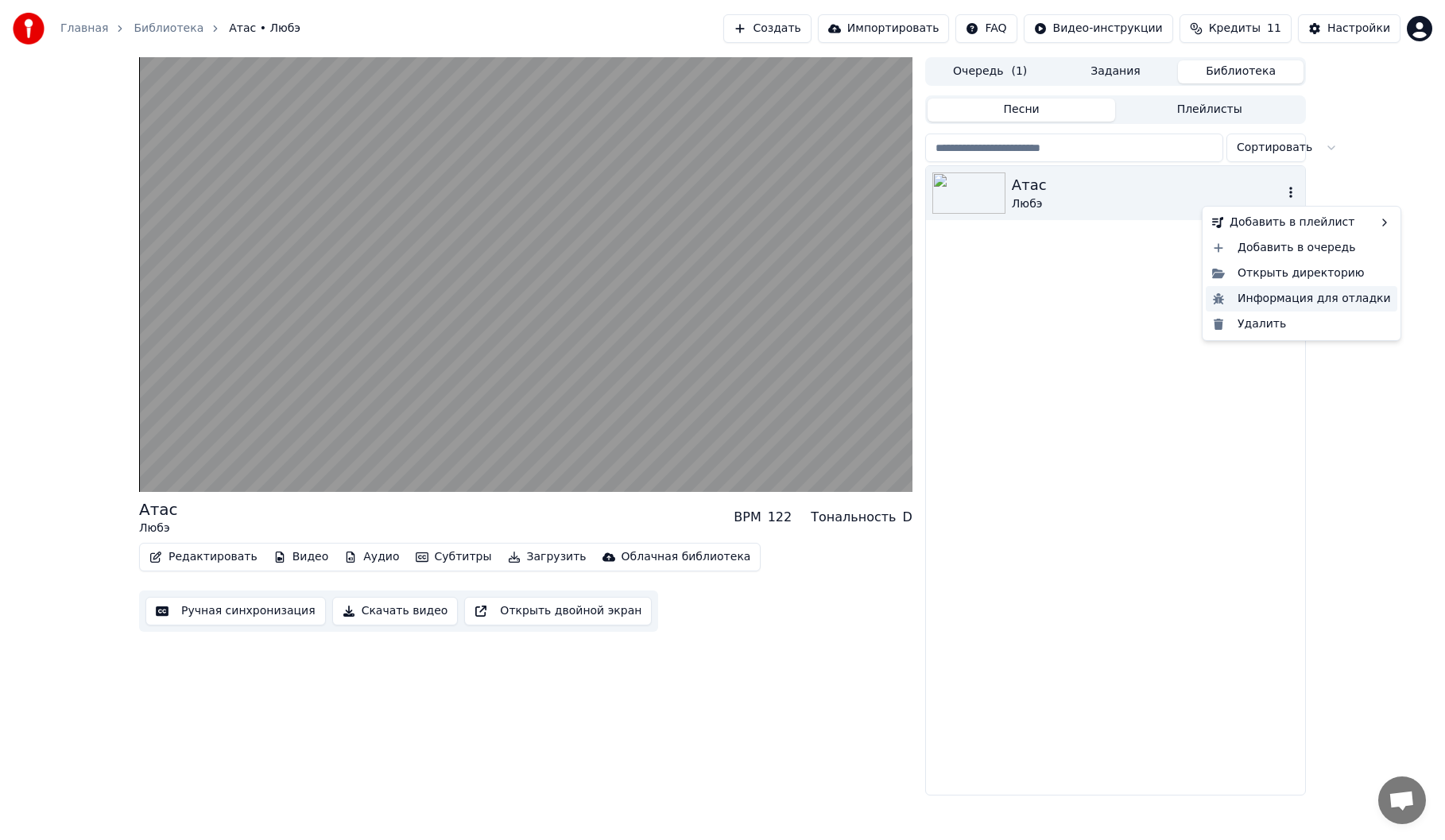
click at [1334, 303] on div "Информация для отладки" at bounding box center [1302, 299] width 192 height 25
click at [1290, 195] on icon "button" at bounding box center [1291, 192] width 16 height 13
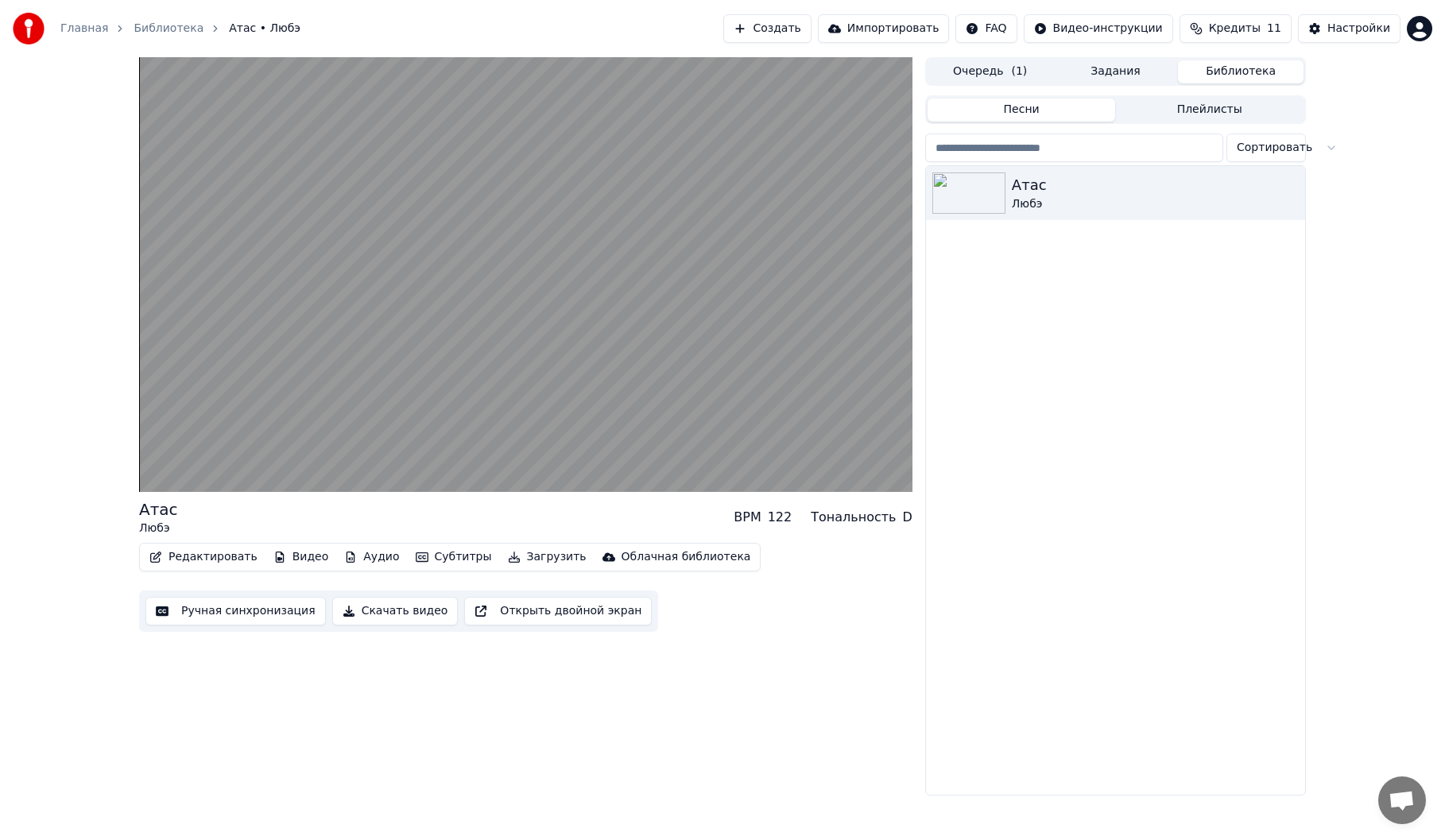
click at [1225, 446] on div "Атас Любэ" at bounding box center [1116, 481] width 380 height 629
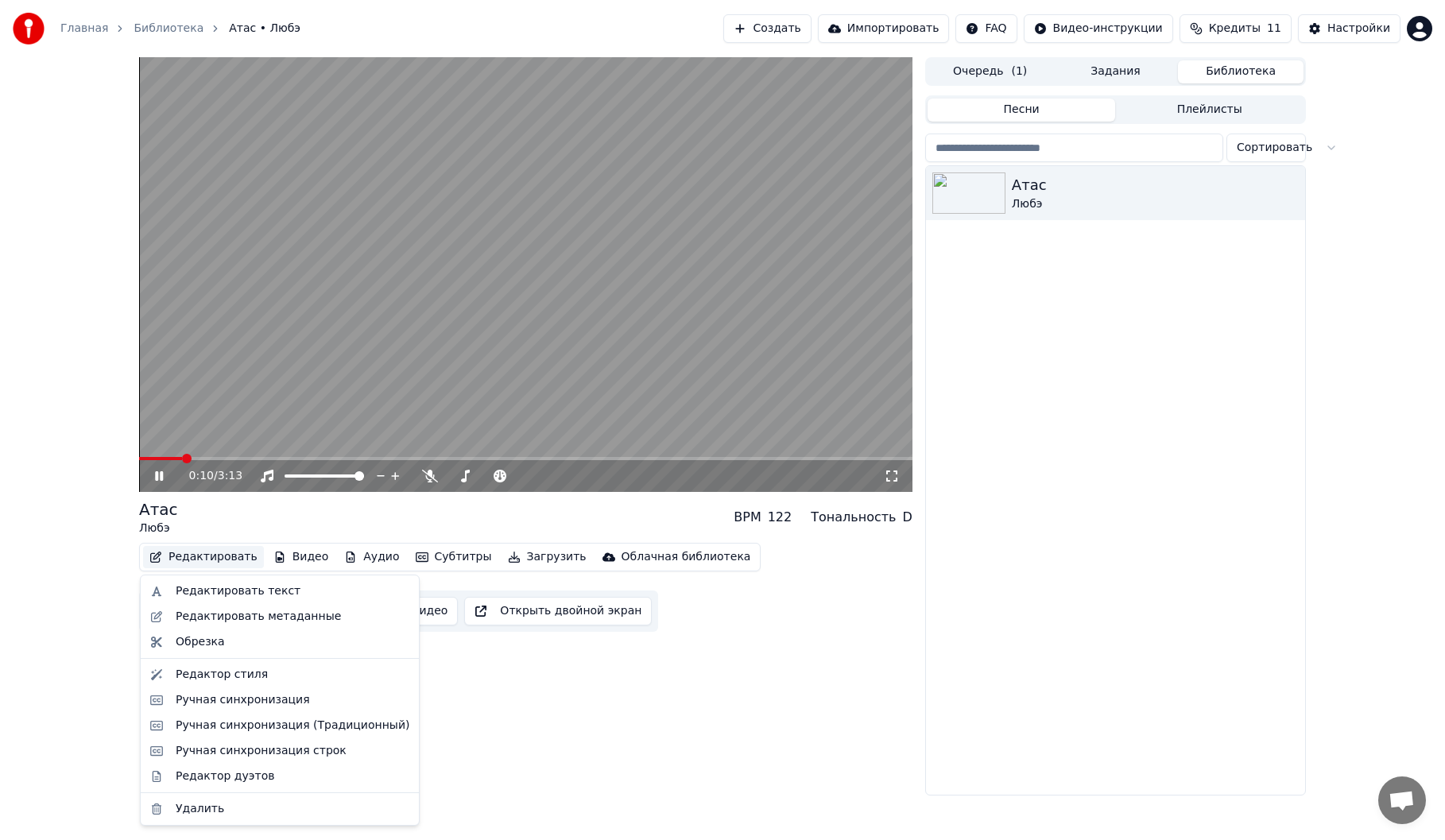
click at [189, 555] on button "Редактировать" at bounding box center [203, 556] width 121 height 23
click at [233, 593] on div "Редактировать текст" at bounding box center [238, 592] width 125 height 16
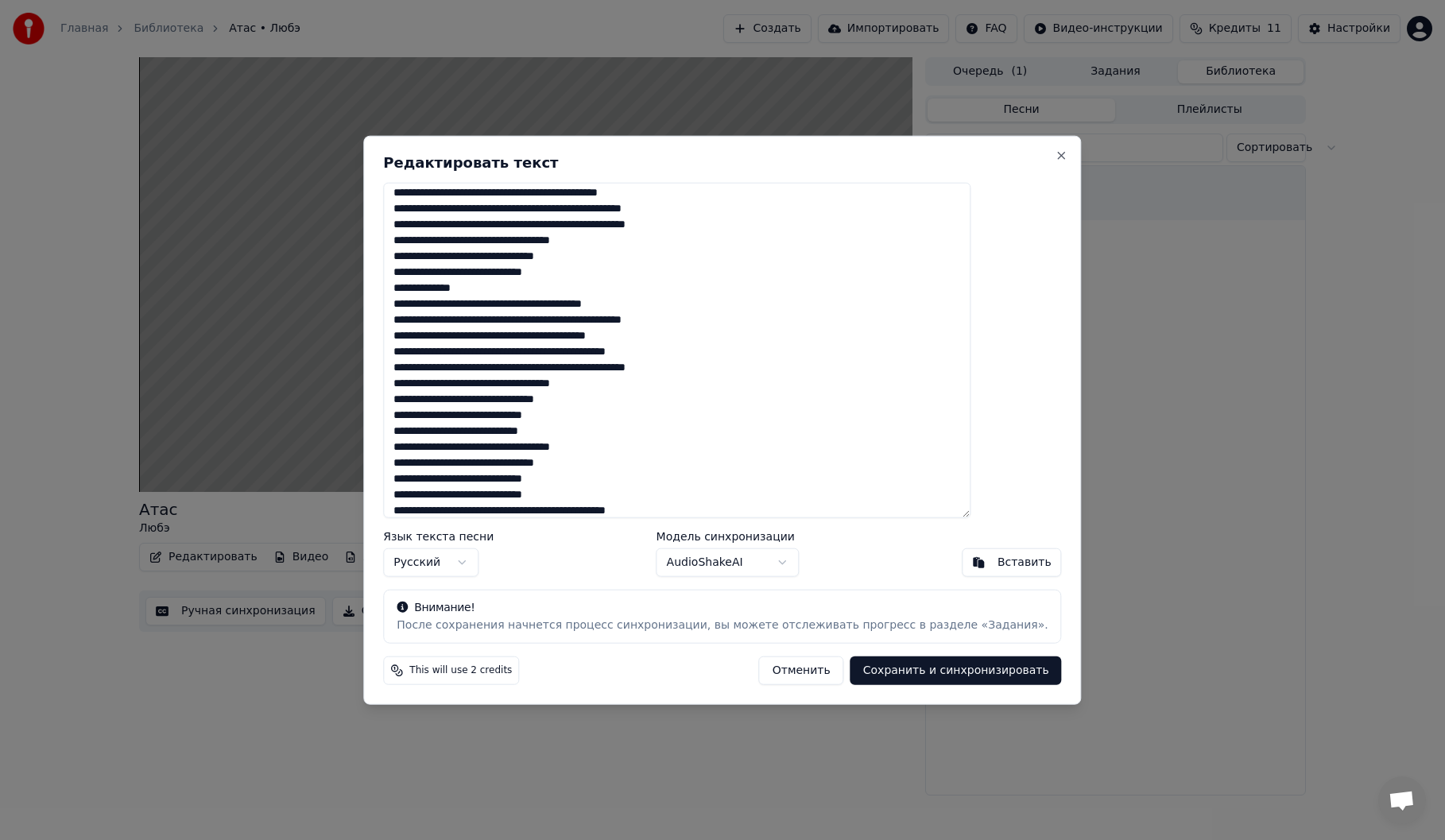
scroll to position [28, 0]
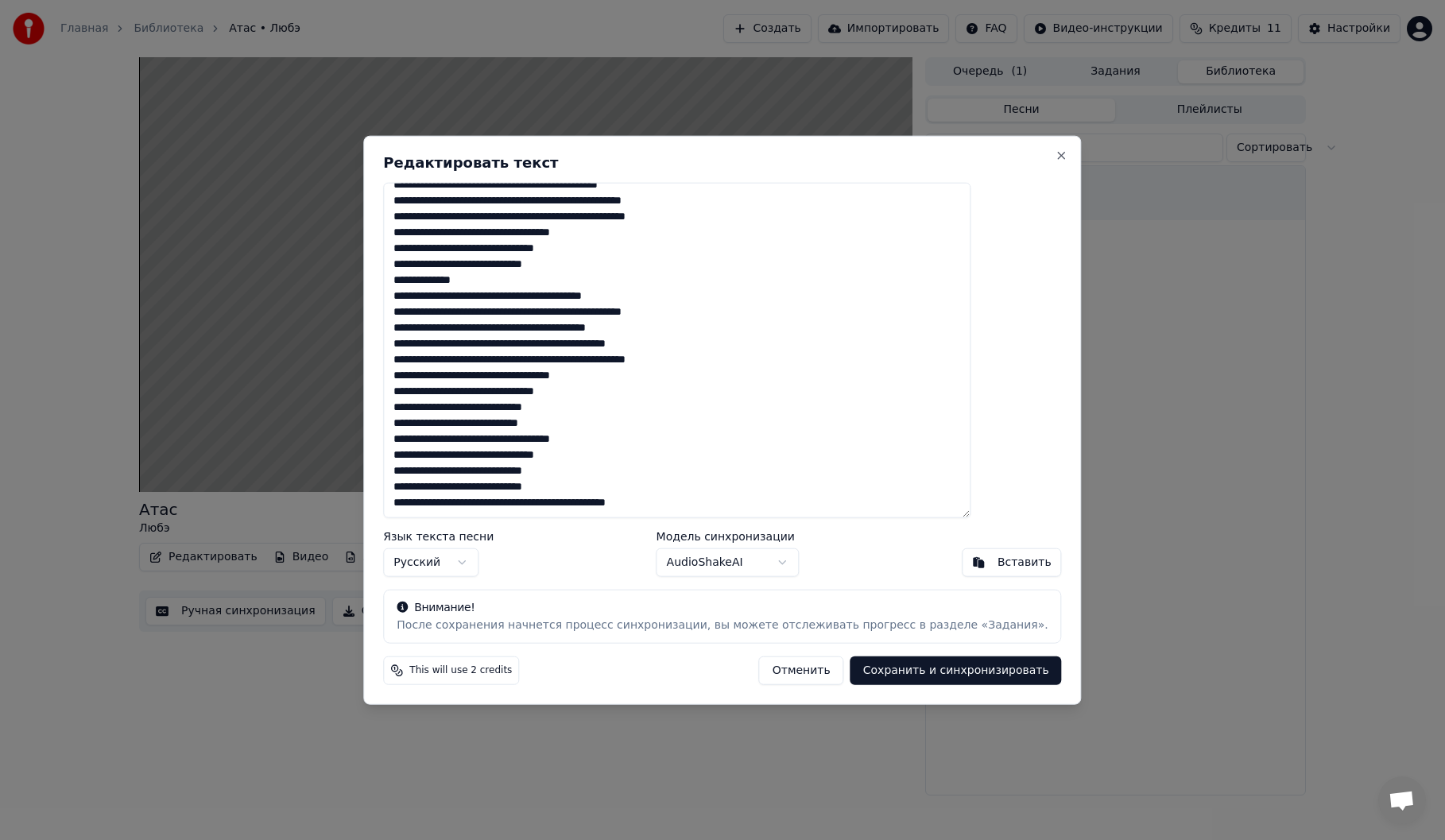
click at [774, 668] on button "Отменить" at bounding box center [802, 671] width 85 height 29
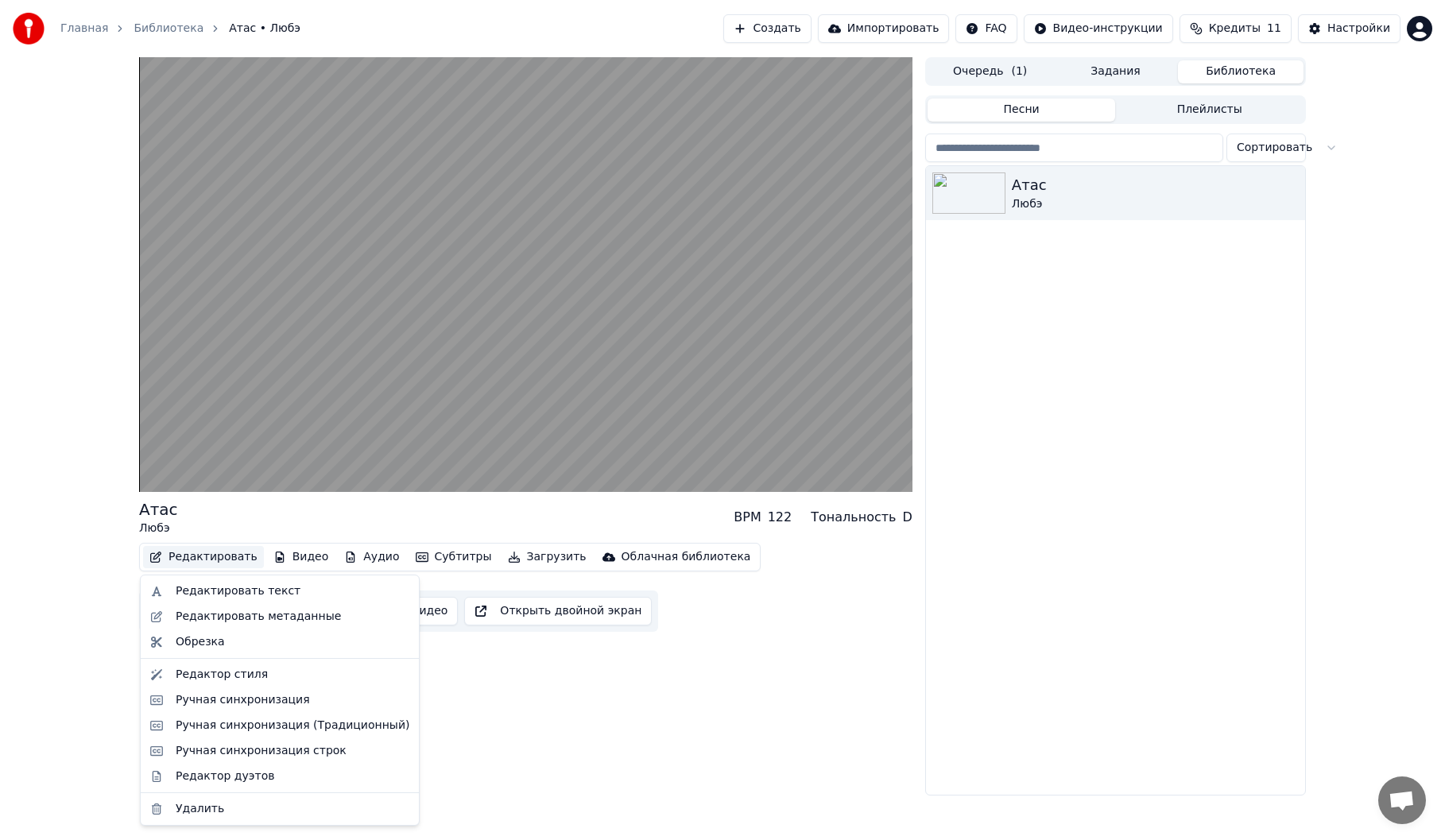
click at [216, 550] on button "Редактировать" at bounding box center [203, 556] width 121 height 23
click at [308, 618] on div "Редактировать метаданные" at bounding box center [258, 617] width 165 height 16
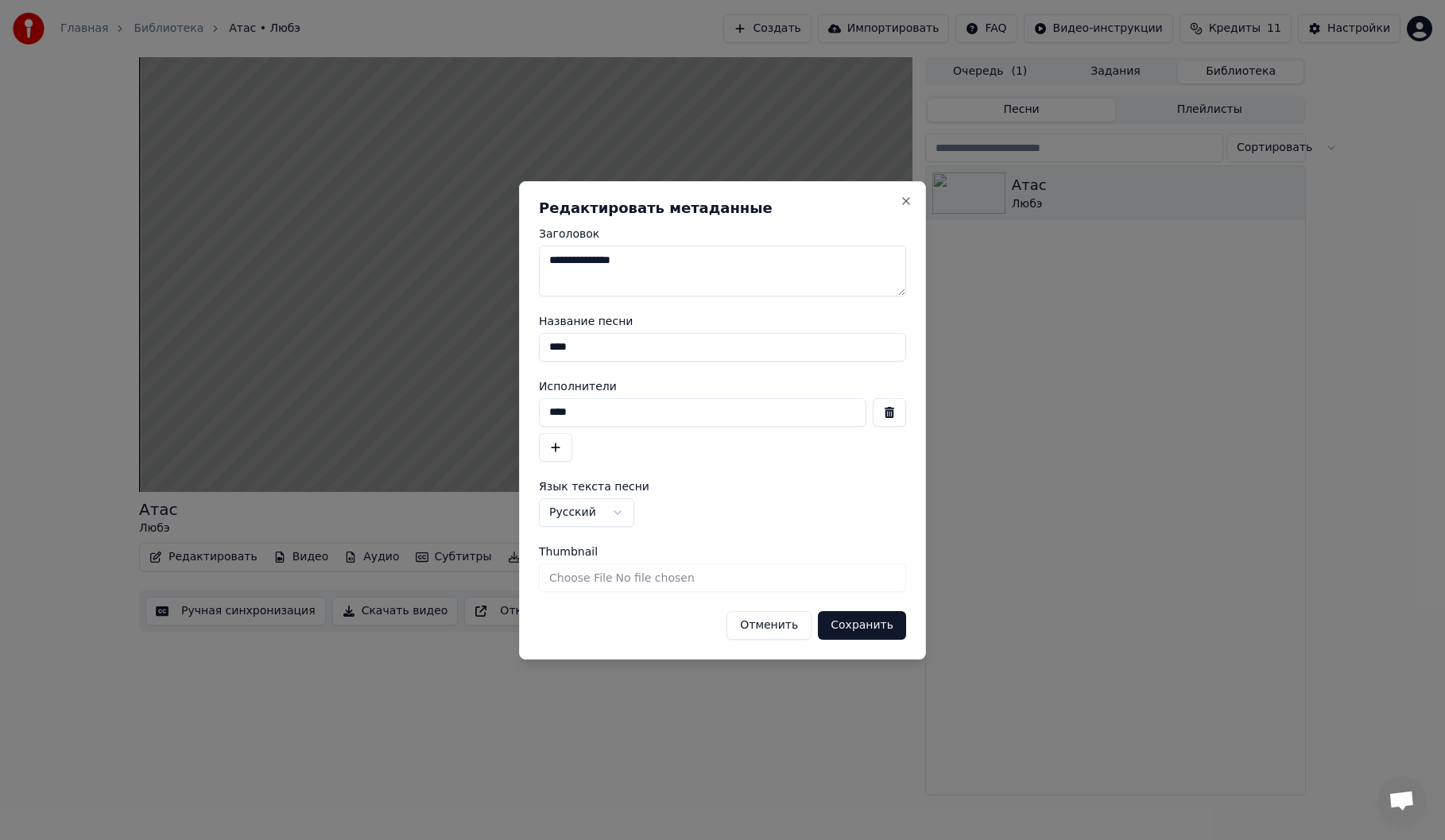
click at [773, 631] on button "Отменить" at bounding box center [769, 626] width 85 height 29
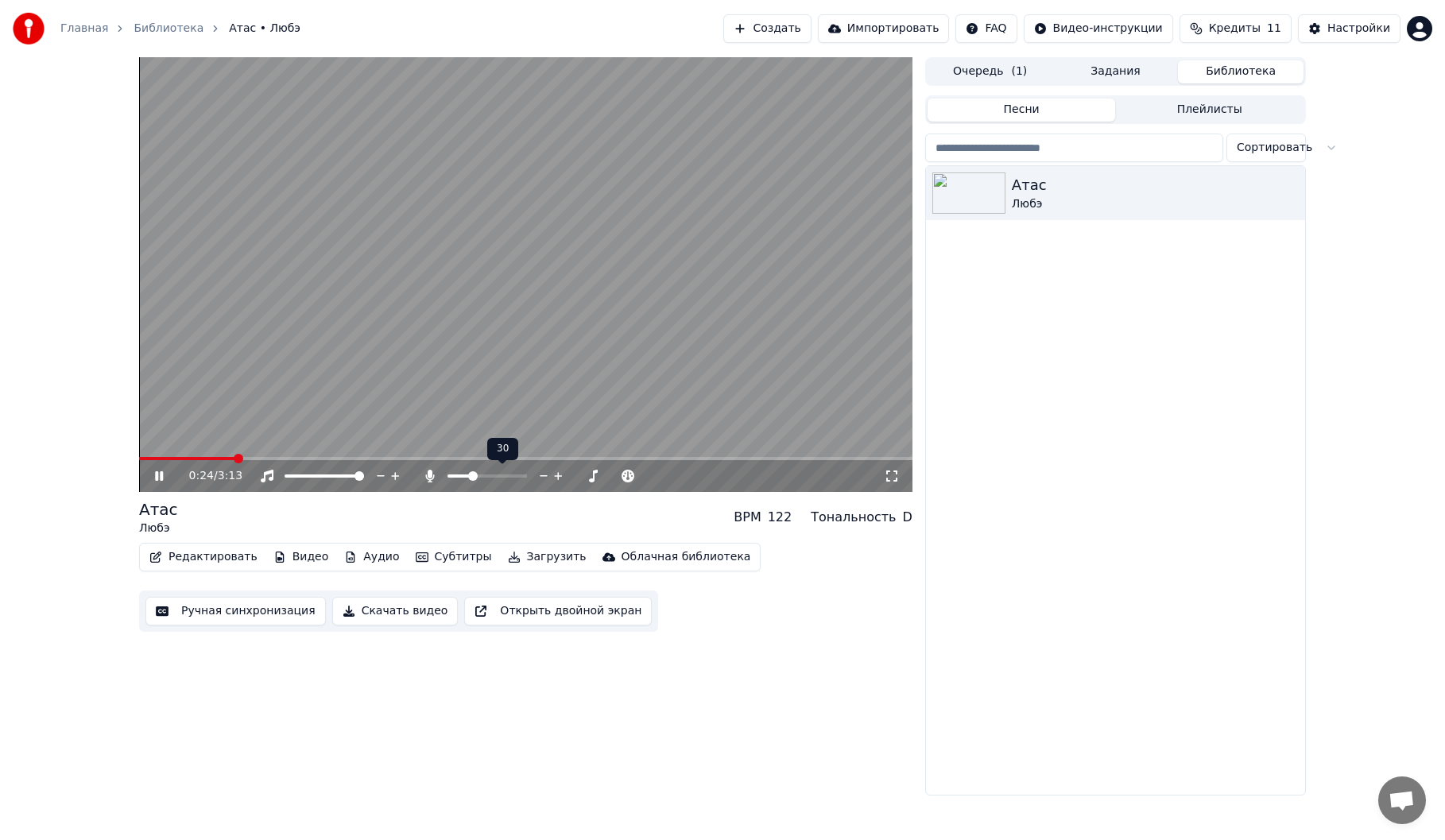
click at [472, 476] on span at bounding box center [487, 476] width 80 height 4
click at [534, 477] on span at bounding box center [533, 476] width 10 height 10
click at [498, 475] on div at bounding box center [502, 476] width 128 height 16
click at [514, 478] on span at bounding box center [487, 476] width 80 height 4
drag, startPoint x: 521, startPoint y: 473, endPoint x: 539, endPoint y: 480, distance: 19.3
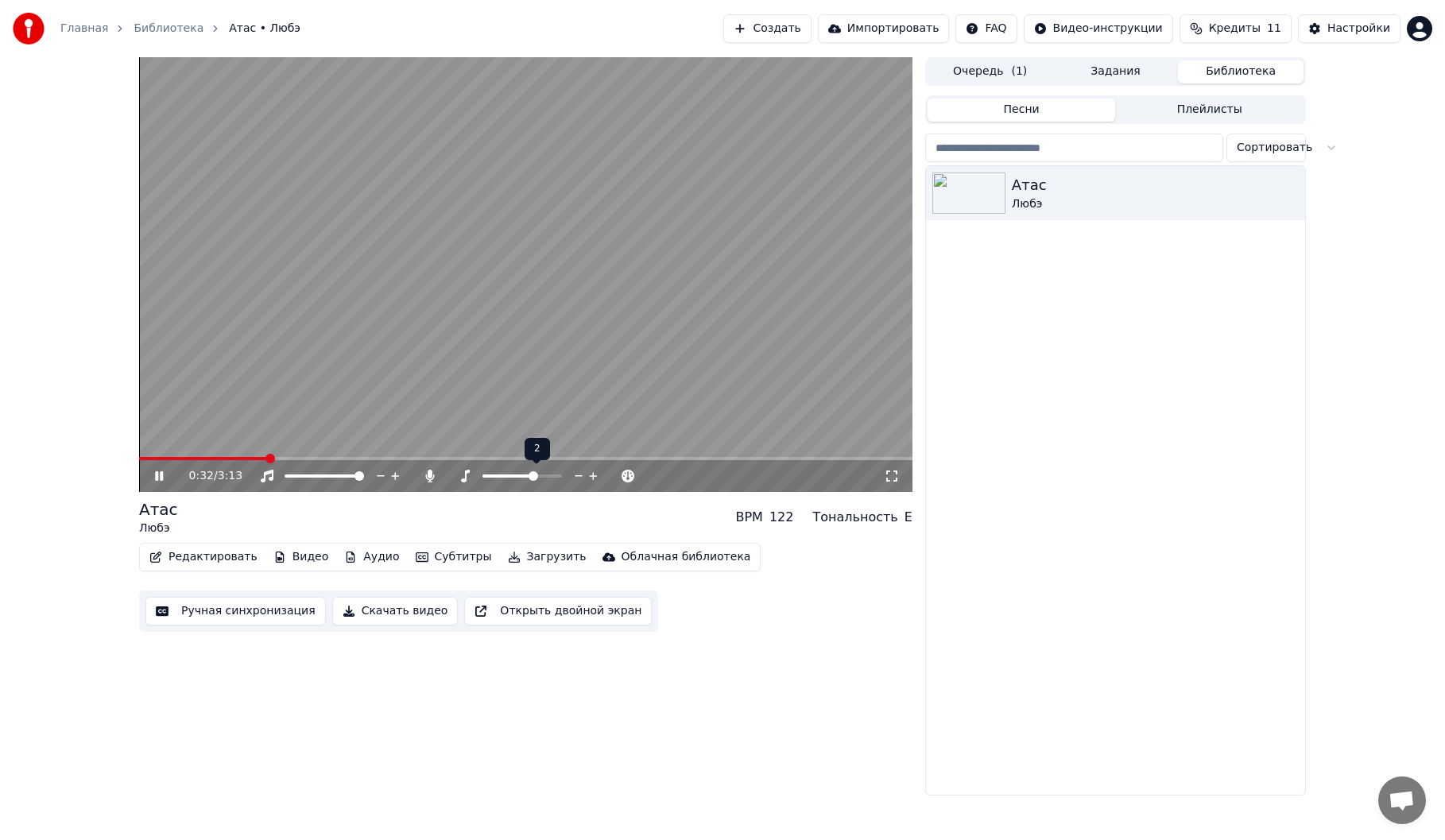
click at [539, 480] on div at bounding box center [537, 476] width 128 height 16
click at [483, 481] on span at bounding box center [487, 476] width 10 height 10
click at [499, 474] on span at bounding box center [522, 476] width 80 height 4
click at [499, 474] on span at bounding box center [498, 476] width 10 height 10
click at [521, 476] on span at bounding box center [522, 476] width 80 height 4
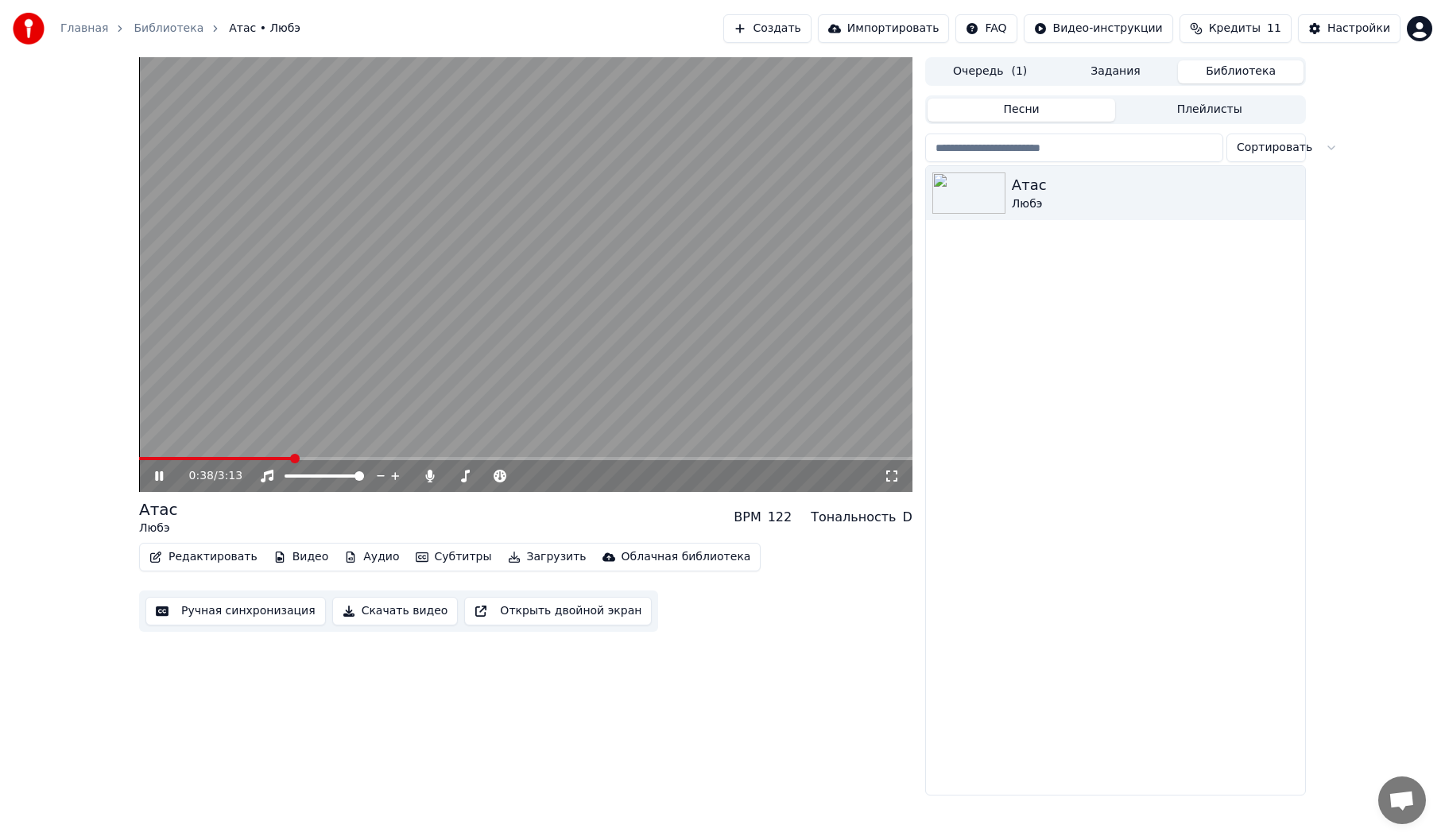
click at [158, 478] on icon at bounding box center [159, 476] width 8 height 10
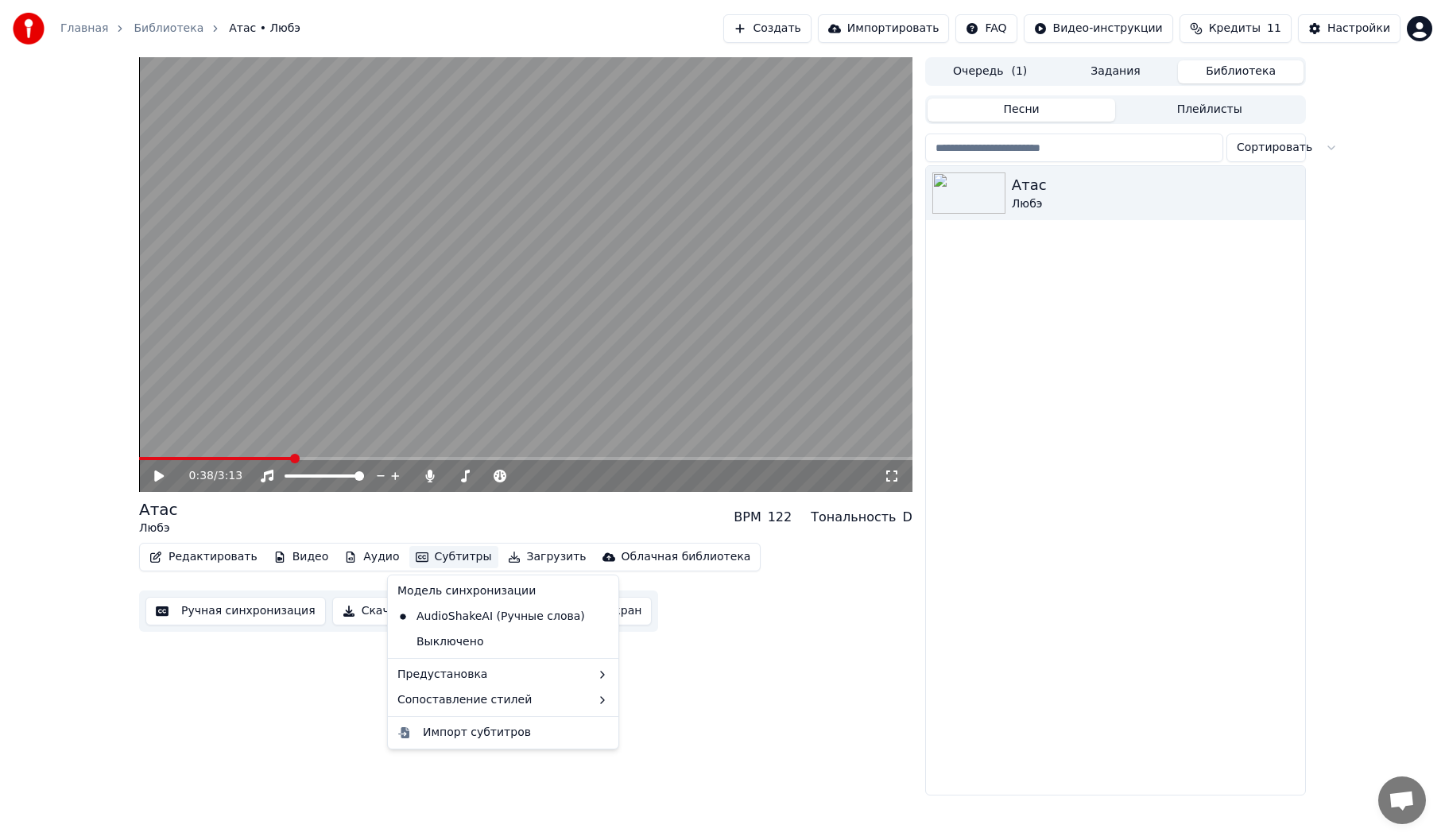
click at [441, 557] on button "Субтитры" at bounding box center [454, 556] width 89 height 23
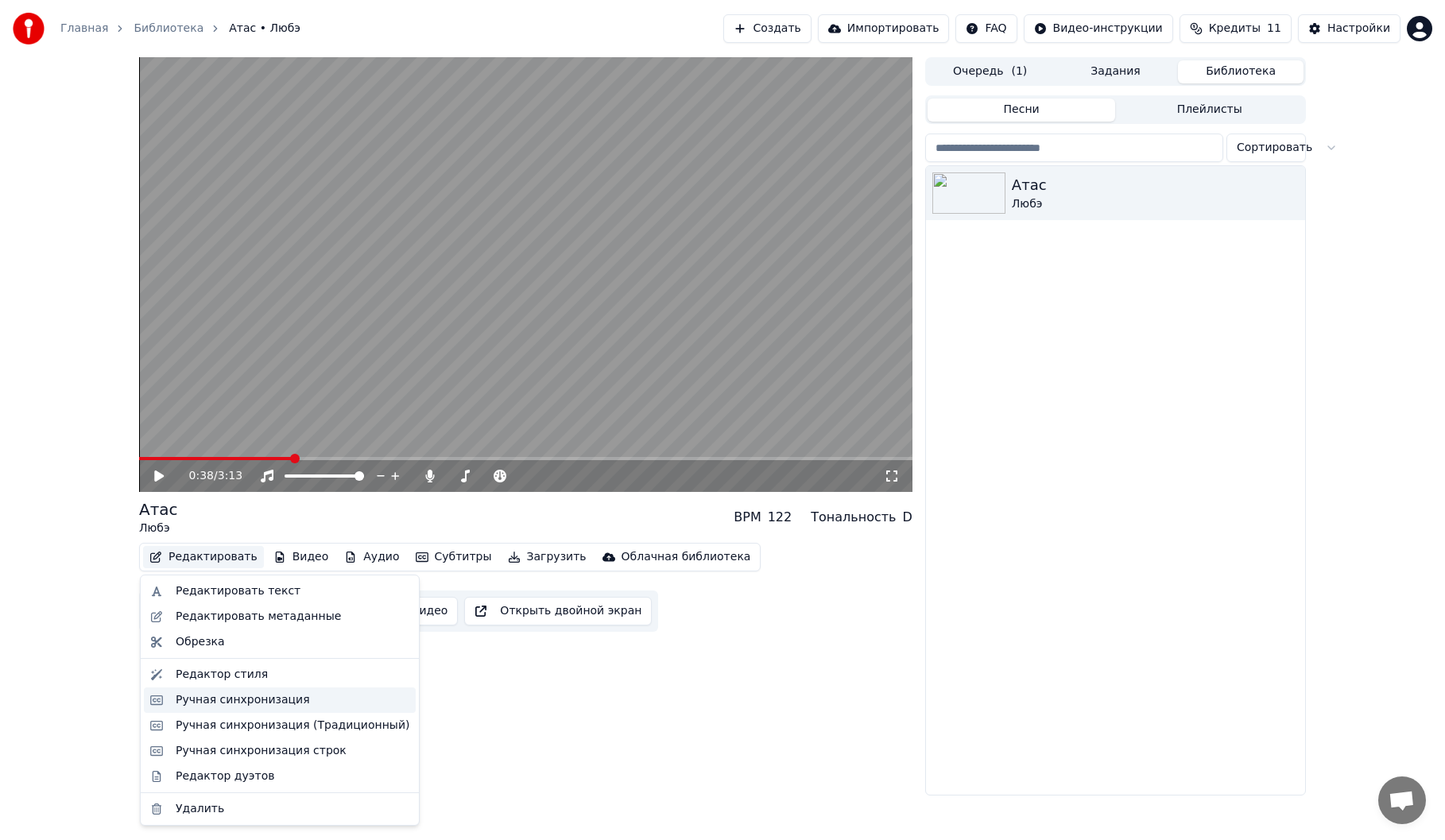
click at [285, 708] on div "Ручная синхронизация" at bounding box center [279, 700] width 272 height 25
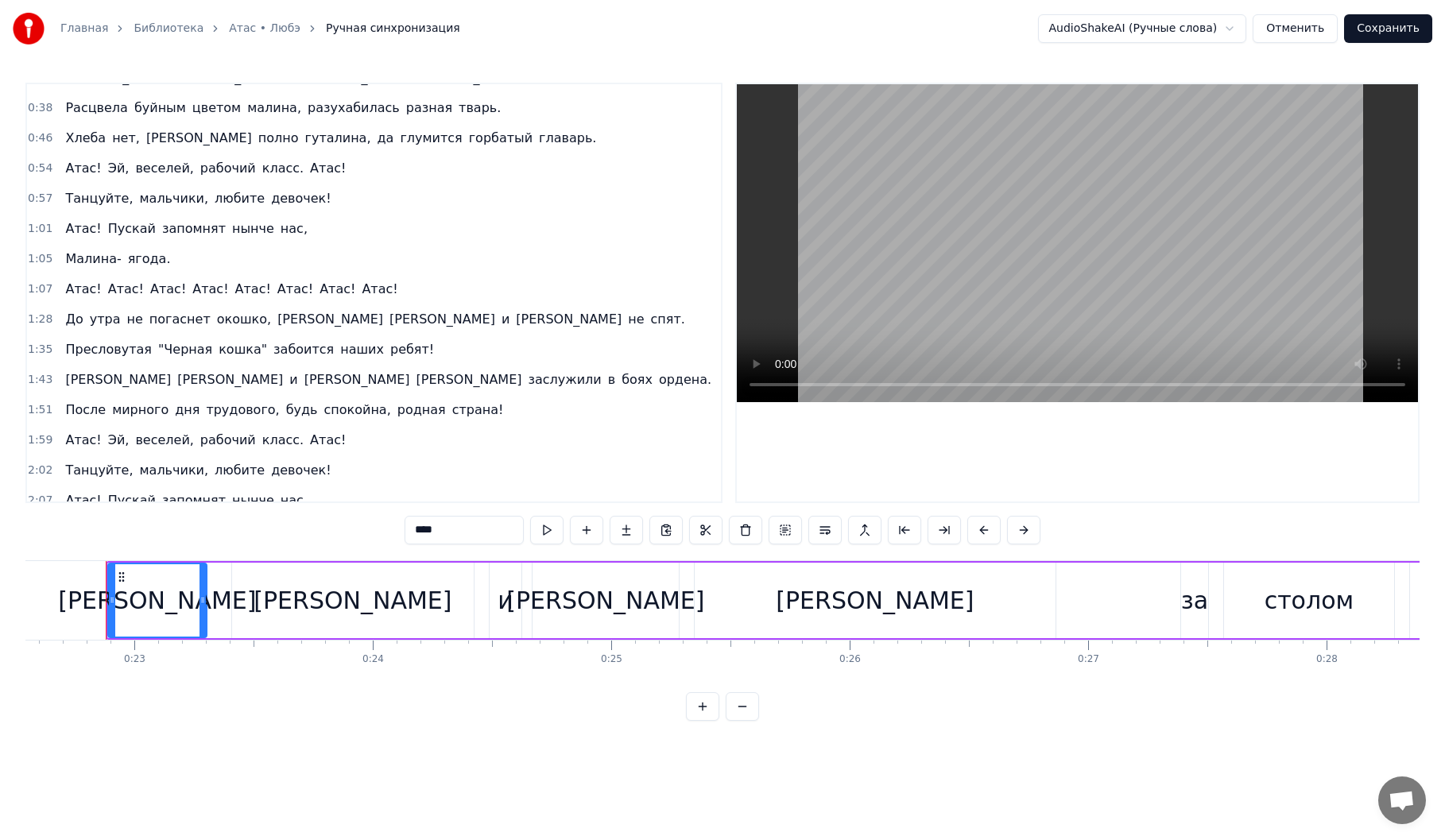
scroll to position [79, 0]
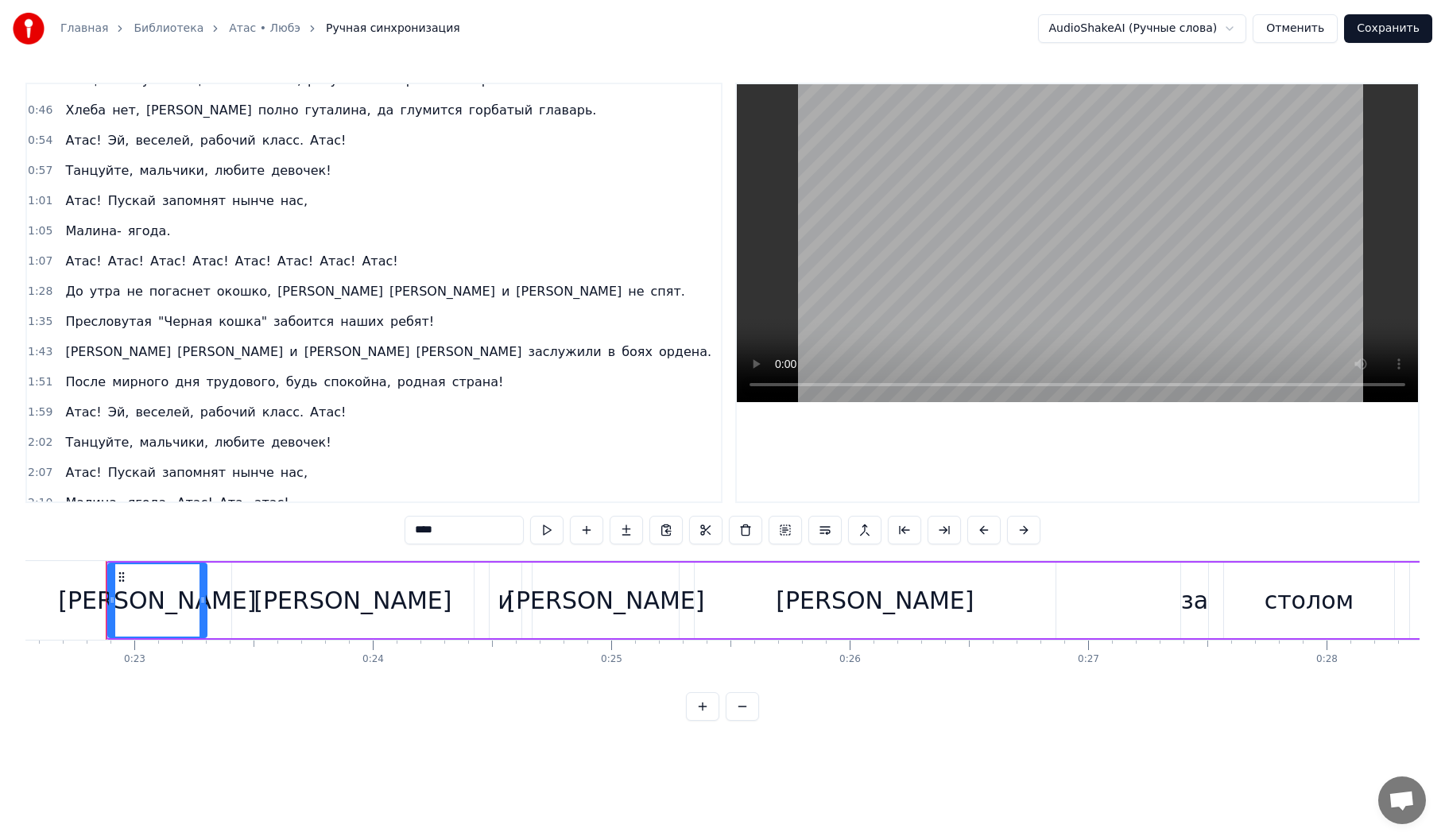
click at [89, 23] on link "Главная" at bounding box center [84, 29] width 48 height 16
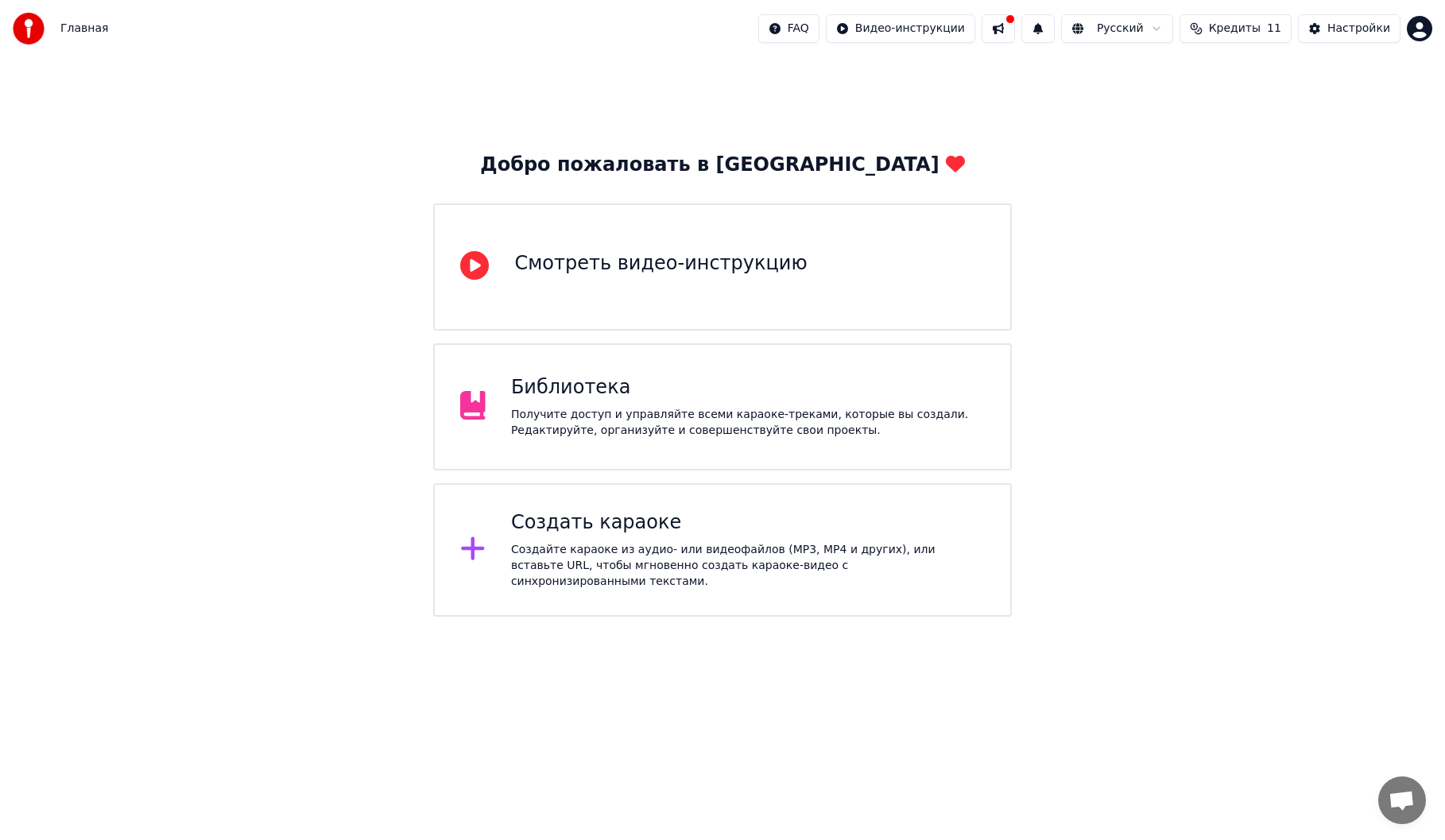
click at [648, 555] on div "Создайте караоке из аудио- или видеофайлов (MP3, MP4 и других), или вставьте UR…" at bounding box center [748, 565] width 474 height 48
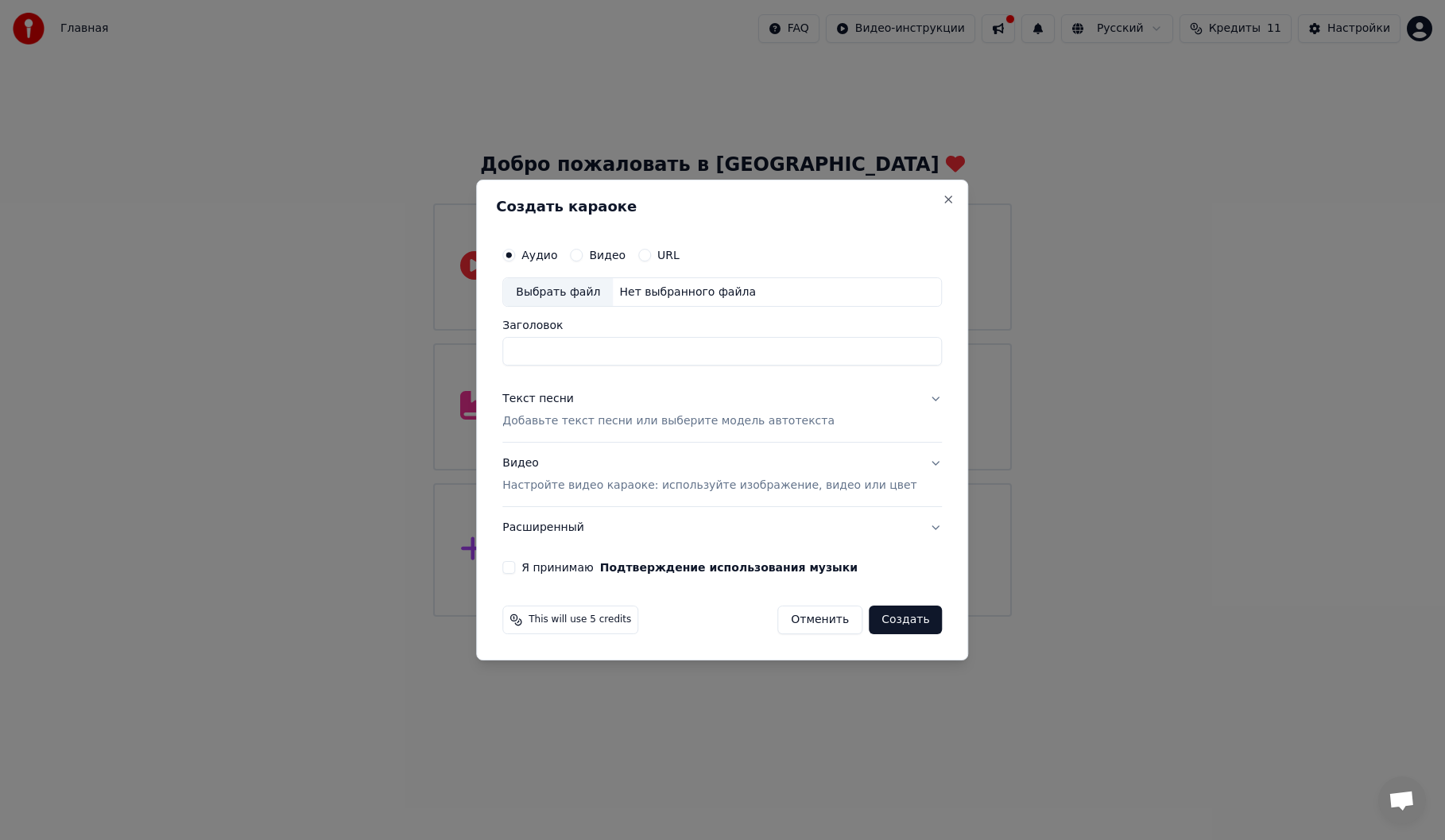
click at [911, 470] on button "Видео Настройте видео караоке: используйте изображение, видео или цвет" at bounding box center [722, 475] width 440 height 63
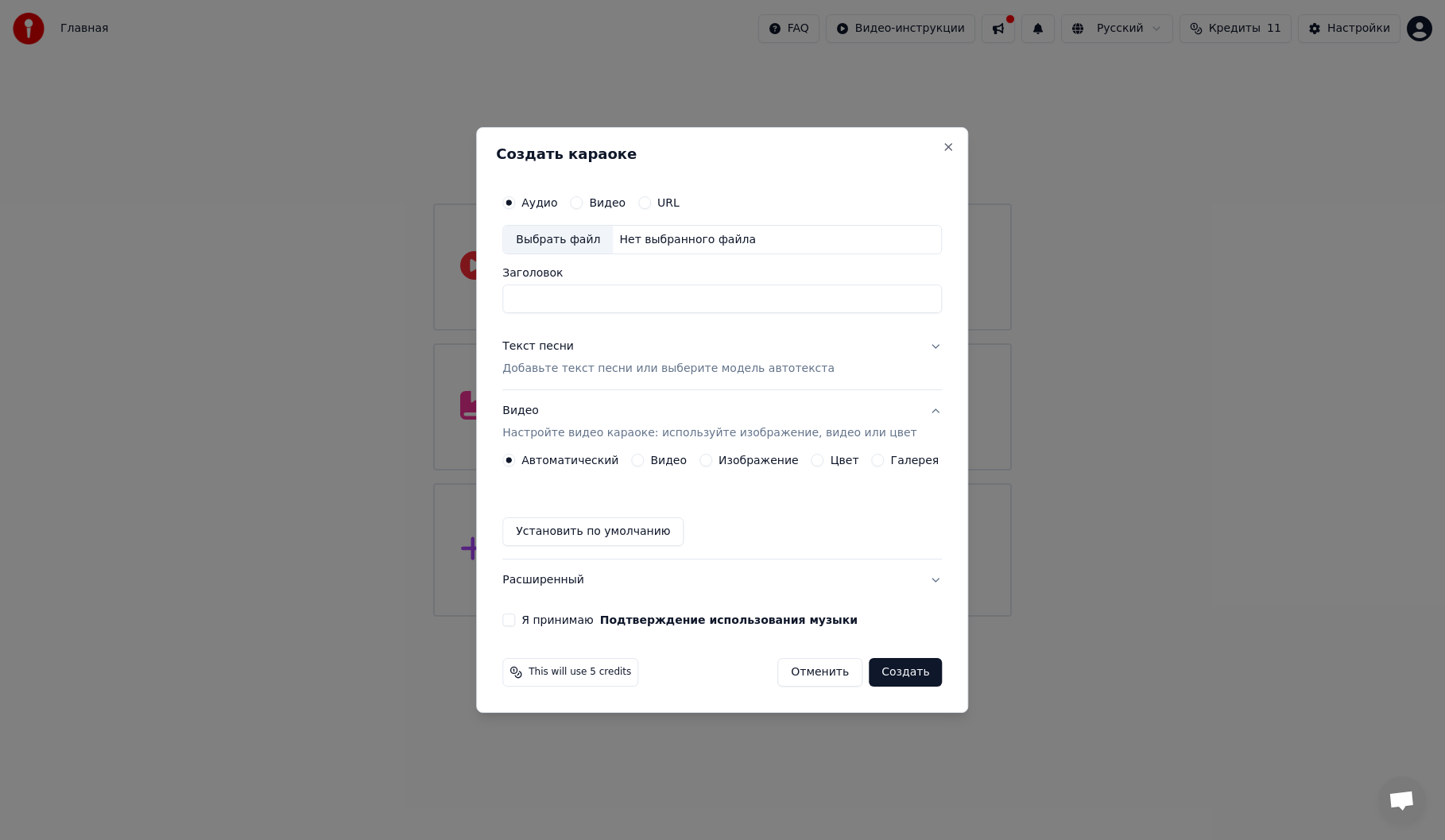
click at [920, 407] on button "Видео Настройте видео караоке: используйте изображение, видео или цвет" at bounding box center [722, 423] width 440 height 63
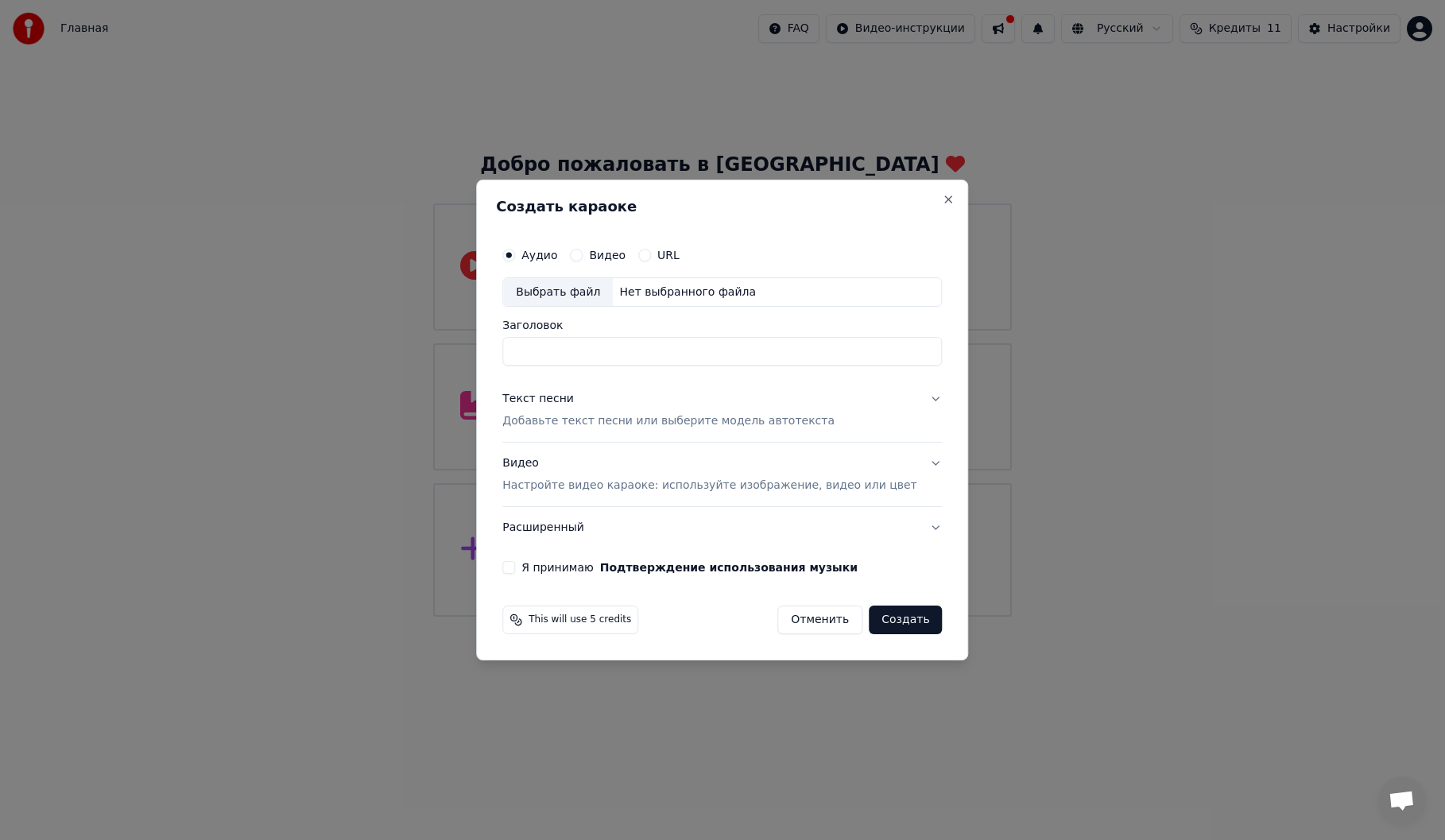
click at [911, 397] on button "Текст песни Добавьте текст песни или выберите модель автотекста" at bounding box center [722, 411] width 440 height 63
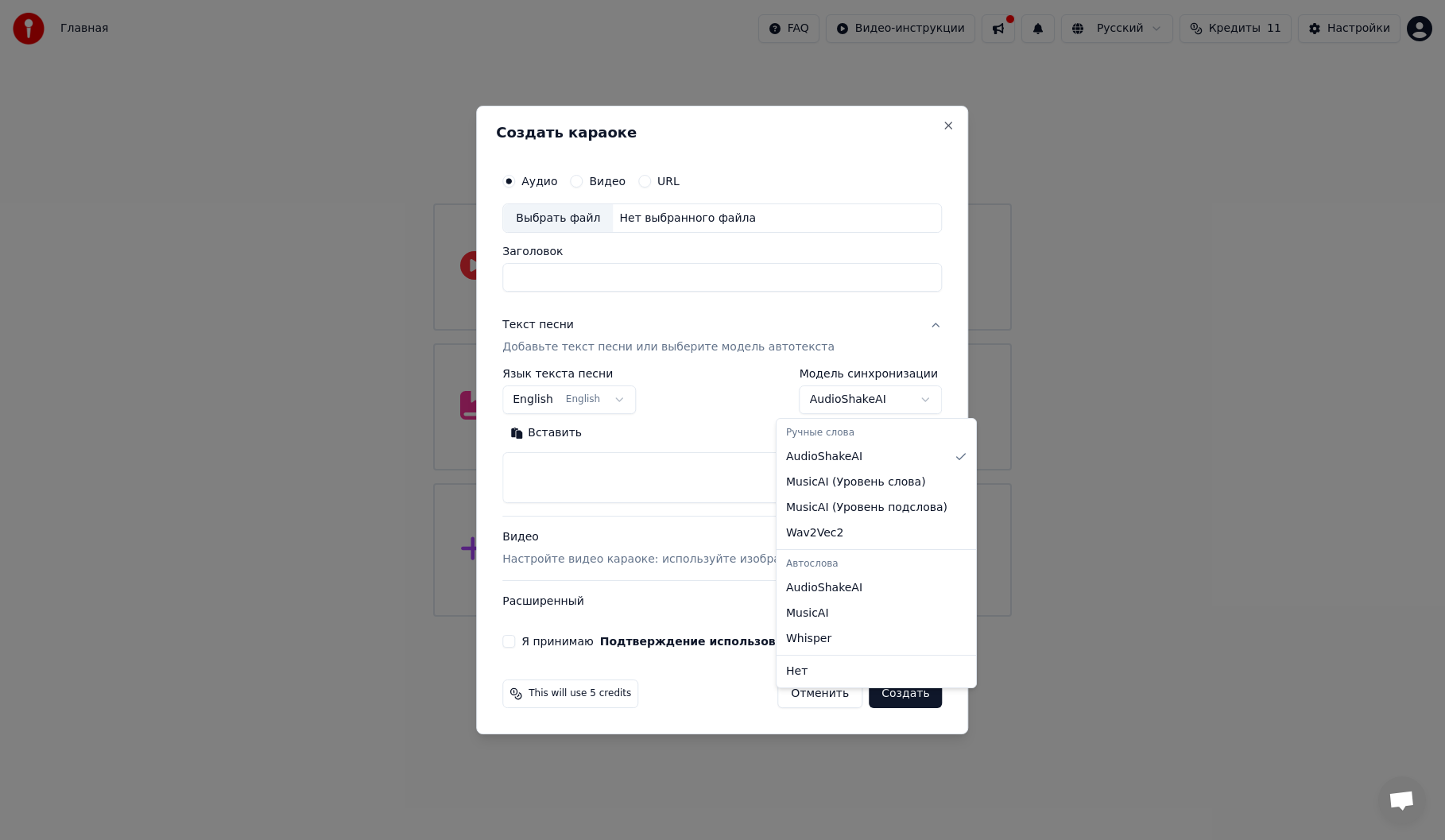
click at [887, 393] on body "Главная FAQ Видео-инструкции Русский Кредиты 11 Настройки Добро пожаловать в Yo…" at bounding box center [722, 308] width 1445 height 617
select select "**********"
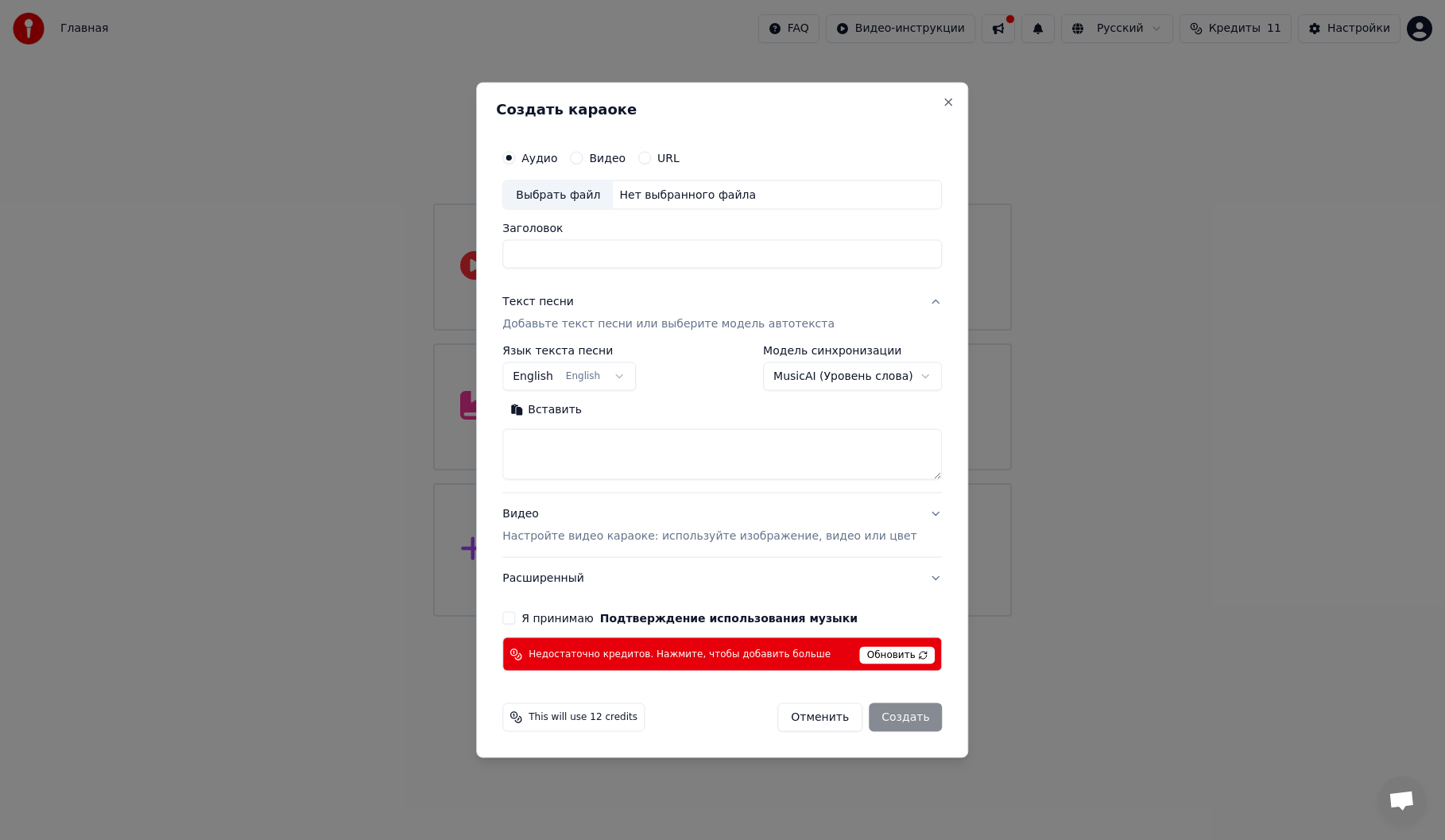
click at [636, 373] on button "English English" at bounding box center [569, 377] width 134 height 29
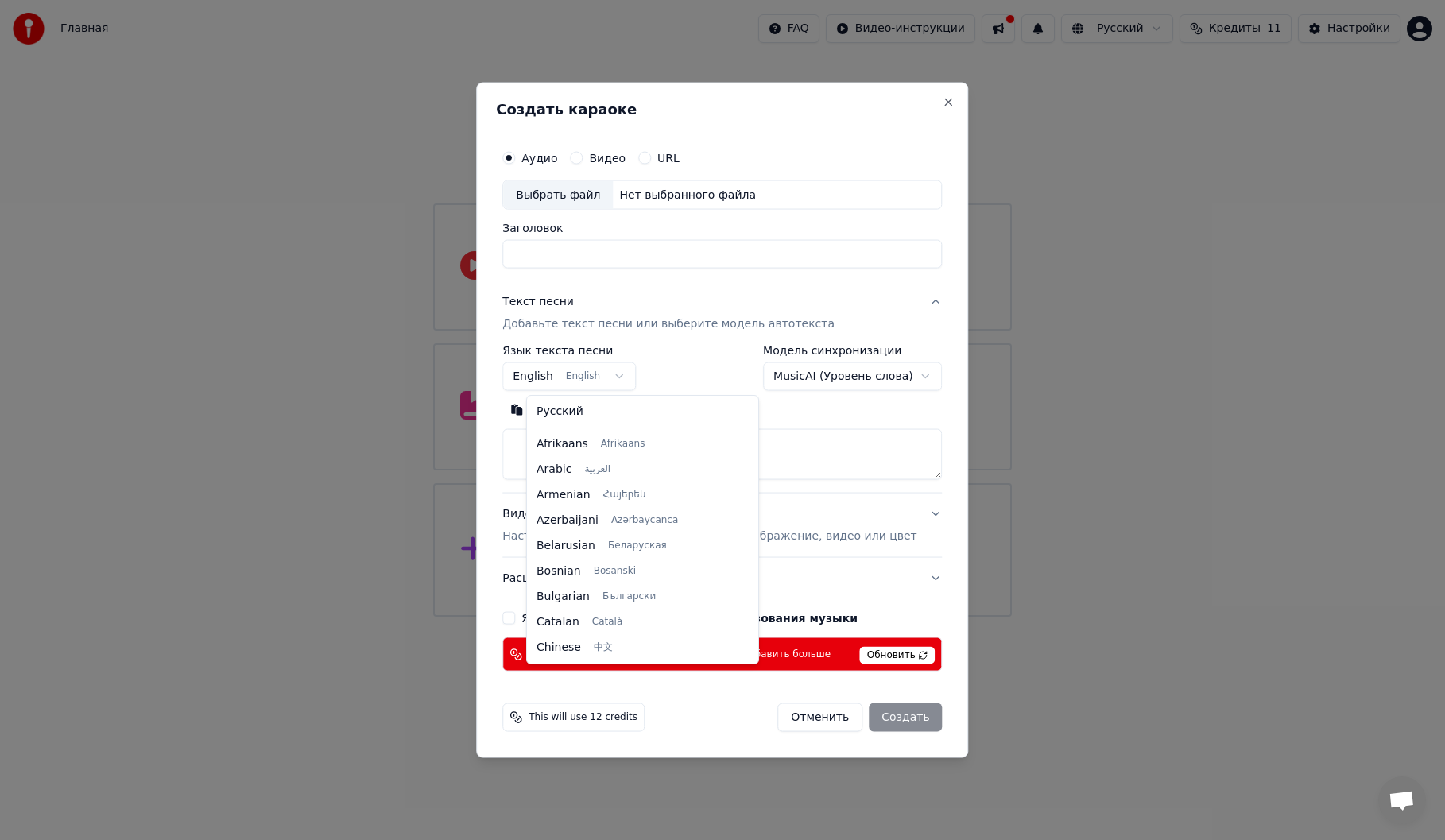
scroll to position [127, 0]
select select "**"
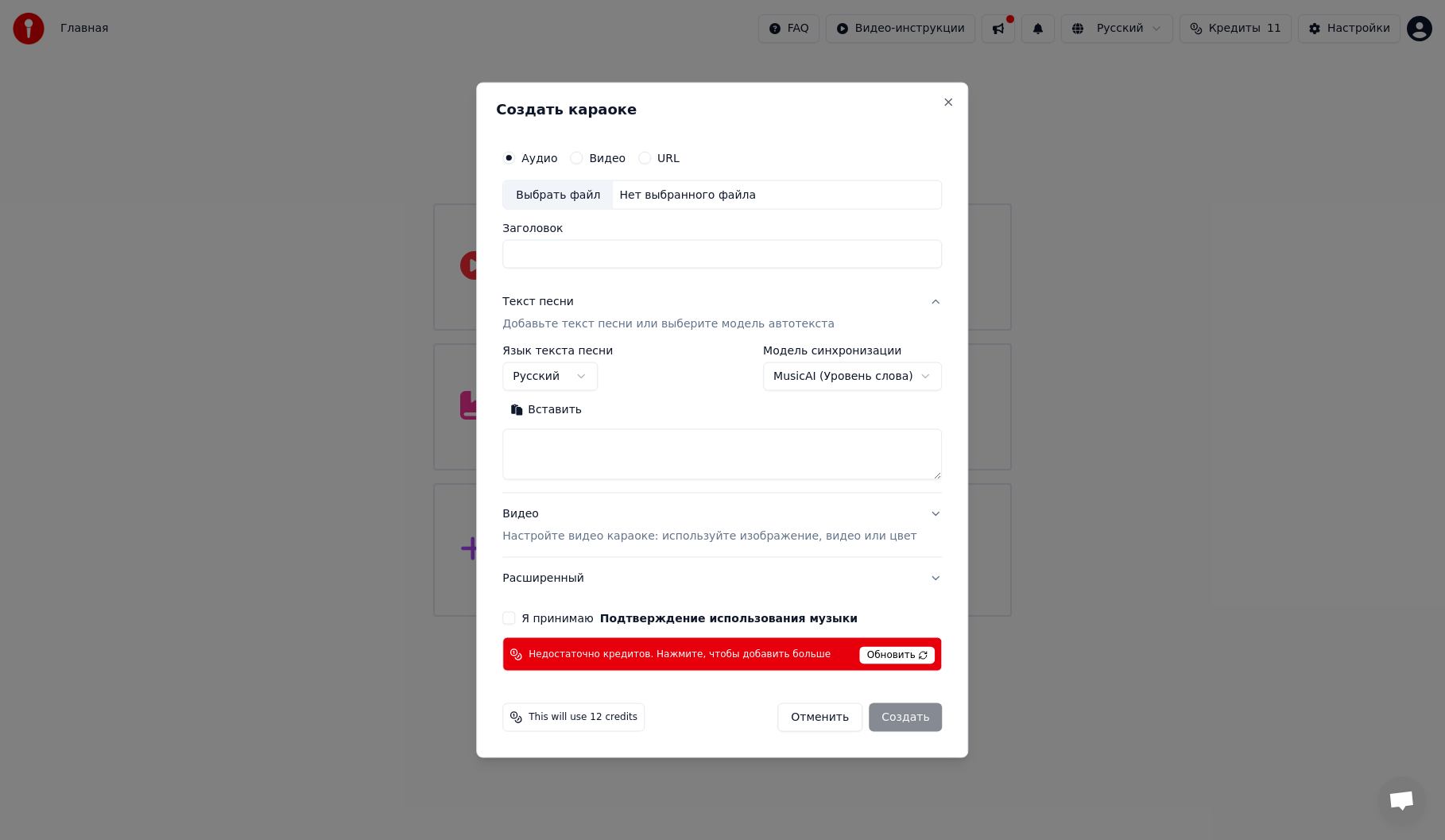
click at [570, 183] on div "Выбрать файл" at bounding box center [558, 195] width 109 height 29
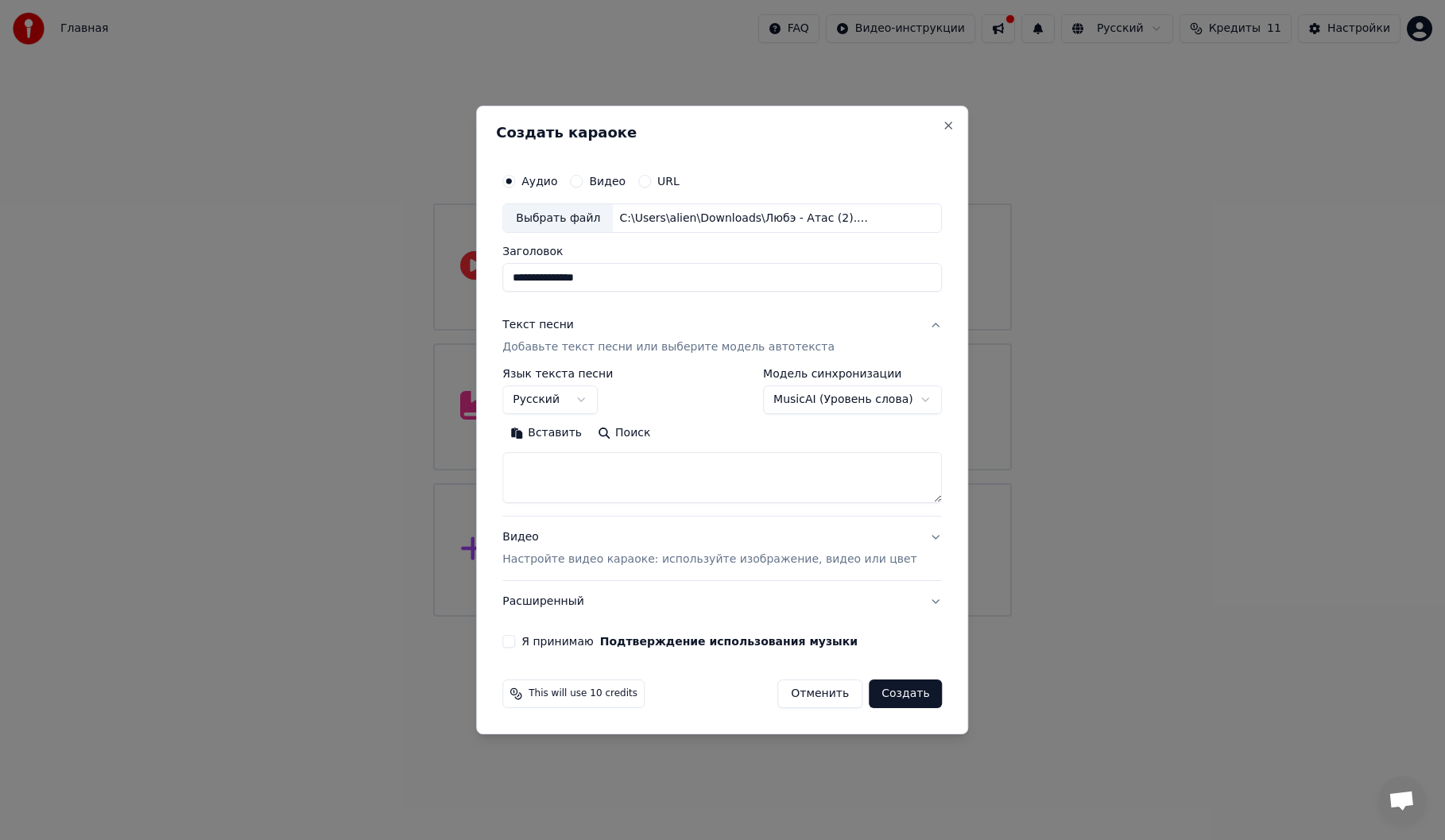
click at [625, 284] on input "**********" at bounding box center [722, 278] width 440 height 29
type input "**********"
click at [592, 462] on textarea at bounding box center [722, 478] width 440 height 51
paste textarea "**********"
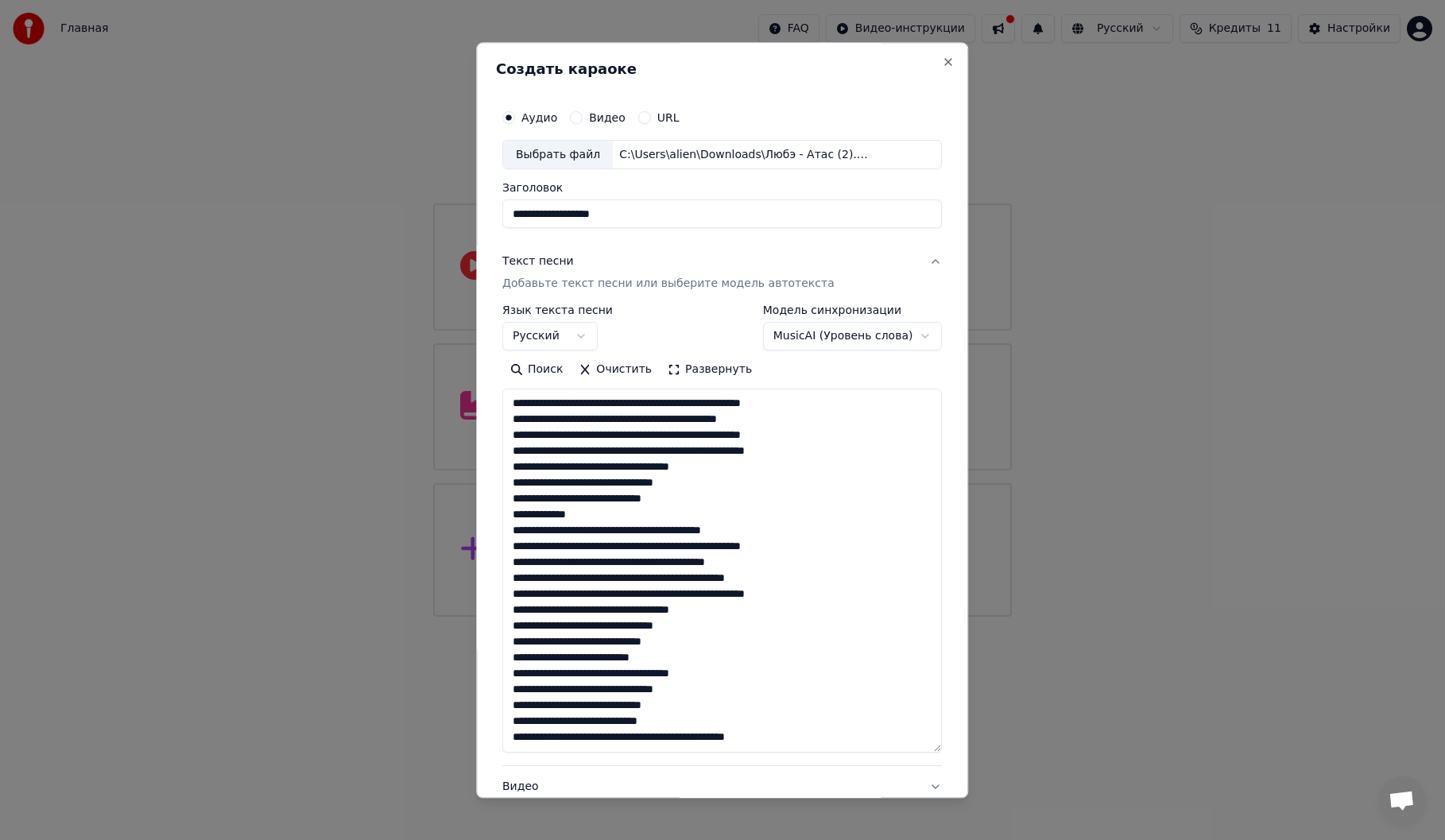
scroll to position [307, 0]
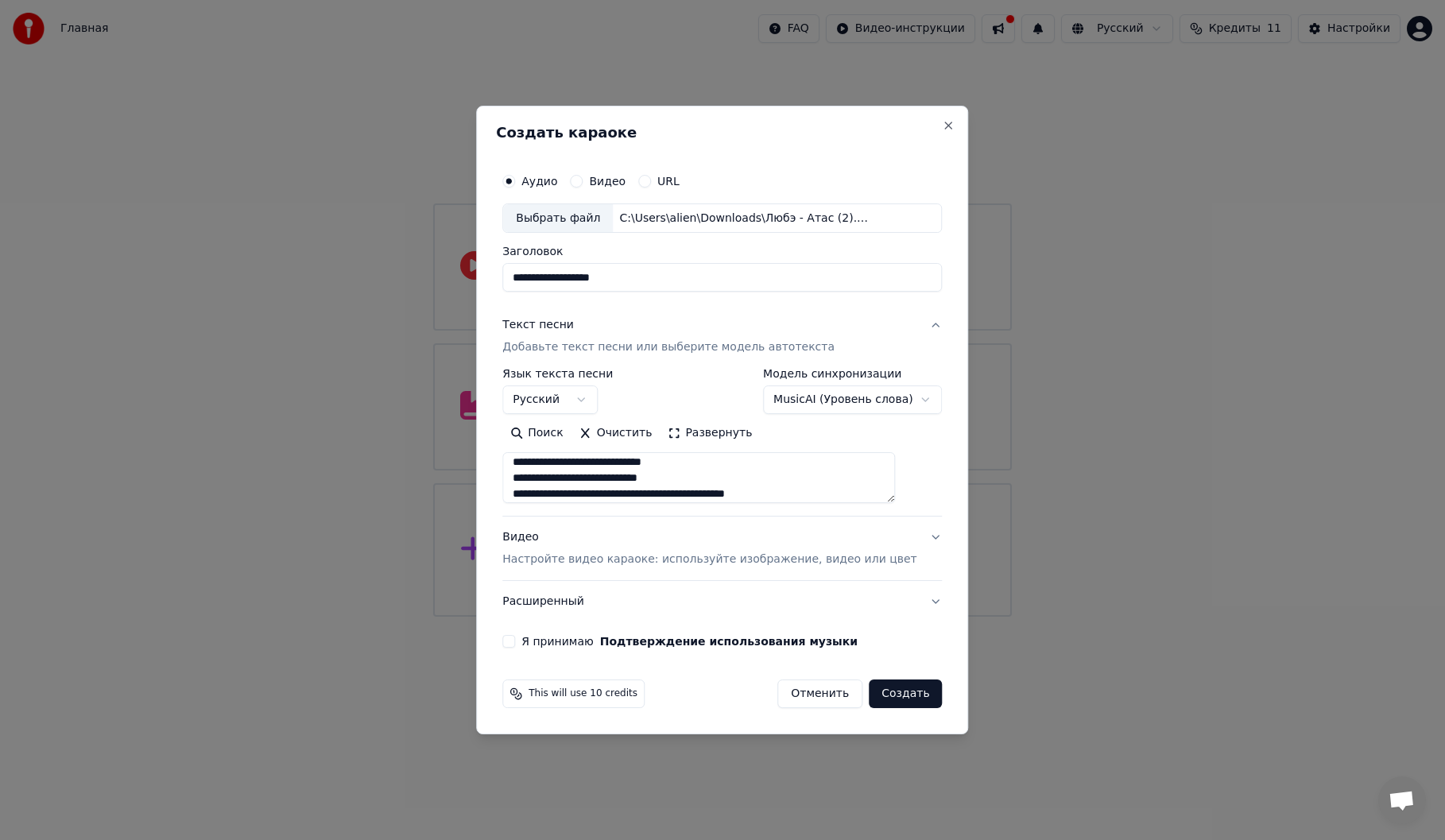
type textarea "**********"
click at [567, 639] on label "Я принимаю Подтверждение использования музыки" at bounding box center [690, 641] width 336 height 11
click at [515, 639] on button "Я принимаю Подтверждение использования музыки" at bounding box center [509, 641] width 13 height 13
click at [883, 697] on button "Создать" at bounding box center [905, 694] width 73 height 29
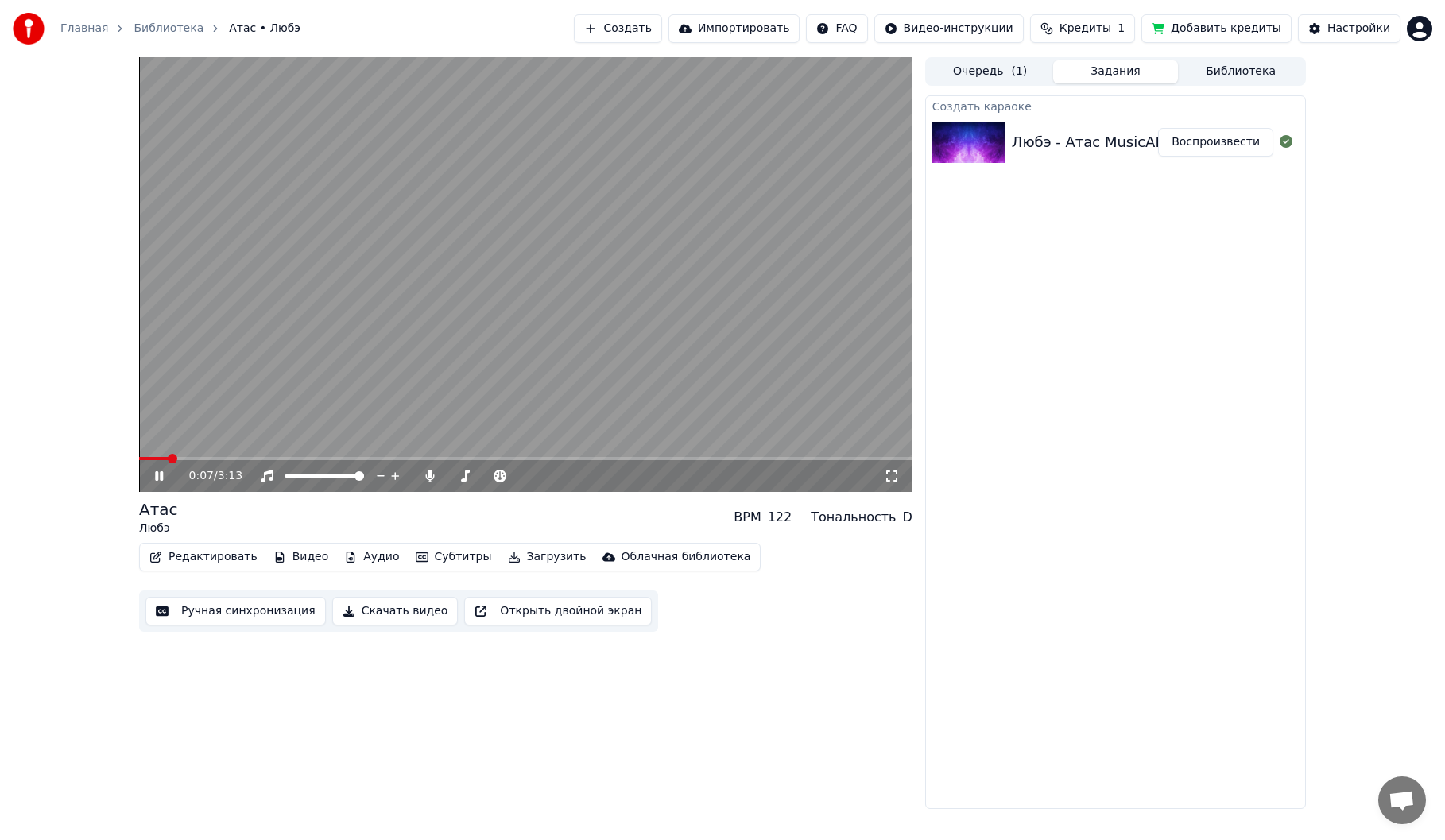
click at [203, 457] on span at bounding box center [526, 459] width 774 height 4
click at [239, 461] on div "0:16 / 3:13" at bounding box center [526, 475] width 774 height 32
click at [241, 460] on span at bounding box center [526, 459] width 774 height 4
click at [301, 460] on span at bounding box center [526, 459] width 774 height 4
click at [354, 456] on video at bounding box center [526, 274] width 774 height 434
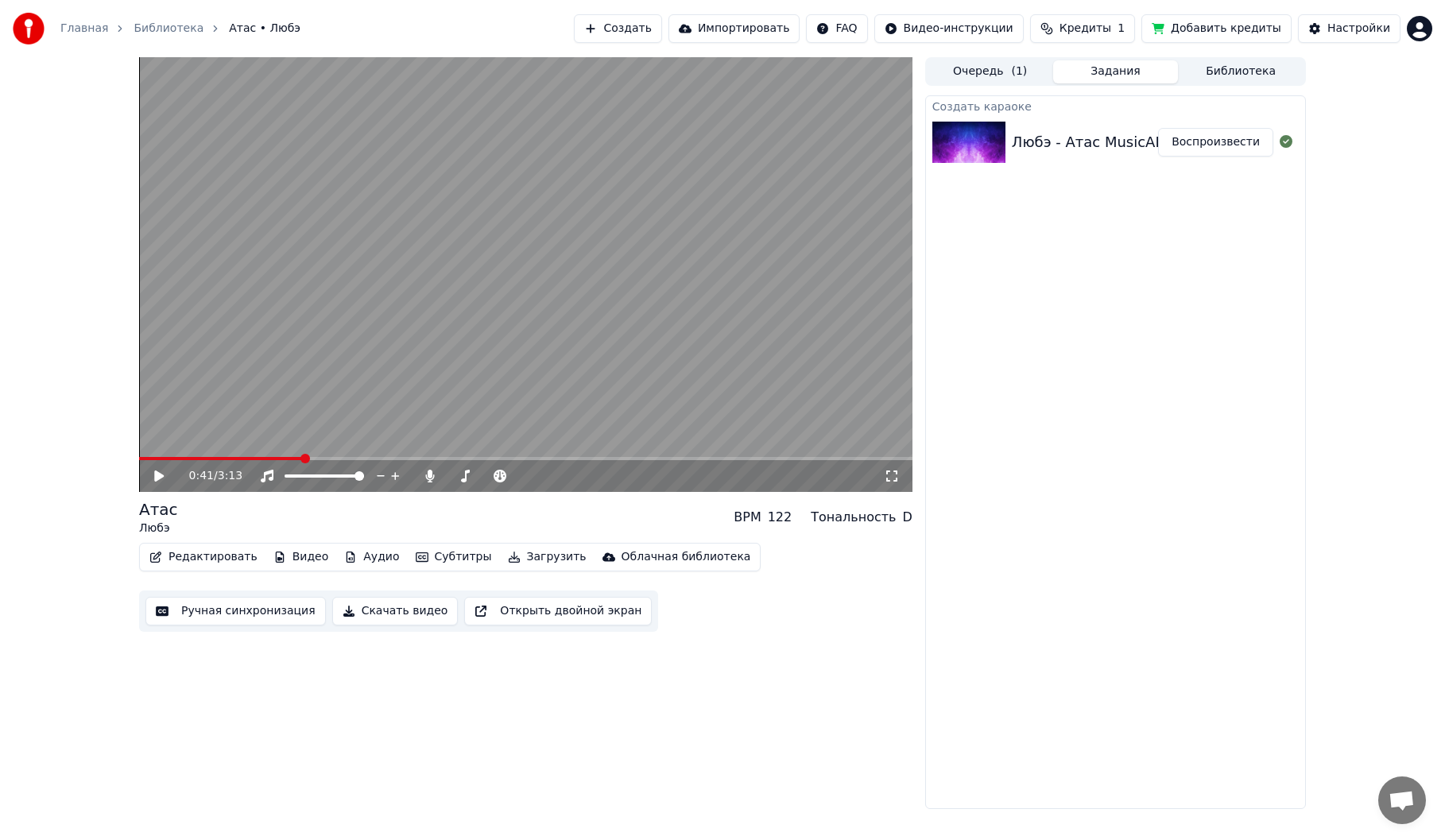
click at [325, 406] on video at bounding box center [526, 274] width 774 height 434
click at [361, 460] on span at bounding box center [526, 459] width 774 height 4
click at [443, 460] on span at bounding box center [526, 459] width 774 height 4
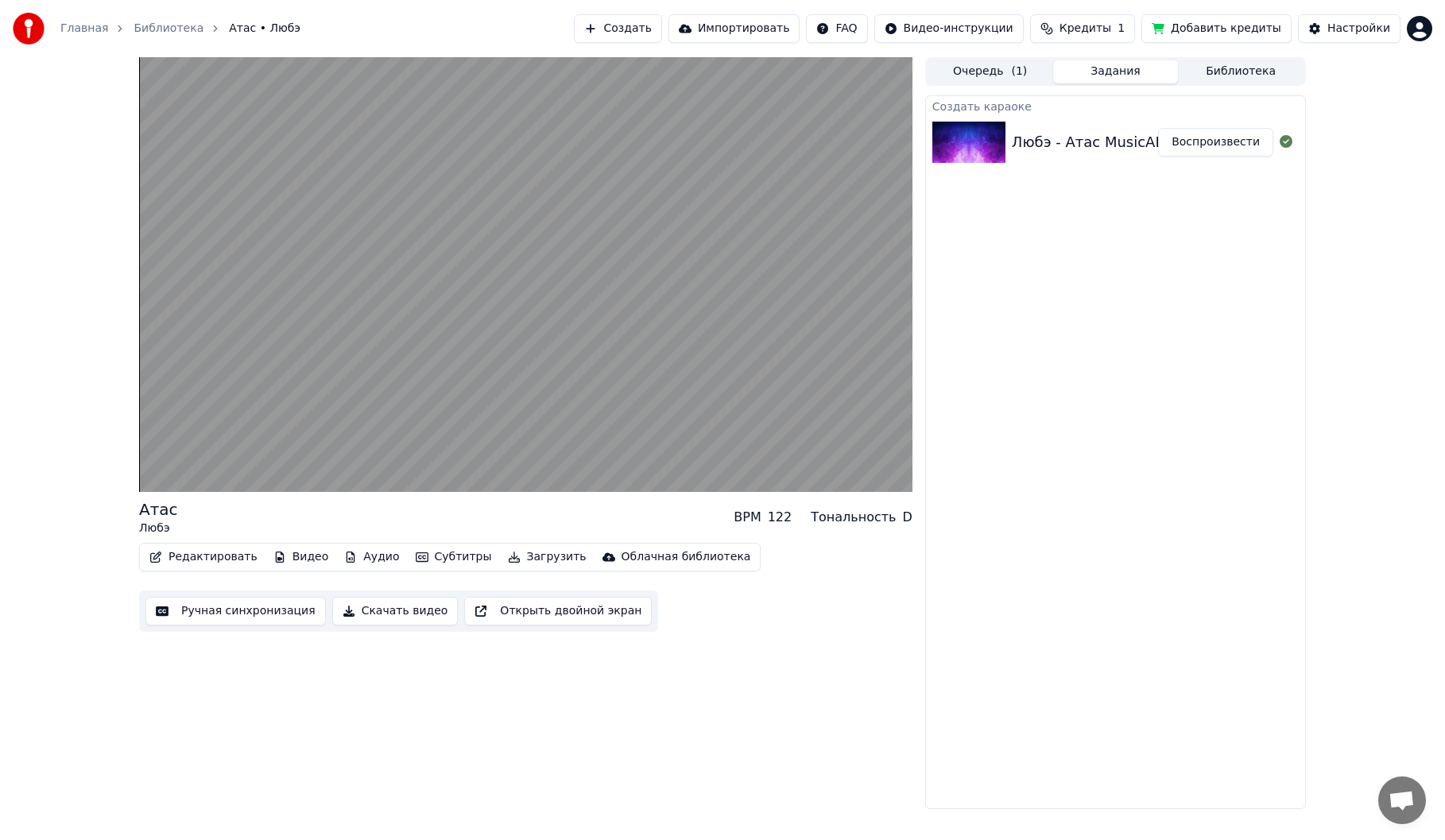
click at [1087, 128] on div "Любэ - Атас MusicAI Воспроизвести" at bounding box center [1116, 143] width 380 height 54
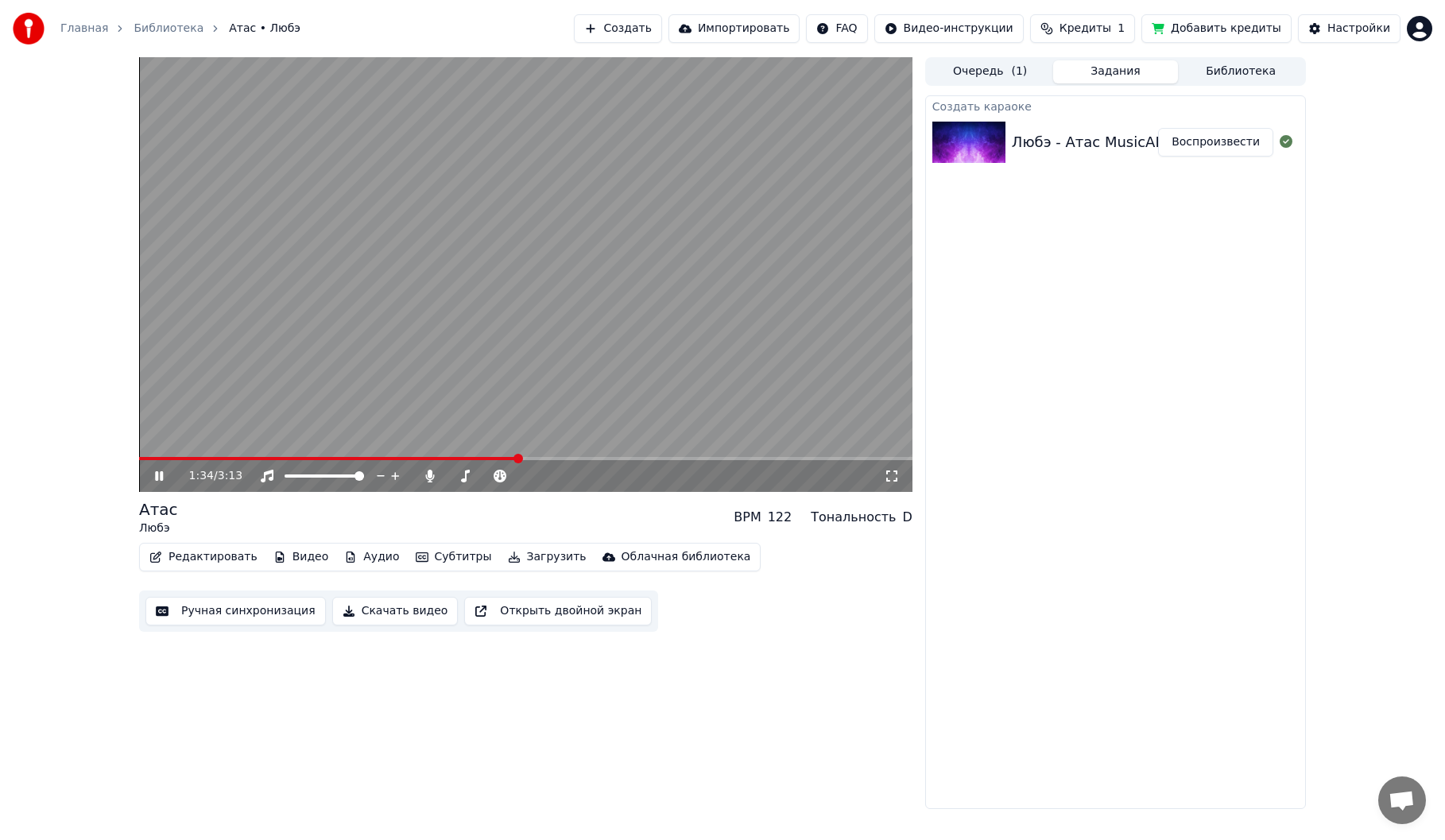
click at [85, 23] on link "Главная" at bounding box center [84, 29] width 48 height 16
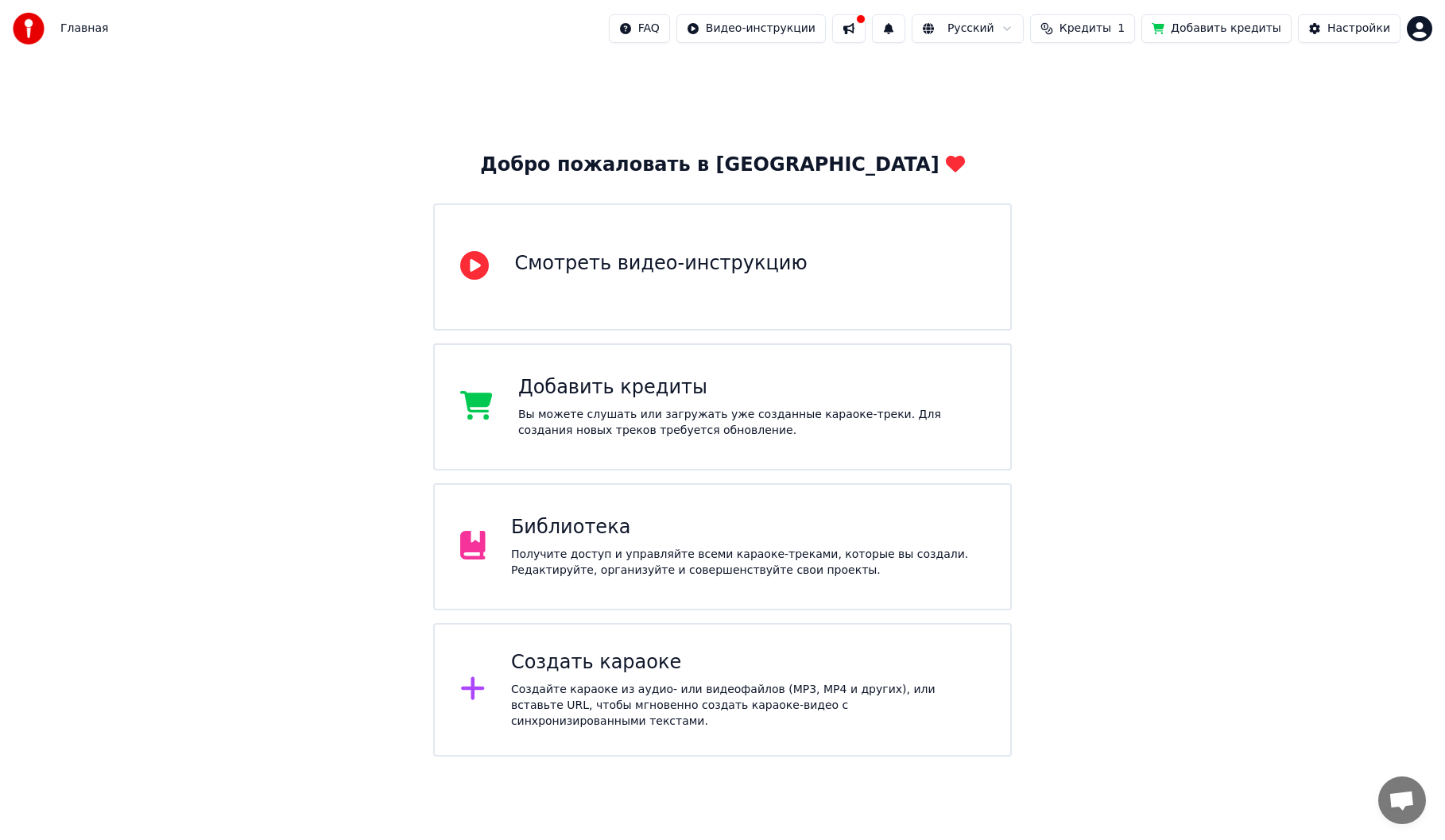
click at [670, 550] on div "Получите доступ и управляйте всеми караоке-треками, которые вы создали. Редакти…" at bounding box center [748, 562] width 474 height 32
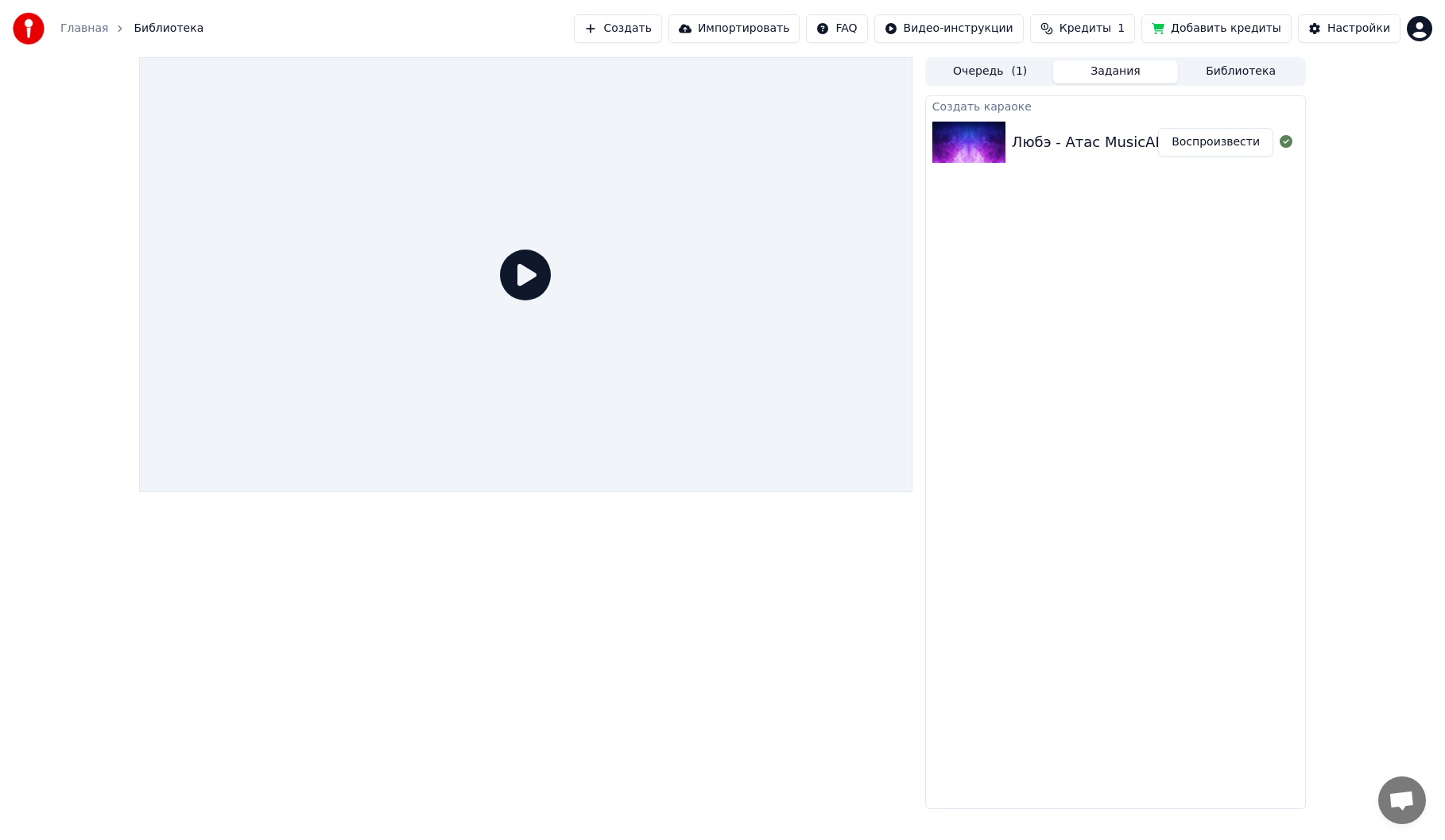
click at [1061, 132] on div "Любэ - Атас MusicAI" at bounding box center [1086, 142] width 148 height 23
click at [662, 33] on button "Создать" at bounding box center [617, 29] width 88 height 29
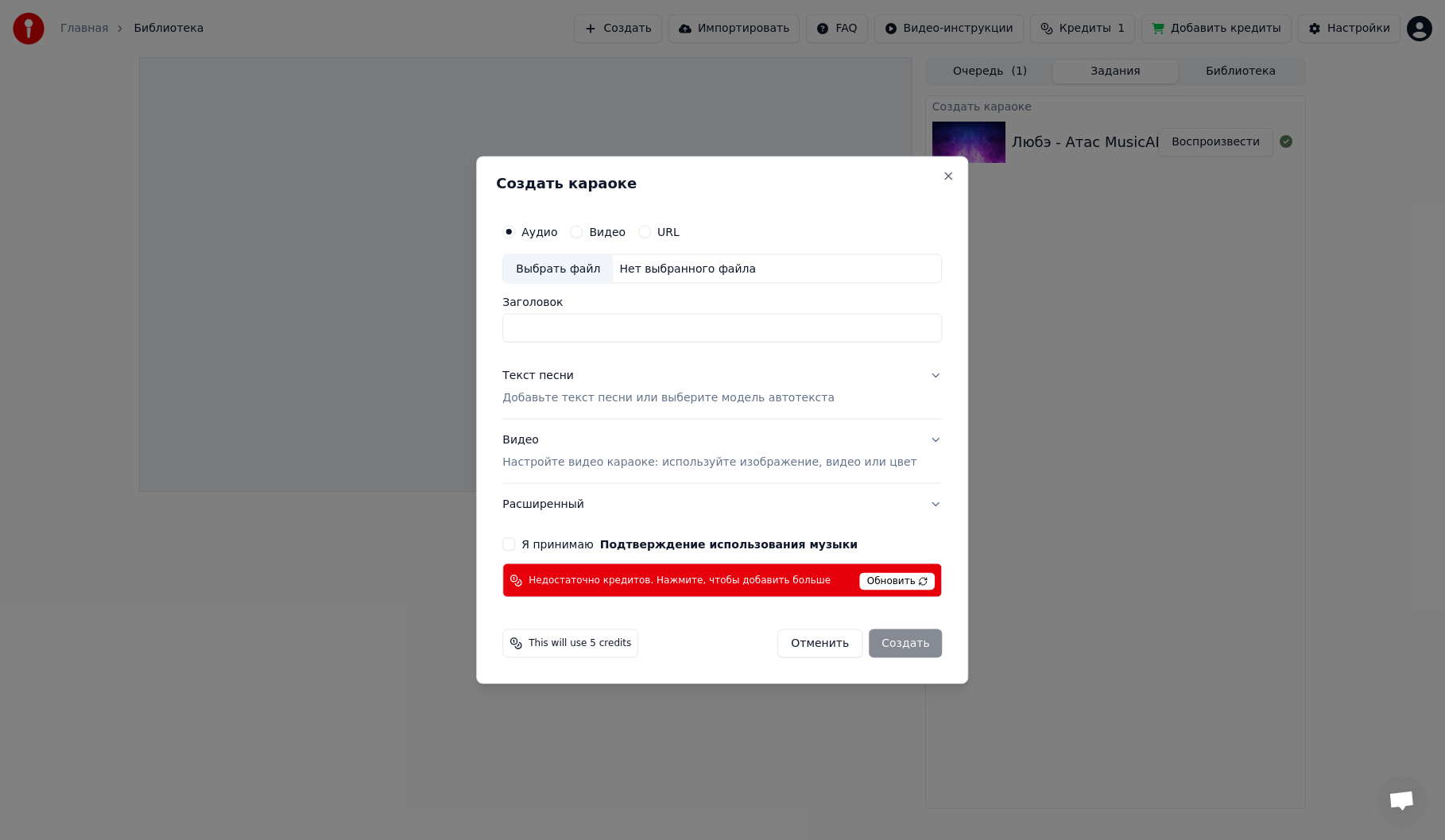
click at [915, 372] on button "Текст песни Добавьте текст песни или выберите модель автотекста" at bounding box center [722, 387] width 440 height 63
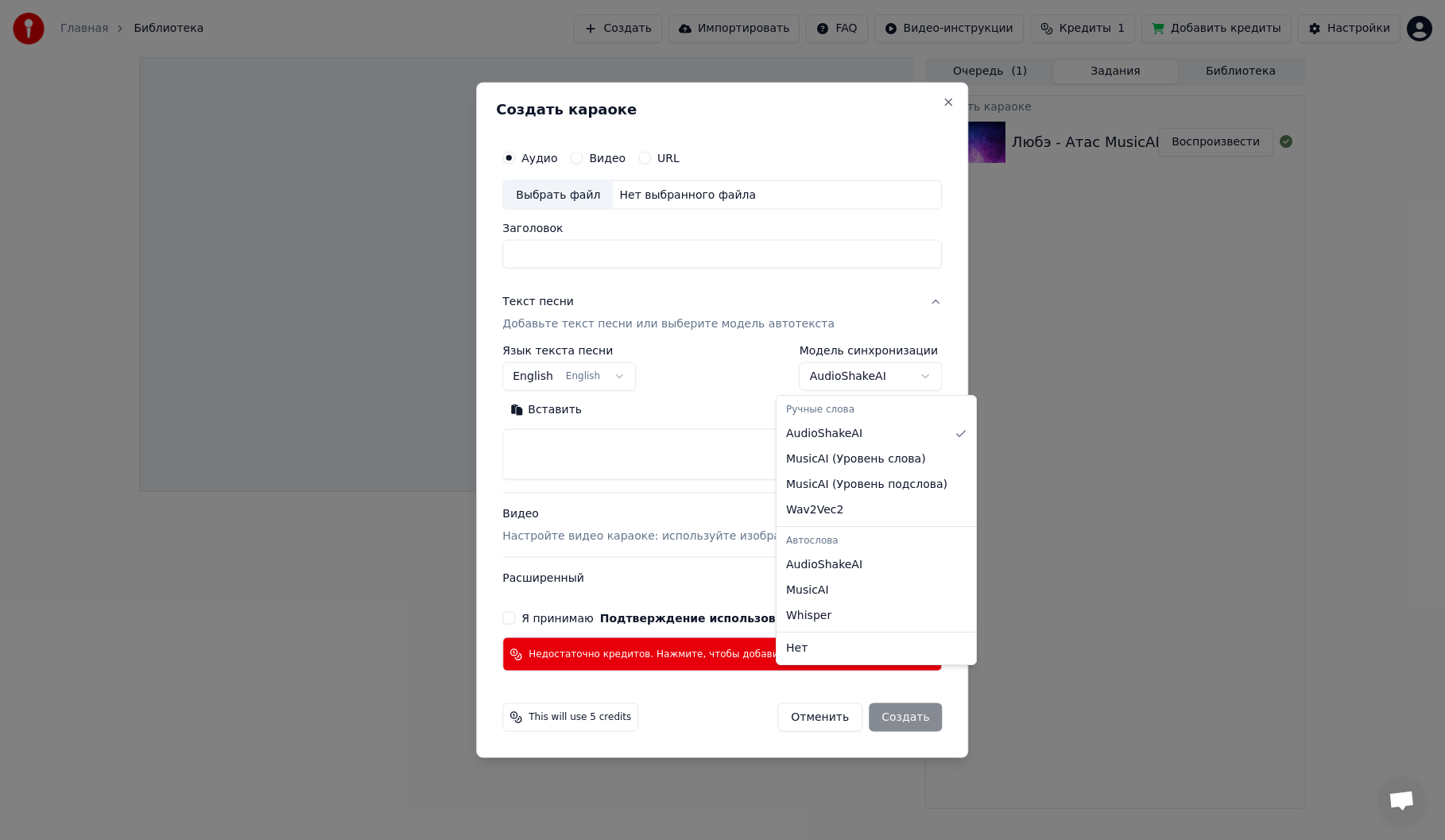
click at [846, 387] on body "**********" at bounding box center [722, 420] width 1445 height 840
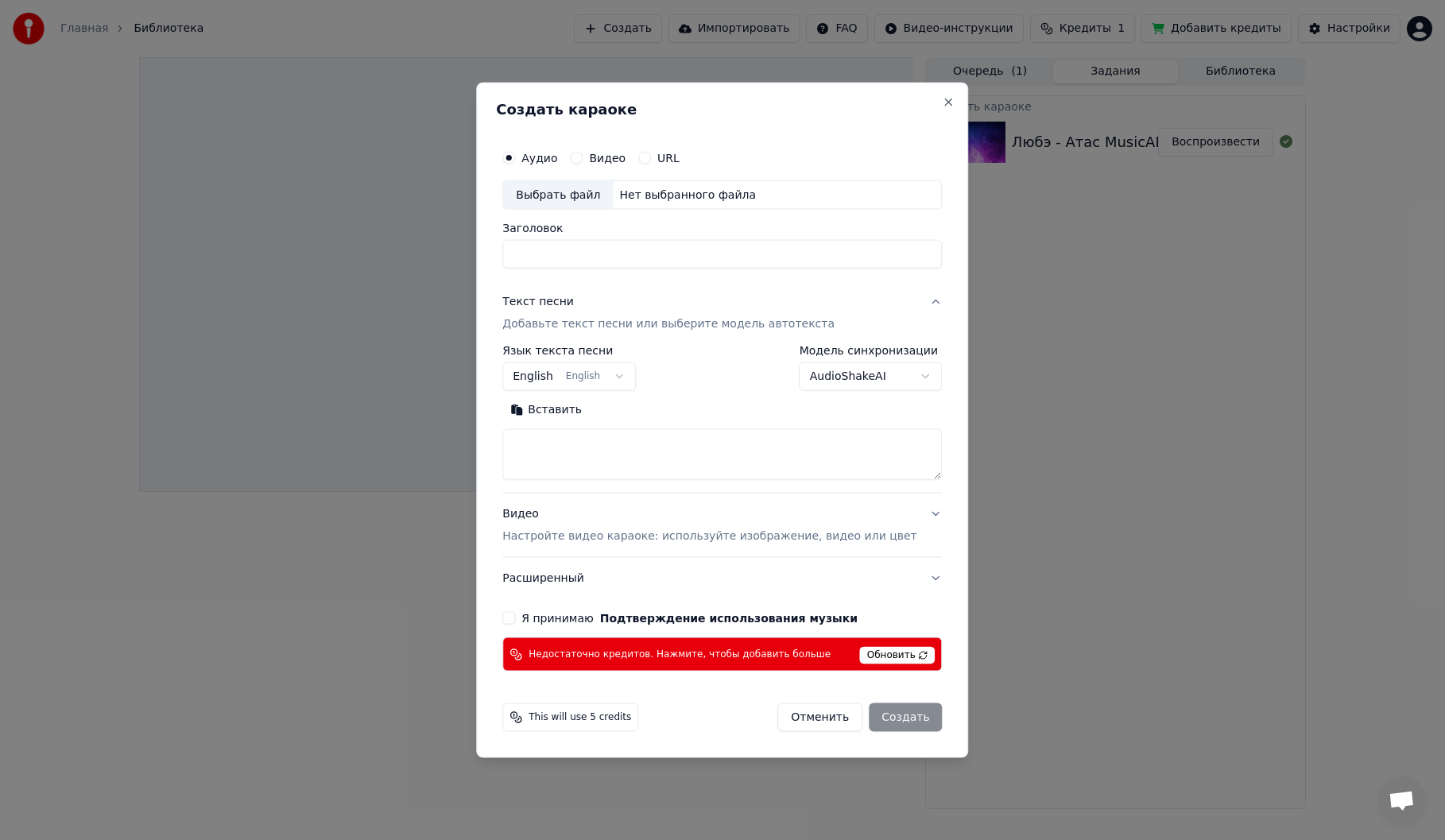
click at [847, 376] on body "**********" at bounding box center [722, 420] width 1445 height 840
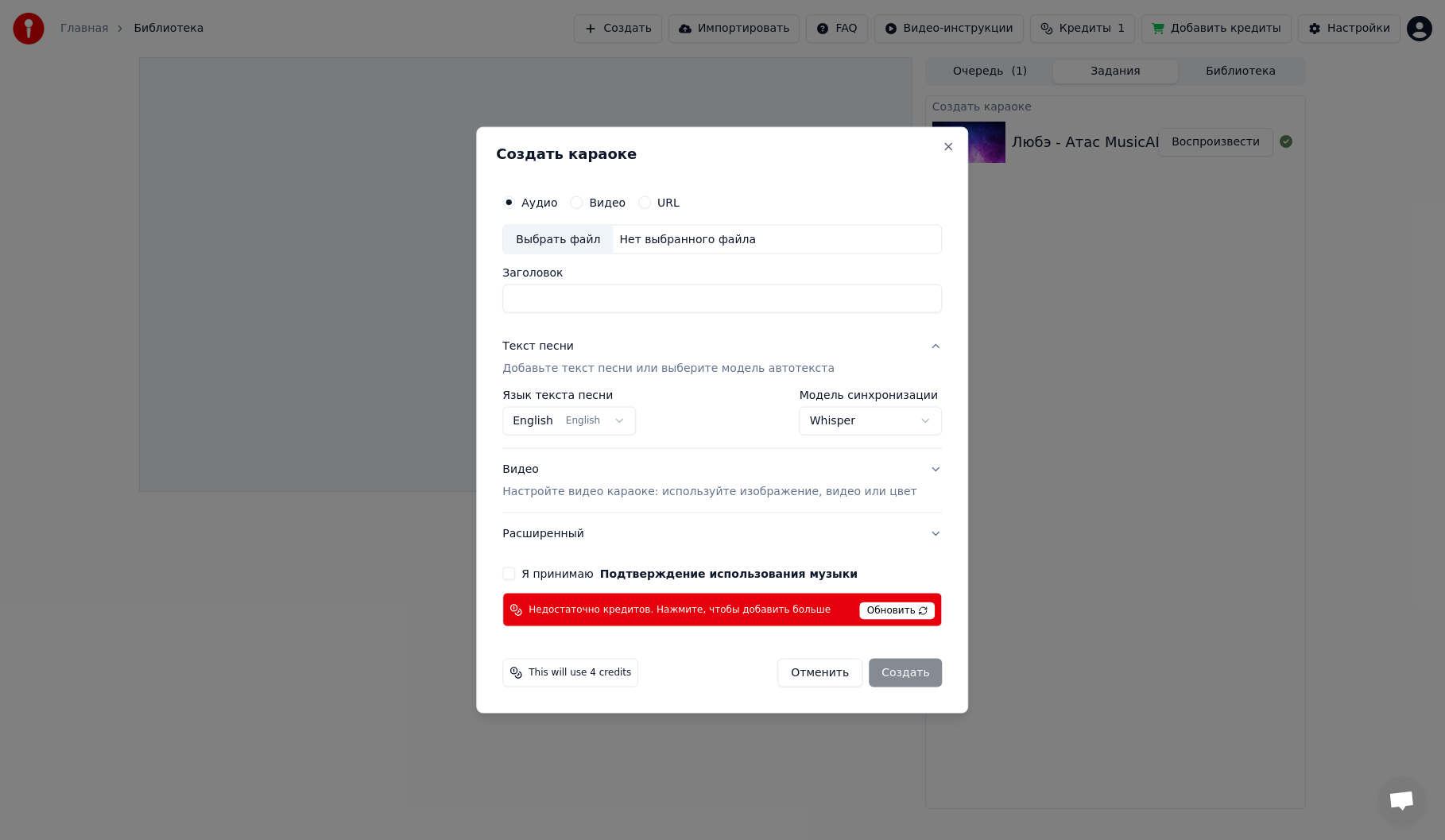
click at [878, 608] on span "Обновить" at bounding box center [898, 611] width 76 height 17
click at [872, 611] on span "Обновить" at bounding box center [898, 611] width 76 height 17
click at [804, 670] on button "Отменить" at bounding box center [820, 673] width 85 height 29
select select "**********"
select select
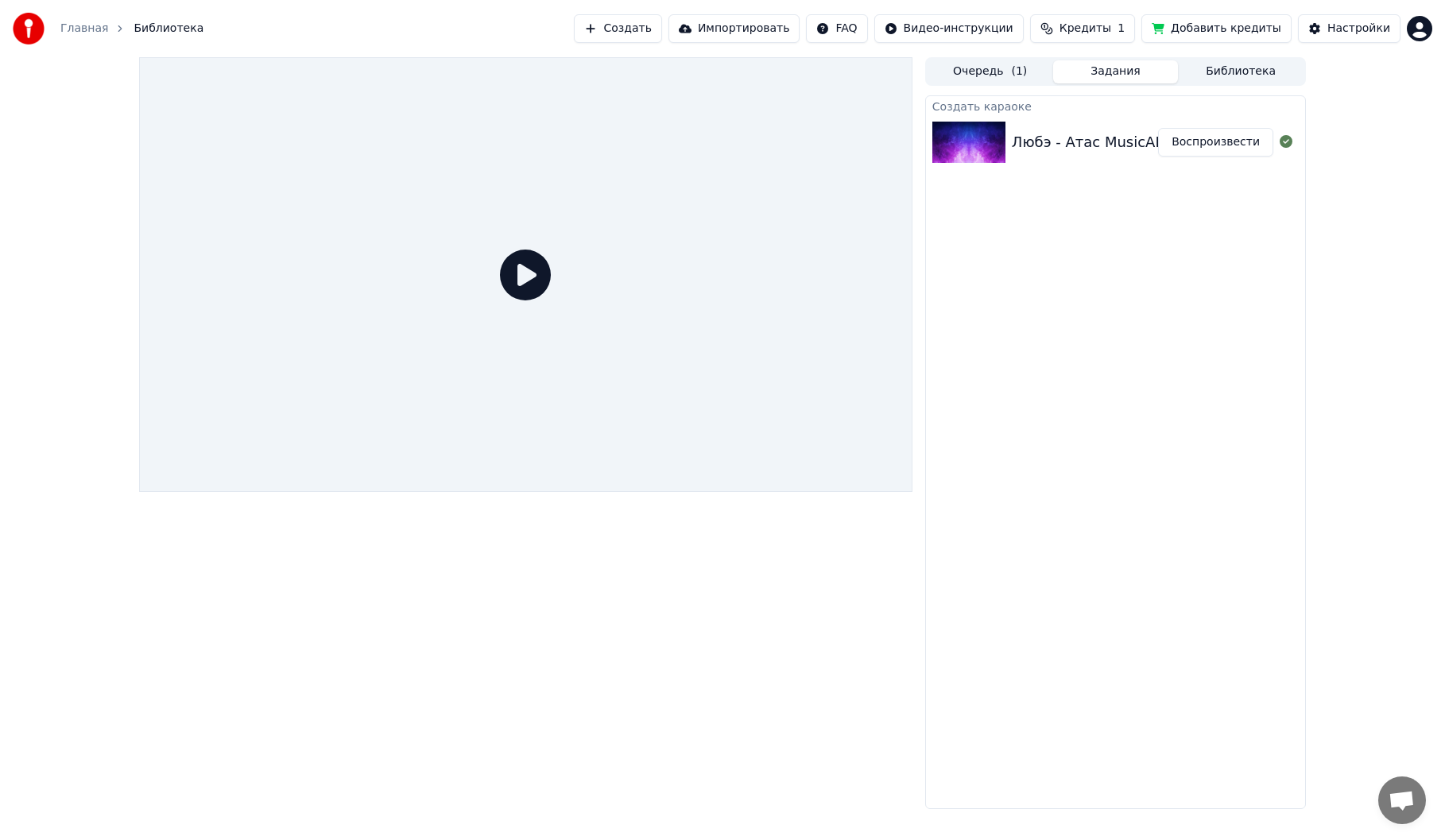
click at [1112, 23] on span "Кредиты" at bounding box center [1085, 29] width 52 height 16
click at [1112, 152] on button "Обновить" at bounding box center [1104, 147] width 96 height 29
click at [1134, 348] on div "Создать караоке Любэ - Атас MusicAI Воспроизвести" at bounding box center [1115, 453] width 380 height 714
click at [1111, 22] on span "Кредиты" at bounding box center [1085, 29] width 52 height 16
click at [1115, 149] on button "Обновить" at bounding box center [1104, 147] width 96 height 29
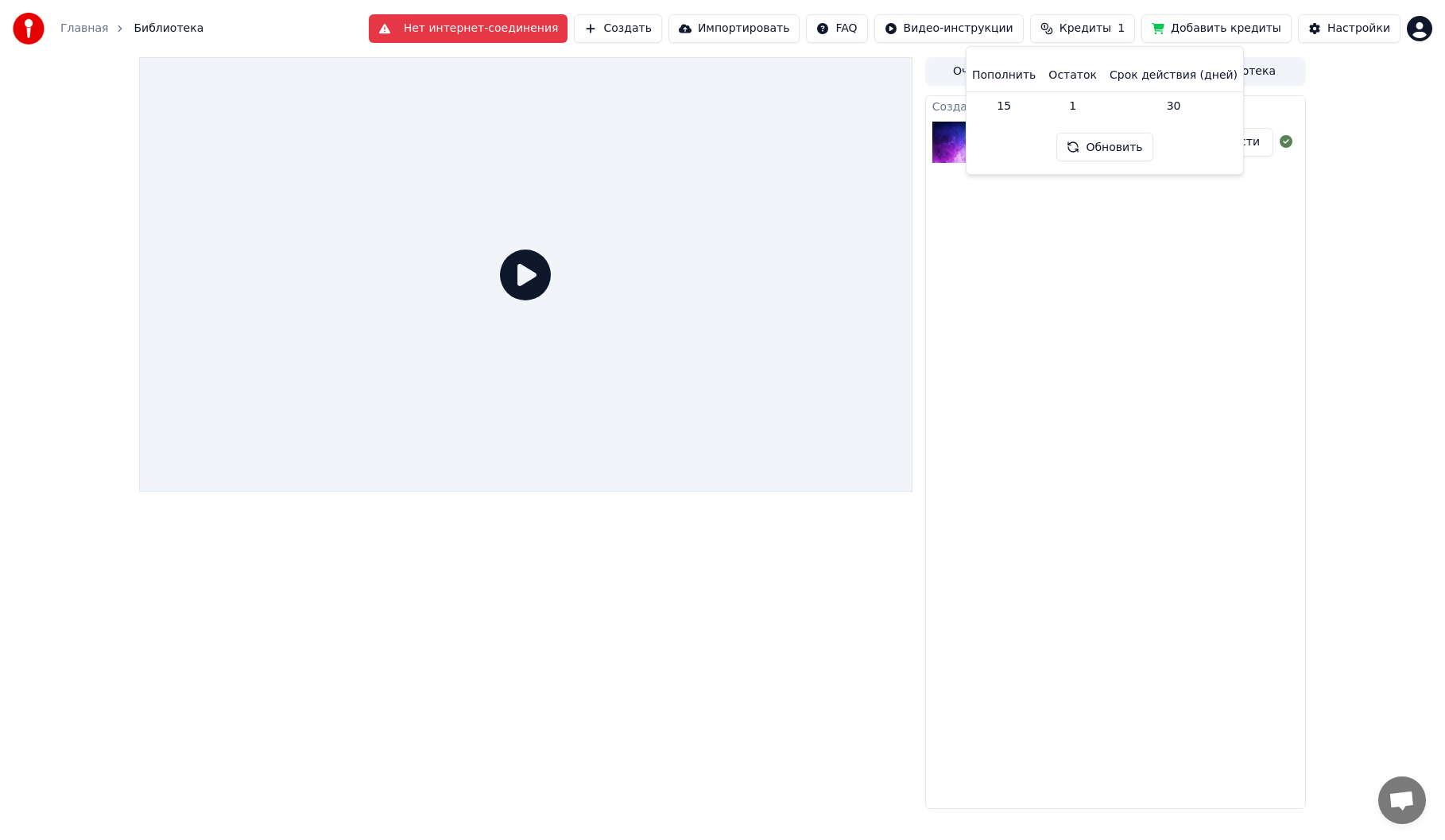
click at [1092, 144] on button "Обновить" at bounding box center [1104, 147] width 96 height 29
click at [1108, 149] on button "Обновить" at bounding box center [1104, 147] width 96 height 29
click at [1104, 151] on button "Обновить" at bounding box center [1104, 147] width 96 height 29
click at [1084, 269] on div "Создать караоке Любэ - Атас MusicAI Воспроизвести" at bounding box center [1115, 453] width 380 height 714
click at [532, 39] on button "Нет интернет-соединения" at bounding box center [468, 29] width 200 height 29
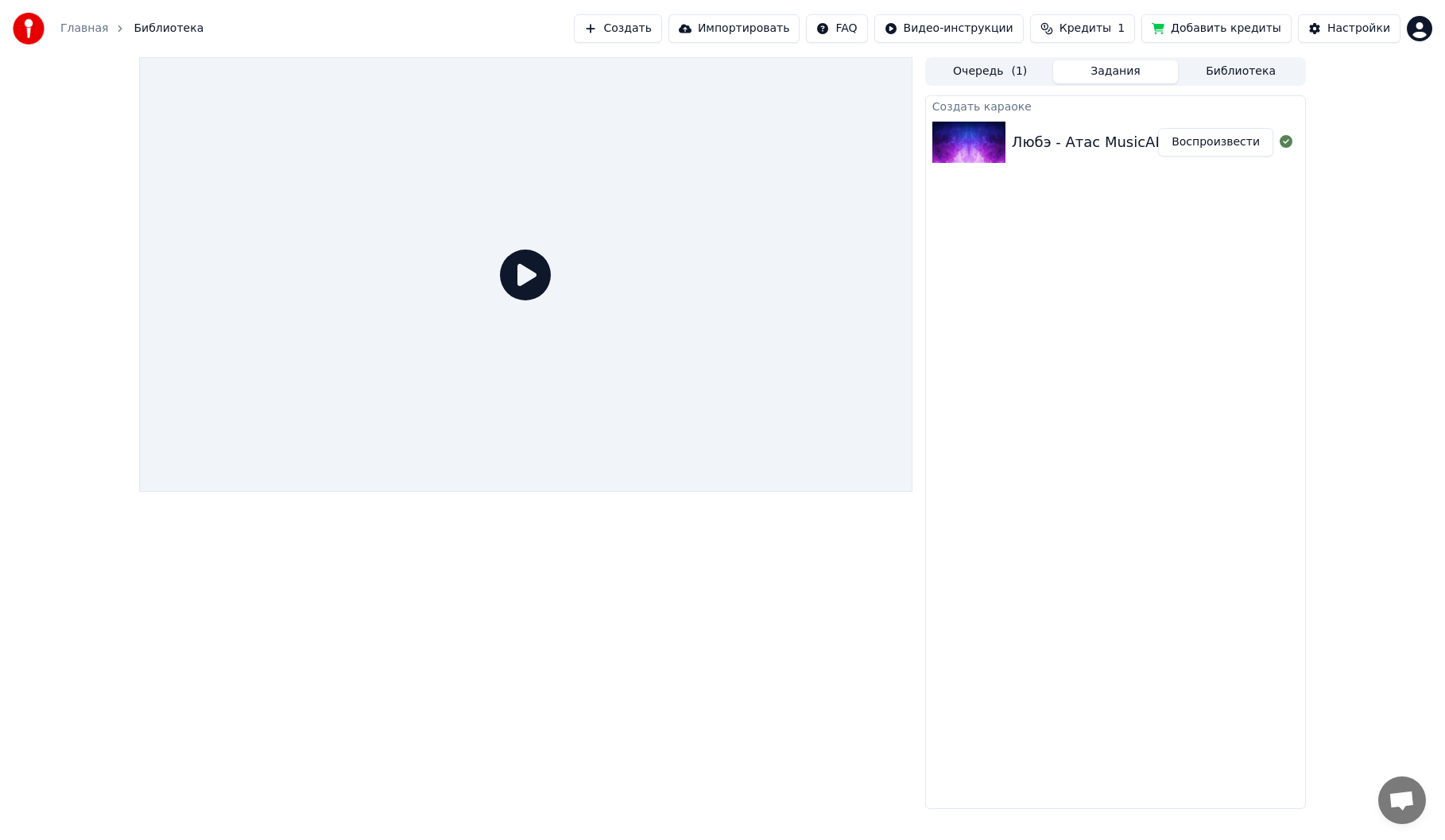
click at [1105, 30] on span "Кредиты" at bounding box center [1085, 29] width 52 height 16
click at [1112, 151] on button "Обновить" at bounding box center [1104, 147] width 96 height 29
click at [1117, 149] on button "Обновить" at bounding box center [1104, 147] width 96 height 29
click at [1114, 147] on button "Обновить" at bounding box center [1104, 147] width 96 height 29
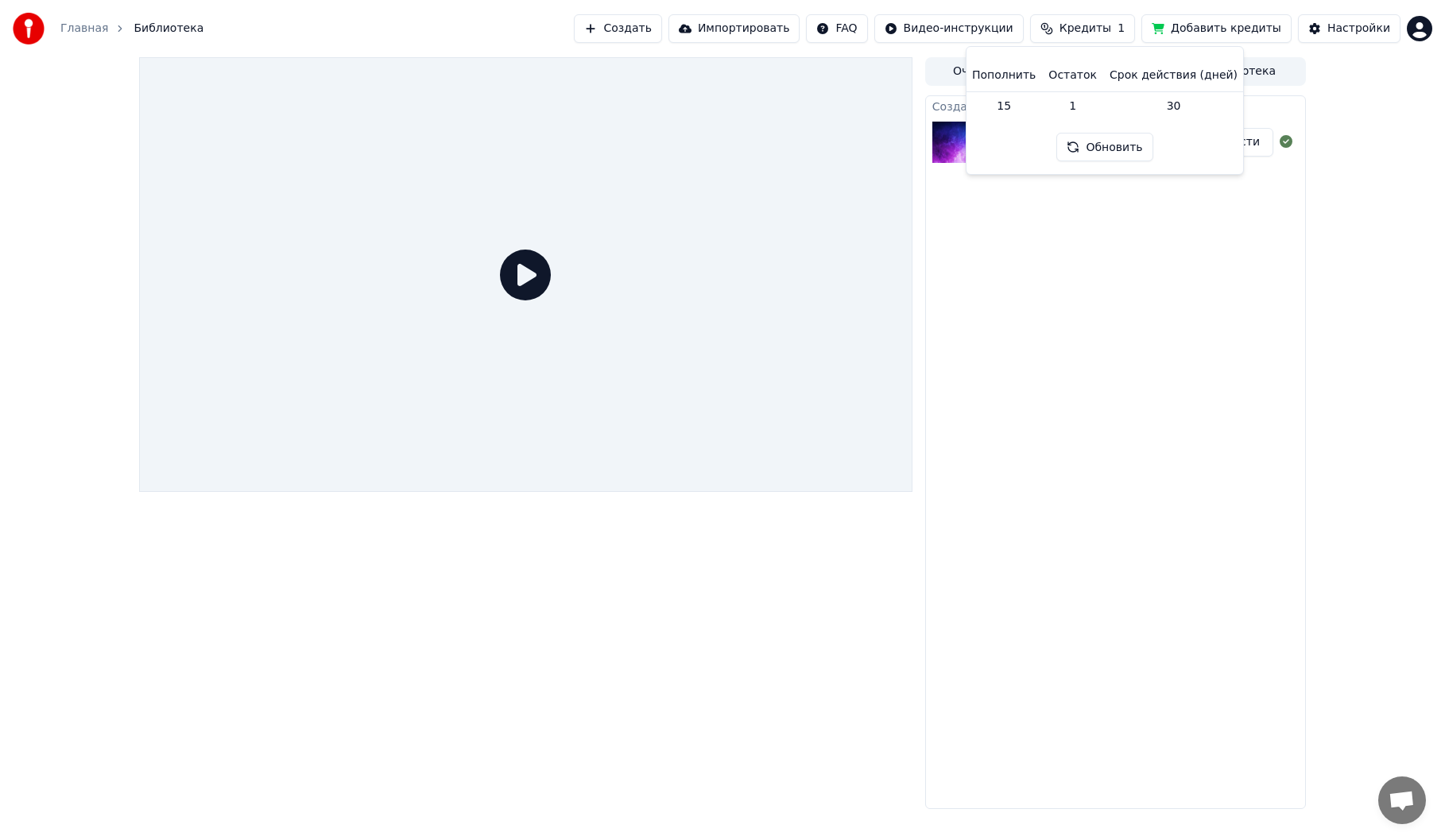
click at [1114, 147] on button "Обновить" at bounding box center [1104, 147] width 96 height 29
click at [1102, 150] on button "Обновить" at bounding box center [1104, 147] width 96 height 29
click at [1114, 149] on button "Обновить" at bounding box center [1104, 147] width 96 height 29
click at [1105, 150] on button "Обновить" at bounding box center [1104, 147] width 96 height 29
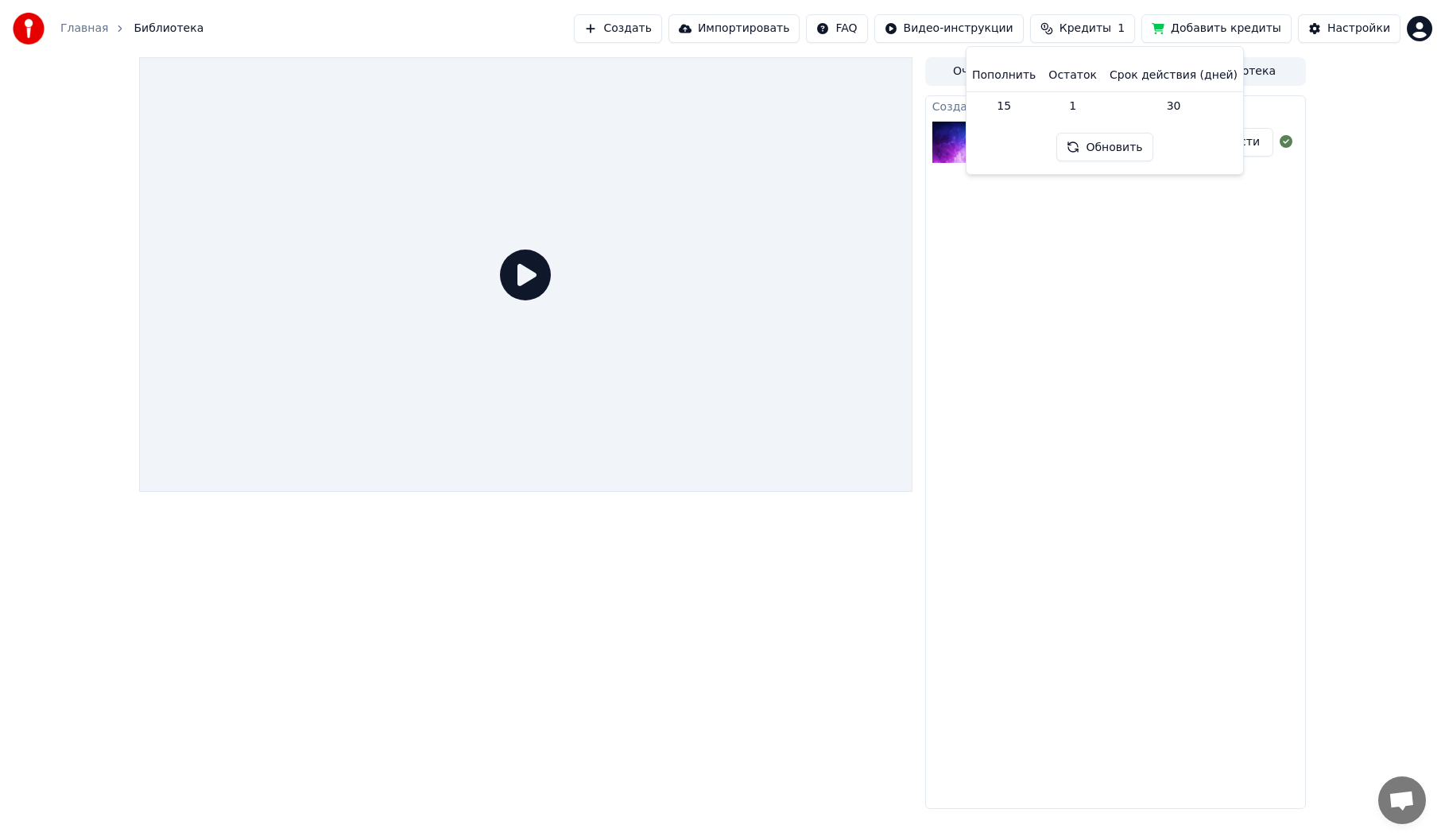
click at [1113, 143] on button "Обновить" at bounding box center [1104, 147] width 96 height 29
click at [1093, 155] on button "Обновить" at bounding box center [1104, 147] width 96 height 29
click at [1128, 275] on div "Создать караоке Любэ - Атас MusicAI Воспроизвести" at bounding box center [1115, 453] width 380 height 714
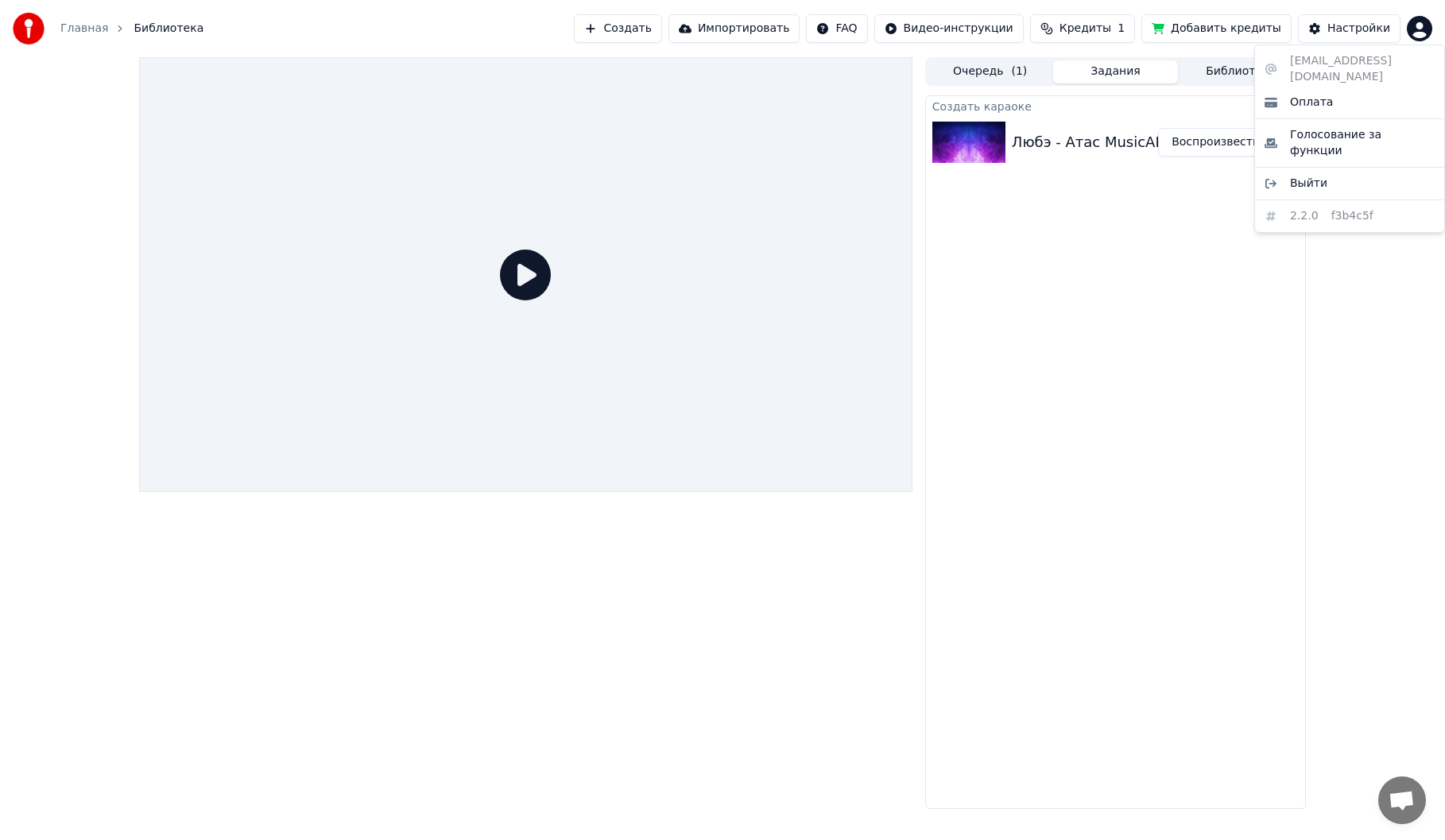
click at [1426, 21] on html "Главная Библиотека Создать Импортировать FAQ Видео-инструкции Кредиты 1 Добавит…" at bounding box center [722, 420] width 1445 height 840
click at [1317, 175] on span "Выйти" at bounding box center [1309, 183] width 37 height 16
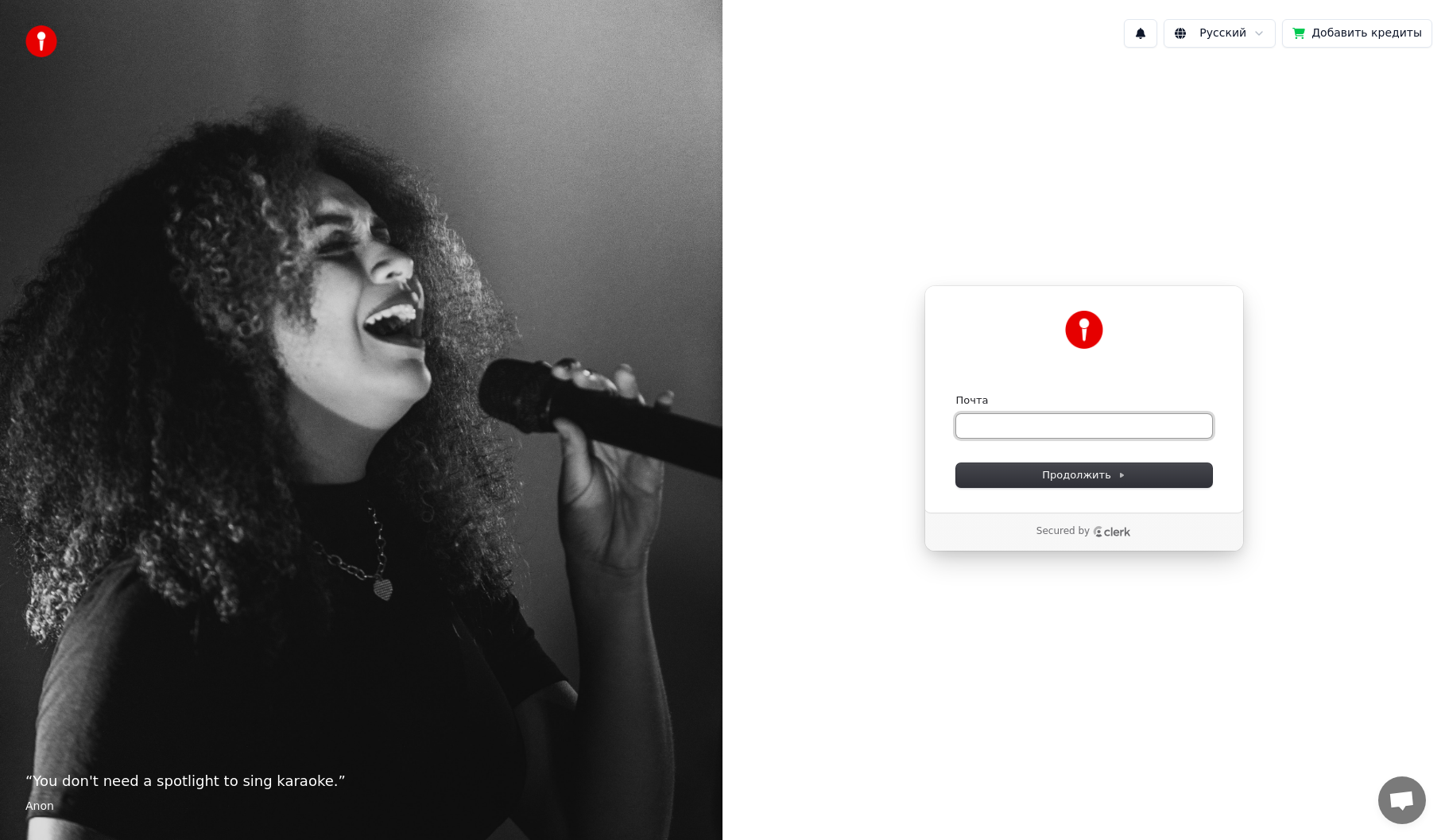
click at [1062, 429] on input "Почта" at bounding box center [1084, 425] width 256 height 23
click at [1004, 433] on input "Почта" at bounding box center [1084, 425] width 256 height 23
paste input "**********"
click at [1001, 471] on button "Продолжить" at bounding box center [1084, 475] width 256 height 23
type input "**********"
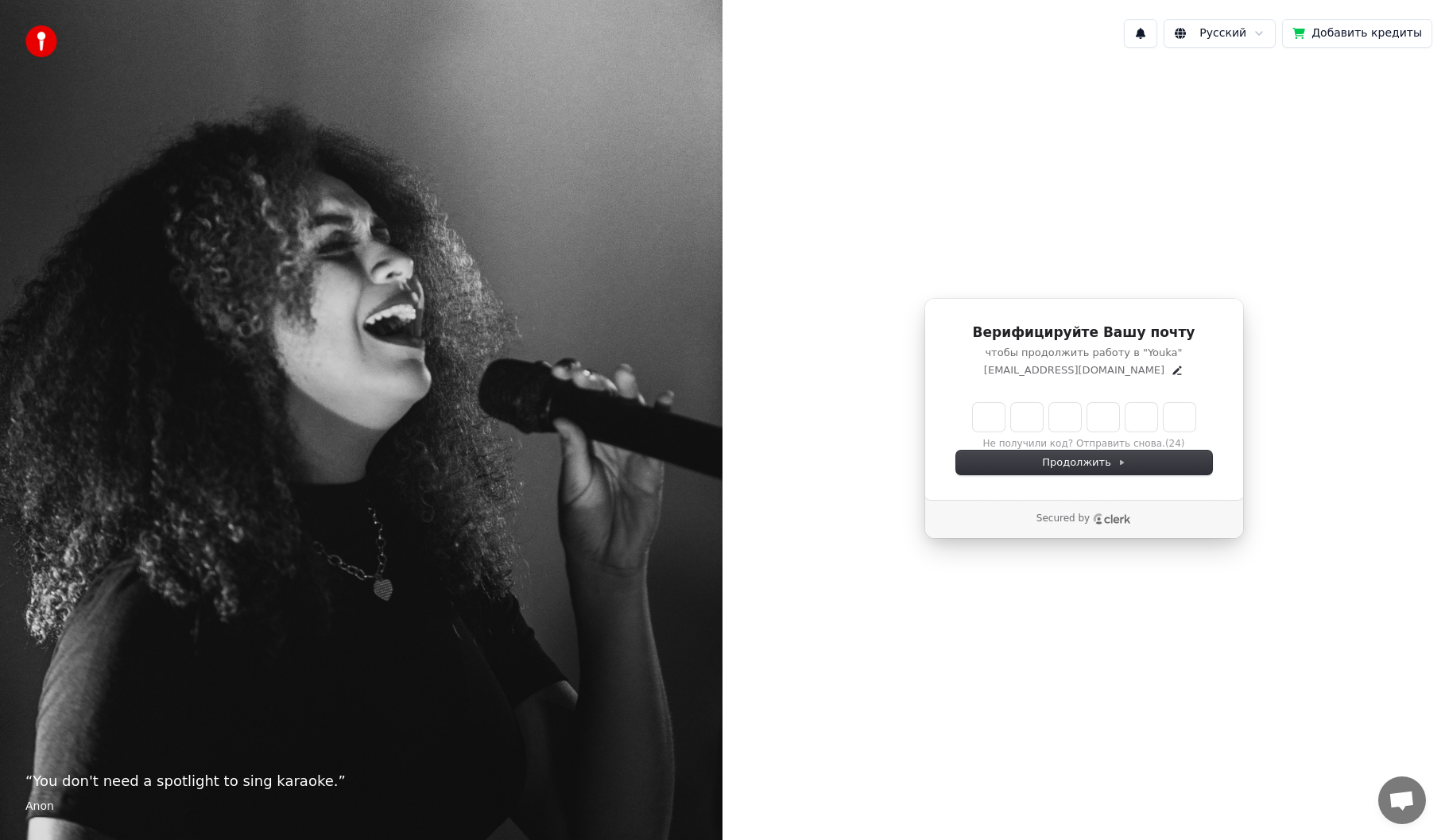
drag, startPoint x: 982, startPoint y: 418, endPoint x: 990, endPoint y: 415, distance: 8.5
click at [982, 417] on input "Enter verification code" at bounding box center [1084, 417] width 222 height 29
type input "******"
